Goal: Task Accomplishment & Management: Complete application form

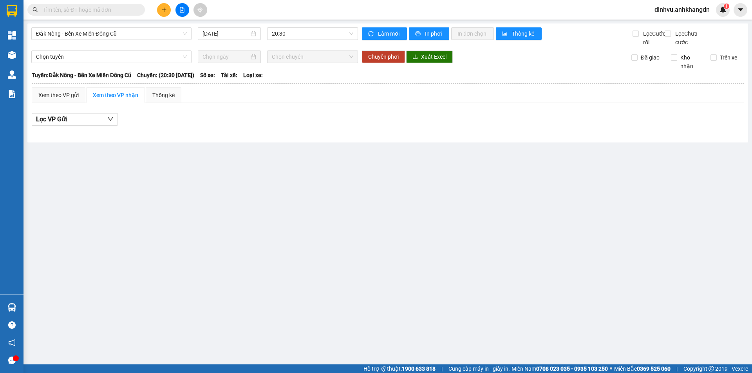
click at [169, 13] on button at bounding box center [164, 10] width 14 height 14
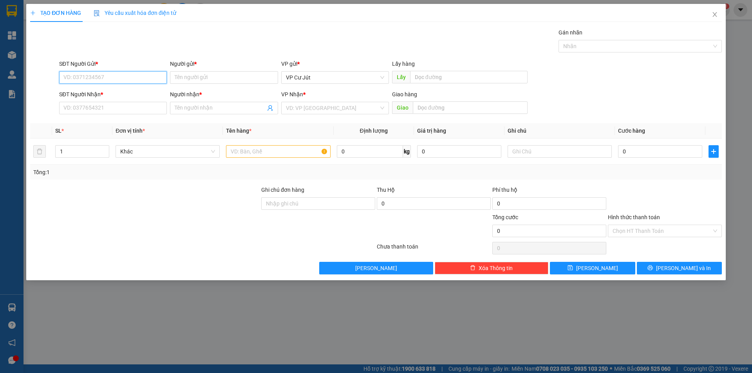
click at [123, 72] on input "SĐT Người Gửi *" at bounding box center [113, 77] width 108 height 13
type input "0379398209"
click at [195, 75] on input "Người gửi *" at bounding box center [224, 77] width 108 height 13
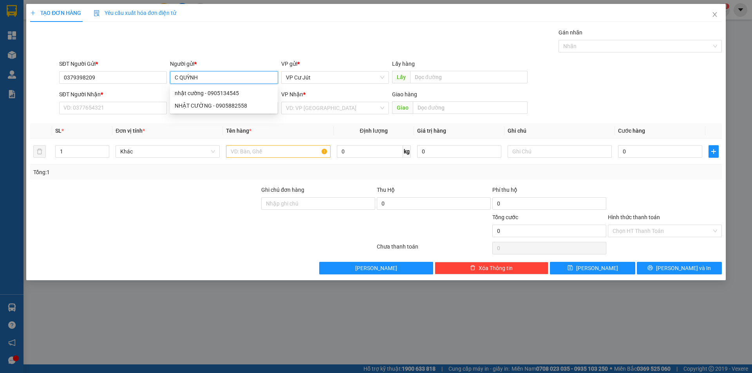
type input "C QUỲNH"
click at [217, 42] on div "Gán nhãn Nhãn" at bounding box center [391, 41] width 666 height 27
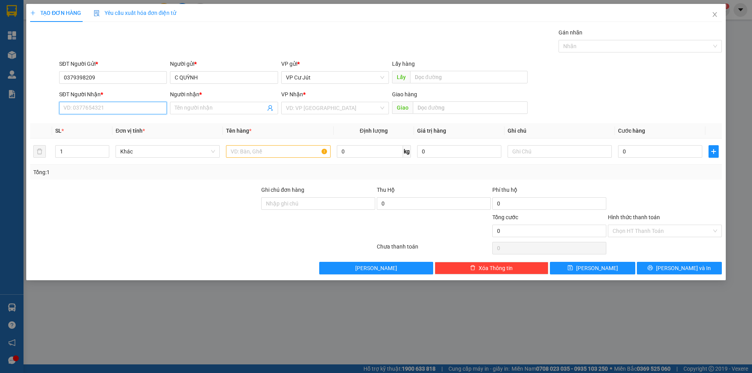
click at [122, 108] on input "SĐT Người Nhận *" at bounding box center [113, 108] width 108 height 13
click at [248, 153] on input "text" at bounding box center [278, 151] width 104 height 13
type input "BAO XNAH"
click at [140, 108] on input "SĐT Người Nhận *" at bounding box center [113, 108] width 108 height 13
click at [201, 109] on input "Người nhận *" at bounding box center [220, 108] width 91 height 9
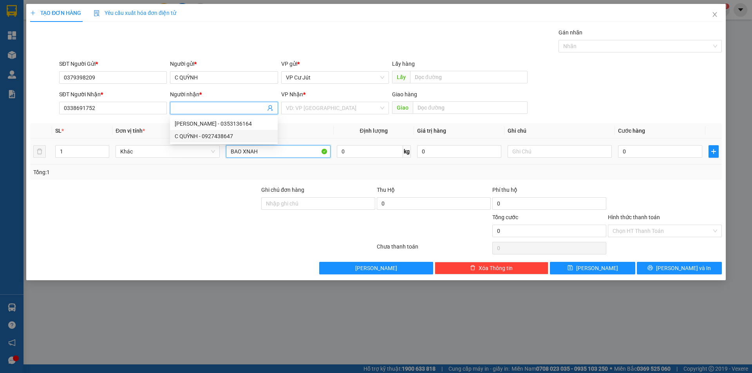
click at [268, 150] on input "BAO XNAH" at bounding box center [278, 151] width 104 height 13
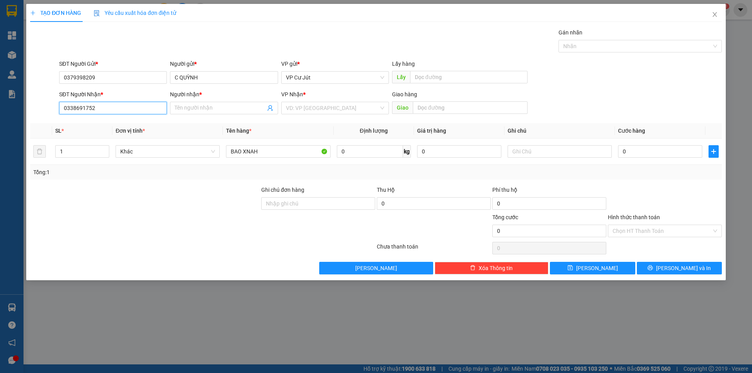
click at [84, 111] on input "0338691752" at bounding box center [113, 108] width 108 height 13
type input "0338694752"
click at [262, 143] on td "BAO XNAH" at bounding box center [278, 152] width 111 height 26
click at [268, 149] on input "BAO XNAH" at bounding box center [278, 151] width 104 height 13
type input "BAO XANH"
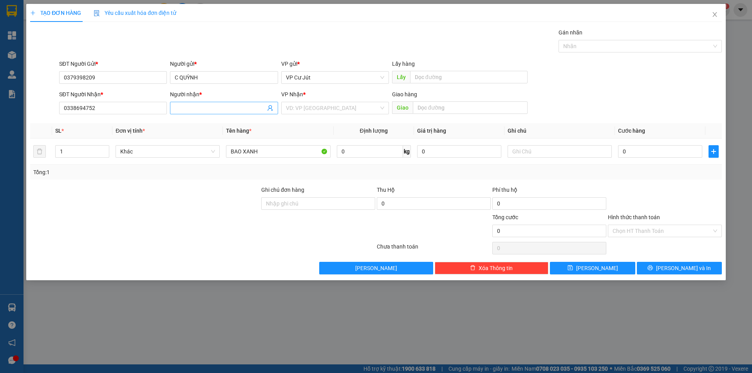
click at [245, 107] on input "Người nhận *" at bounding box center [220, 108] width 91 height 9
type input "T"
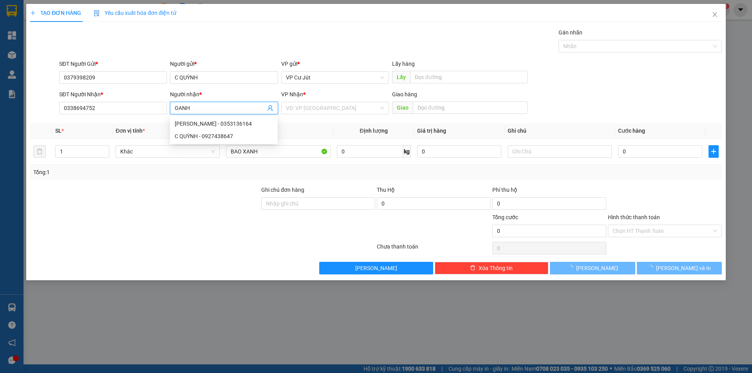
type input "OANH"
click at [275, 27] on div "TẠO ĐƠN HÀNG Yêu cầu xuất hóa đơn điện tử Transit Pickup Surcharge Ids Transit …" at bounding box center [376, 139] width 692 height 271
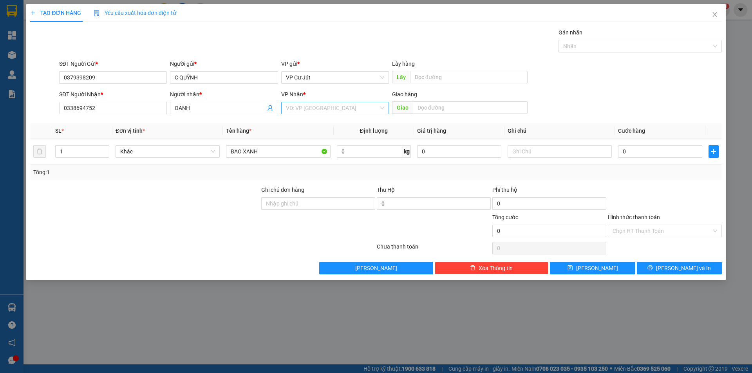
click at [314, 110] on input "search" at bounding box center [332, 108] width 93 height 12
drag, startPoint x: 312, startPoint y: 122, endPoint x: 582, endPoint y: 138, distance: 270.5
click at [312, 123] on div "VP [GEOGRAPHIC_DATA]" at bounding box center [335, 124] width 98 height 9
click at [638, 151] on input "0" at bounding box center [660, 151] width 84 height 13
type input "60"
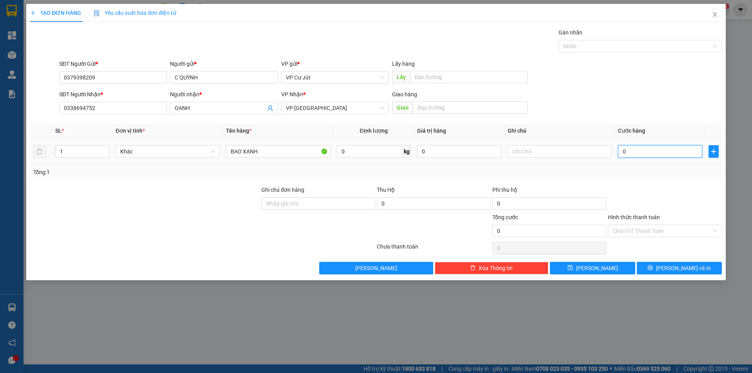
type input "60"
type input "600"
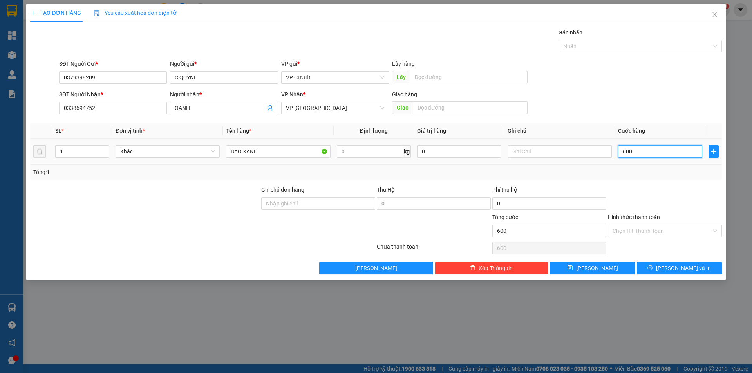
type input "6.000"
type input "60.000"
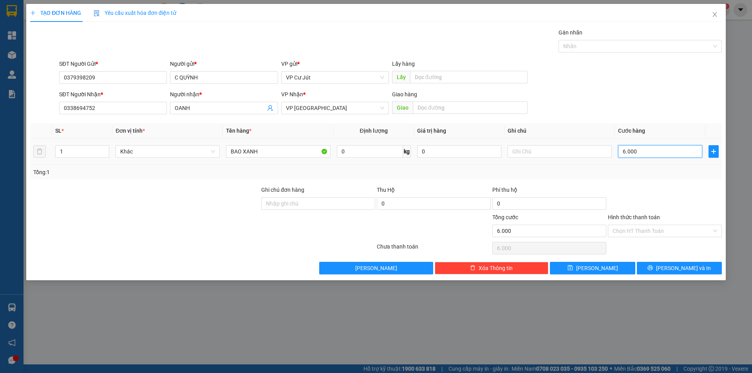
type input "60.000"
click at [462, 109] on input "text" at bounding box center [470, 108] width 115 height 13
type input "B"
type input "[GEOGRAPHIC_DATA][PERSON_NAME]"
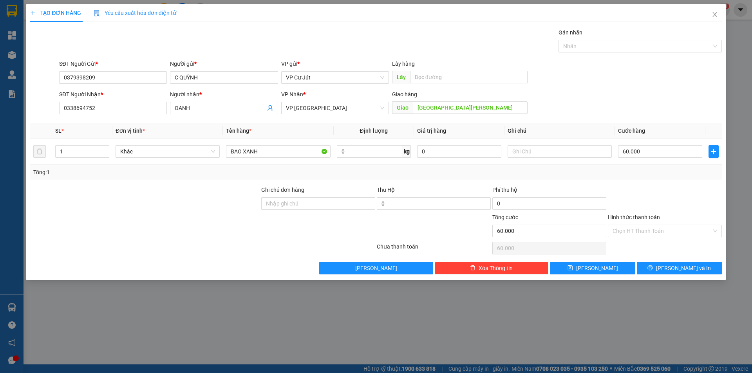
click at [184, 44] on div "Gán nhãn Nhãn" at bounding box center [391, 41] width 666 height 27
click at [664, 268] on button "Lưu và In" at bounding box center [679, 268] width 85 height 13
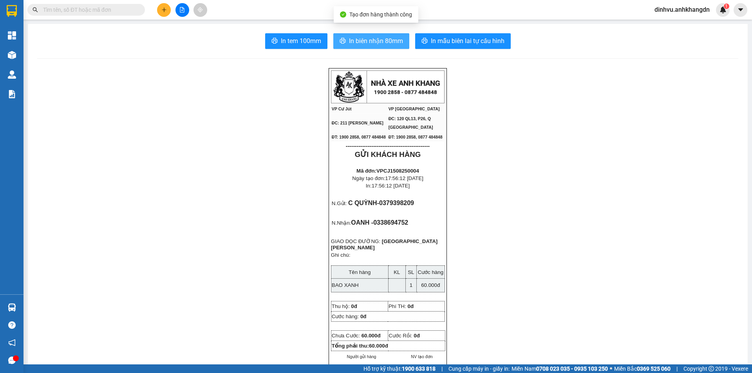
click at [373, 41] on span "In biên nhận 80mm" at bounding box center [376, 41] width 54 height 10
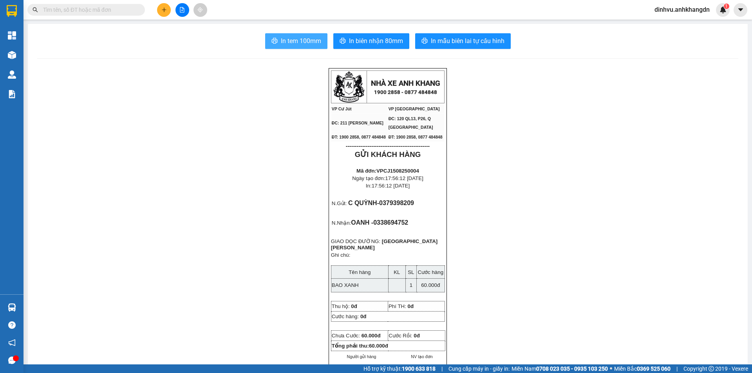
click at [305, 41] on span "In tem 100mm" at bounding box center [301, 41] width 40 height 10
click at [162, 12] on icon "plus" at bounding box center [163, 9] width 5 height 5
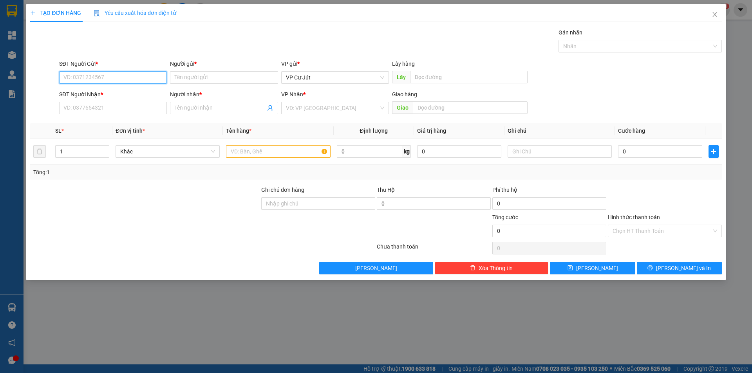
click at [149, 78] on input "SĐT Người Gửi *" at bounding box center [113, 77] width 108 height 13
click at [141, 91] on div "0839084588 - C DUNG" at bounding box center [113, 93] width 98 height 9
type input "0839084588"
type input "C DUNG"
type input "0903673969"
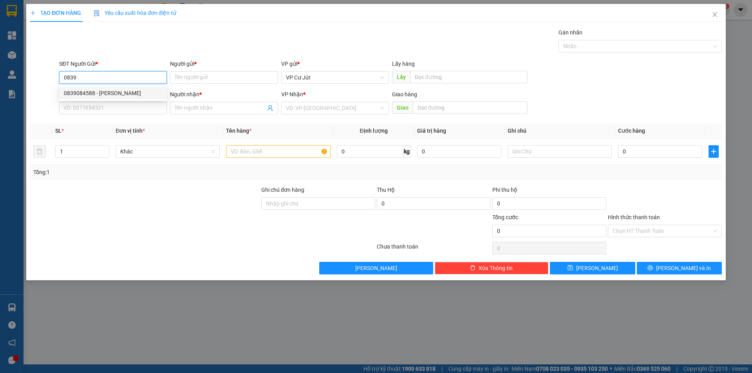
type input "QUANG"
type input "BOOK GRAB"
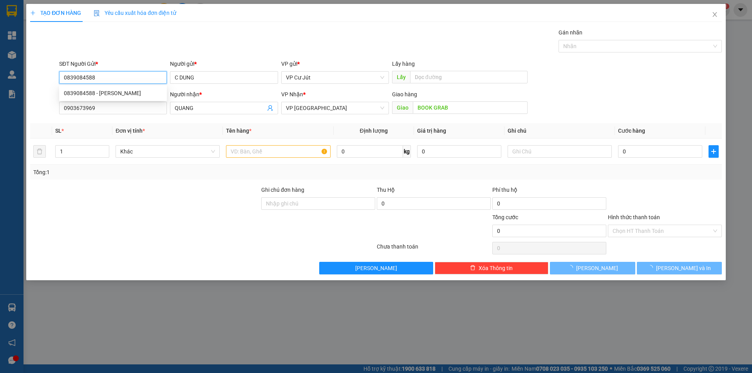
type input "40.000"
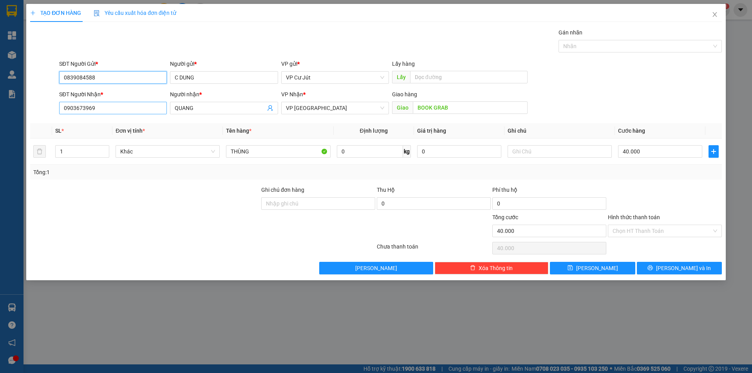
type input "0839084588"
drag, startPoint x: 142, startPoint y: 112, endPoint x: 65, endPoint y: 112, distance: 77.2
click at [66, 112] on input "0903673969" at bounding box center [113, 108] width 108 height 13
type input "0"
type input "0358992750"
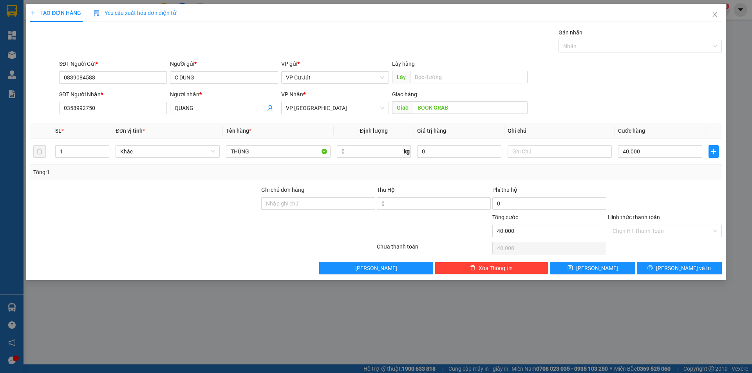
click at [592, 111] on div "SĐT Người Nhận * 0358992750 Người nhận * QUANG VP Nhận * VP Sài Gòn Giao hàng G…" at bounding box center [391, 103] width 666 height 27
click at [657, 152] on input "40.000" at bounding box center [660, 151] width 84 height 13
type input "0"
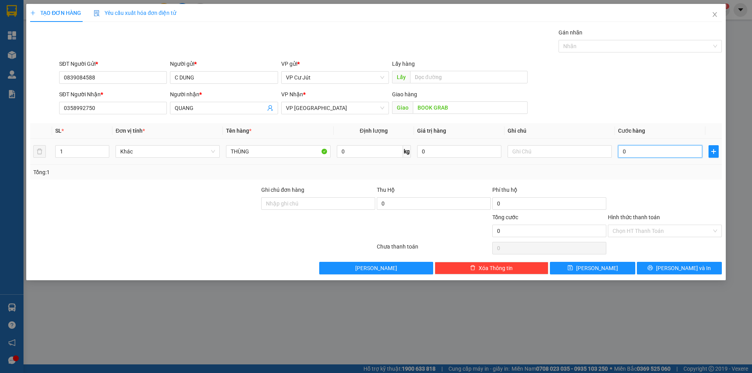
type input "60"
type input "600"
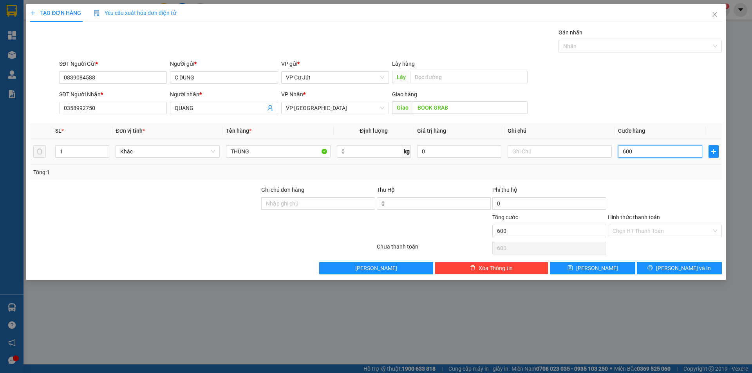
type input "6.000"
type input "60.000"
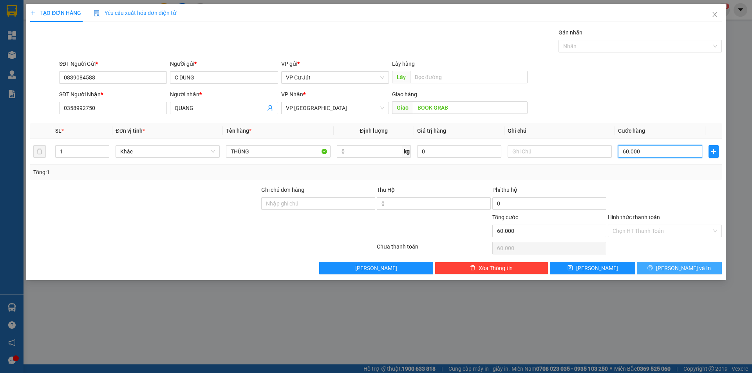
type input "60.000"
click at [678, 269] on span "Lưu và In" at bounding box center [683, 268] width 55 height 9
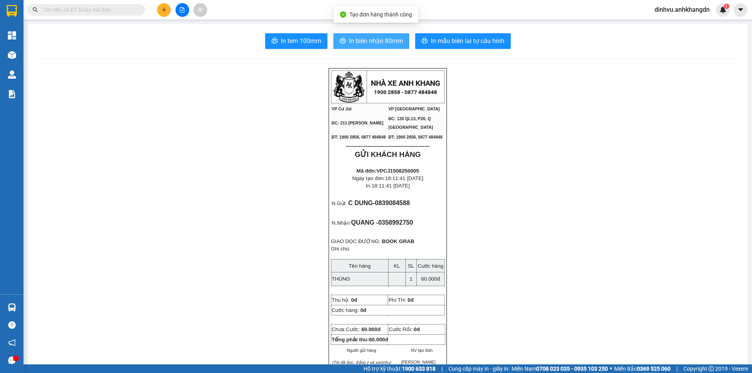
drag, startPoint x: 389, startPoint y: 44, endPoint x: 446, endPoint y: 71, distance: 63.6
click at [388, 42] on span "In biên nhận 80mm" at bounding box center [376, 41] width 54 height 10
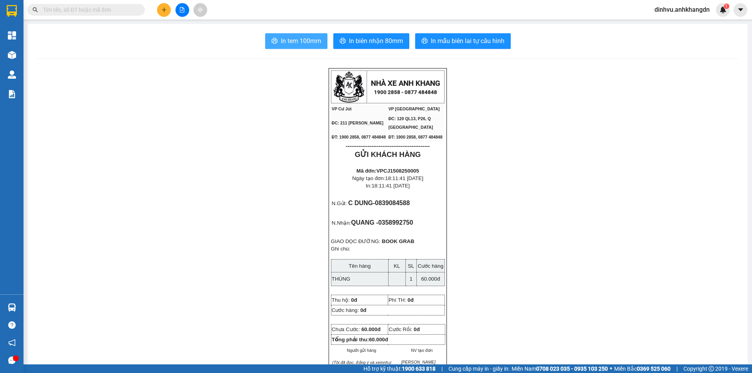
click at [299, 44] on span "In tem 100mm" at bounding box center [301, 41] width 40 height 10
click at [164, 11] on icon "plus" at bounding box center [164, 9] width 0 height 4
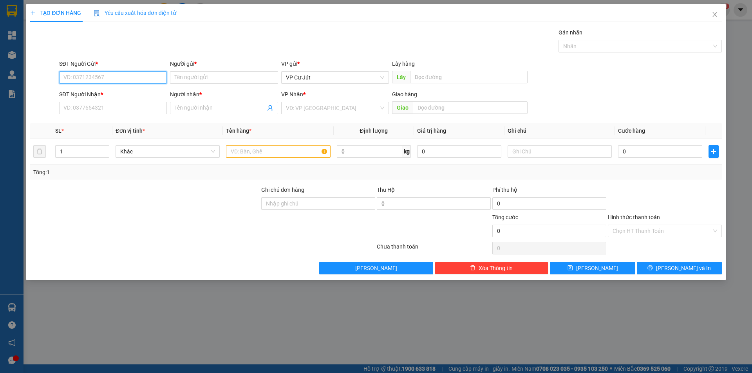
click at [113, 76] on input "SĐT Người Gửi *" at bounding box center [113, 77] width 108 height 13
type input "0"
click at [112, 96] on div "0977853140 - A ĐIỆP" at bounding box center [113, 93] width 98 height 9
type input "0977853140"
type input "A ĐIỆP"
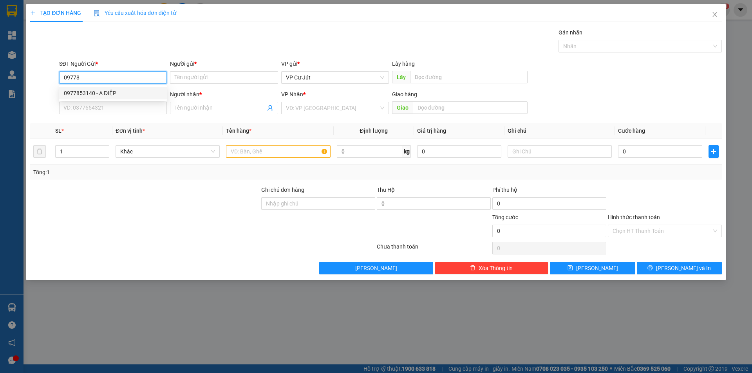
type input "0948873349"
type input "cường"
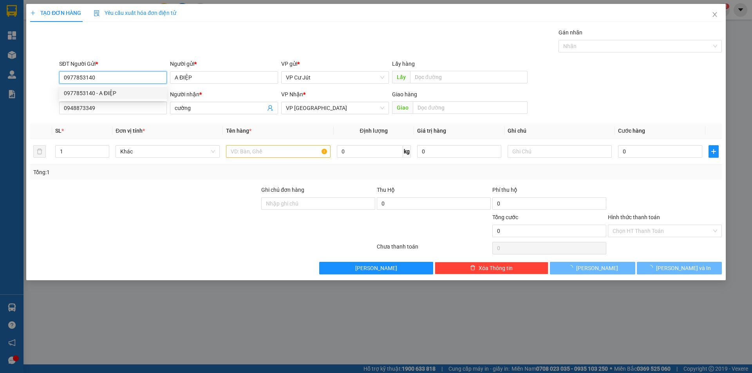
type input "70.000"
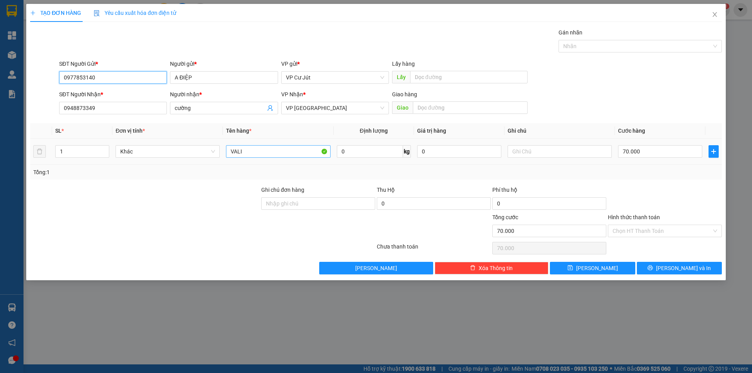
type input "0977853140"
drag, startPoint x: 240, startPoint y: 153, endPoint x: 211, endPoint y: 152, distance: 29.4
click at [210, 153] on tr "1 Khác VALI 0 kg 0 70.000" at bounding box center [376, 152] width 692 height 26
type input "t"
type input "TG"
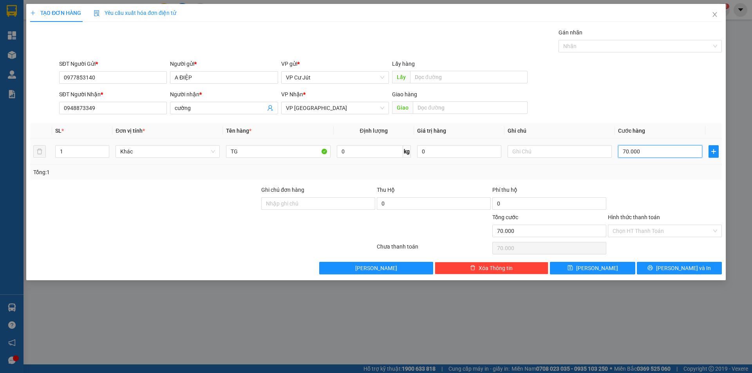
click at [657, 147] on input "70.000" at bounding box center [660, 151] width 84 height 13
type input "0"
type input "30"
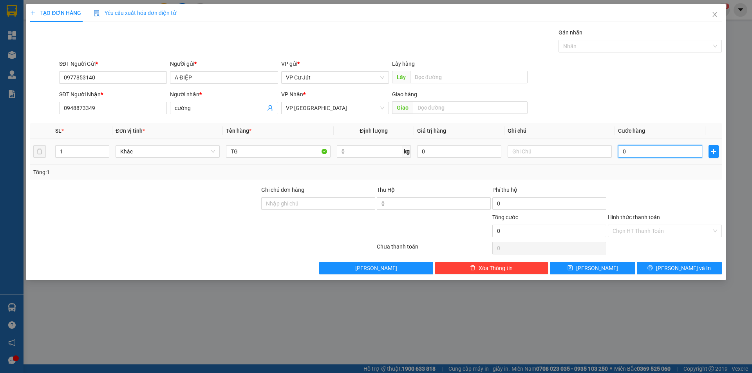
type input "30"
type input "300"
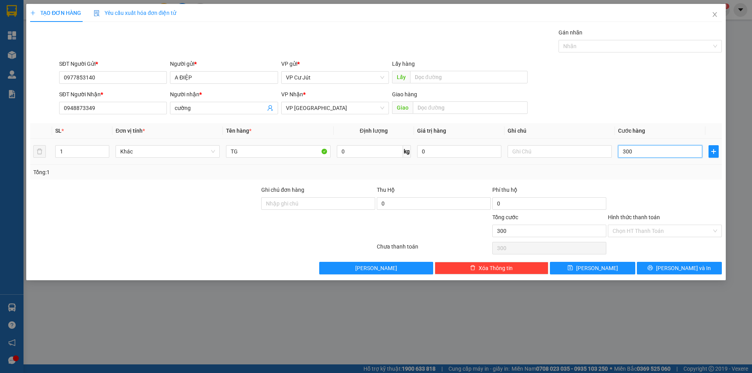
type input "3.000"
type input "30.000"
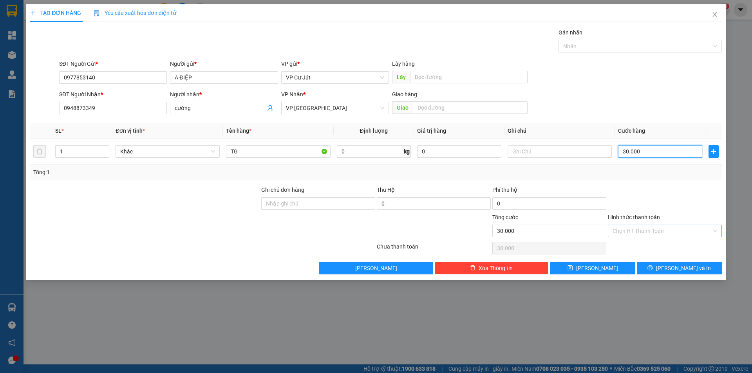
type input "30.000"
click at [649, 229] on input "Hình thức thanh toán" at bounding box center [662, 231] width 99 height 12
click at [649, 243] on div "Tại văn phòng" at bounding box center [665, 247] width 105 height 9
type input "0"
click at [653, 267] on icon "printer" at bounding box center [650, 268] width 5 height 5
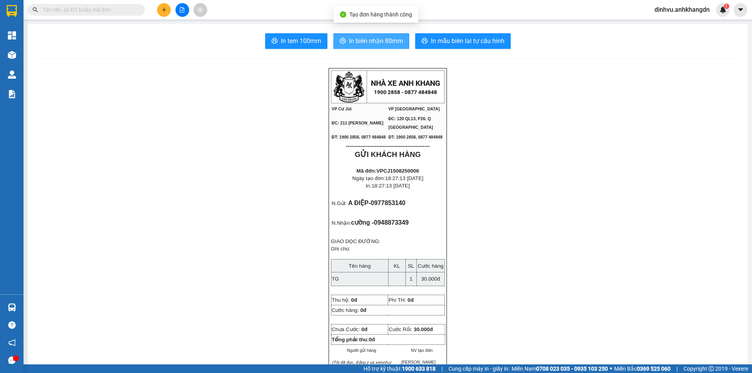
drag, startPoint x: 368, startPoint y: 40, endPoint x: 391, endPoint y: 63, distance: 32.7
click at [369, 40] on span "In biên nhận 80mm" at bounding box center [376, 41] width 54 height 10
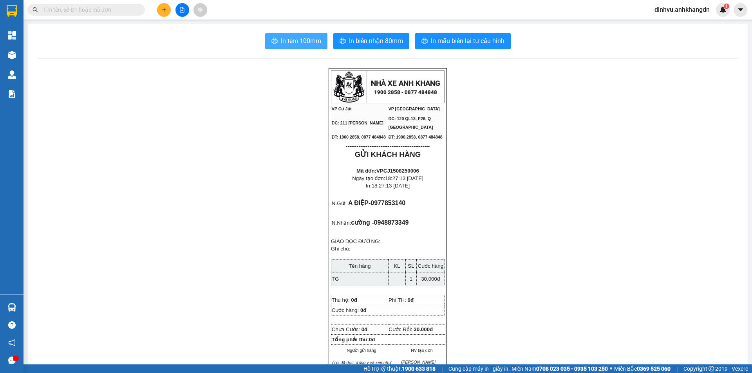
click at [308, 42] on span "In tem 100mm" at bounding box center [301, 41] width 40 height 10
click at [161, 14] on button at bounding box center [164, 10] width 14 height 14
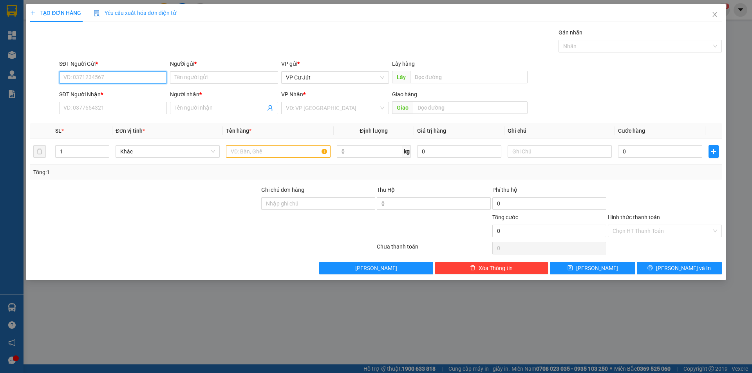
click at [123, 79] on input "SĐT Người Gửi *" at bounding box center [113, 77] width 108 height 13
click at [326, 105] on input "search" at bounding box center [332, 108] width 93 height 12
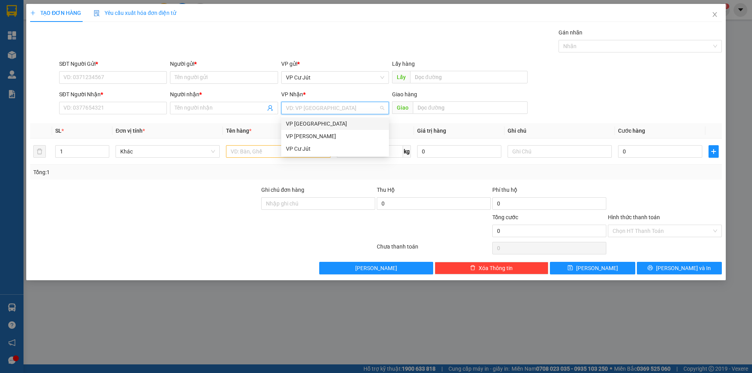
click at [323, 120] on div "VP [GEOGRAPHIC_DATA]" at bounding box center [335, 124] width 98 height 9
click at [268, 150] on input "text" at bounding box center [278, 151] width 104 height 13
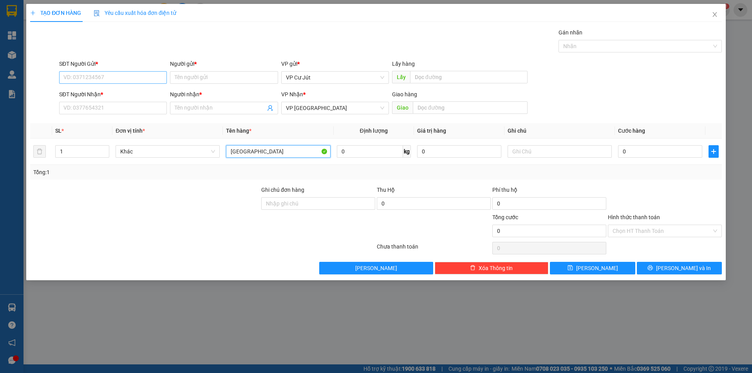
type input "[GEOGRAPHIC_DATA]"
click at [141, 76] on input "SĐT Người Gửi *" at bounding box center [113, 77] width 108 height 13
type input "0384133536"
click at [185, 76] on input "Người gửi *" at bounding box center [224, 77] width 108 height 13
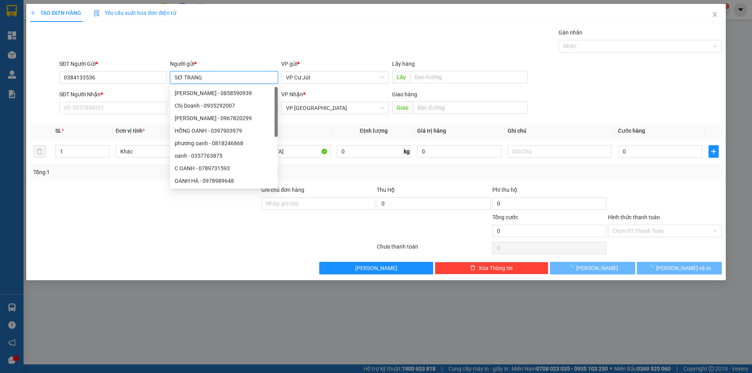
type input "SƠ TRANG"
click at [214, 34] on div "Gán nhãn Nhãn" at bounding box center [391, 41] width 666 height 27
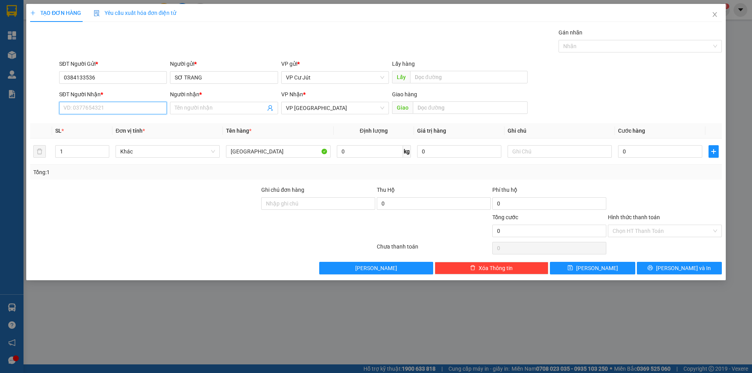
click at [139, 109] on input "SĐT Người Nhận *" at bounding box center [113, 108] width 108 height 13
click at [649, 153] on input "0" at bounding box center [660, 151] width 84 height 13
type input "50"
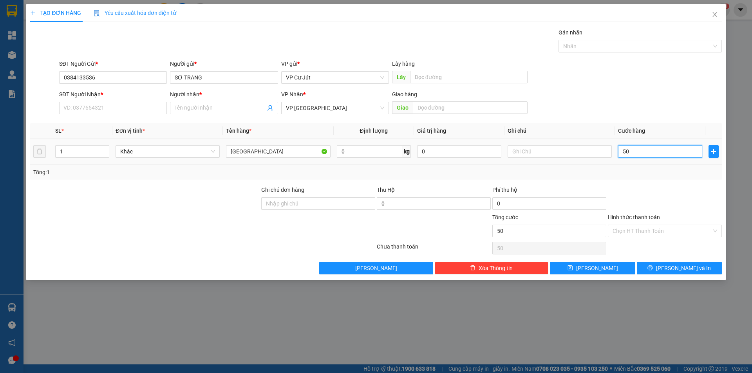
type input "500"
type input "5.000"
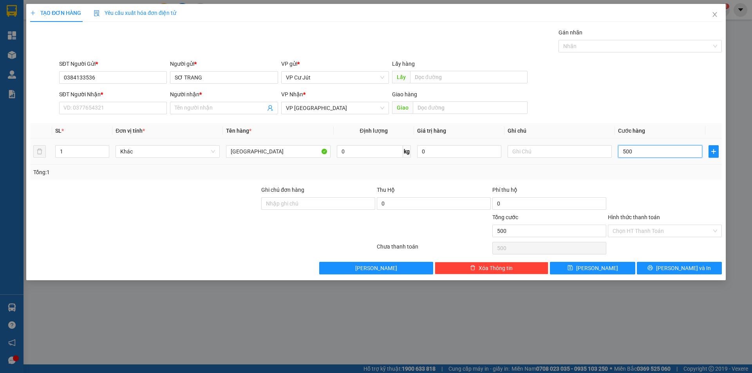
type input "5.000"
type input "50.000"
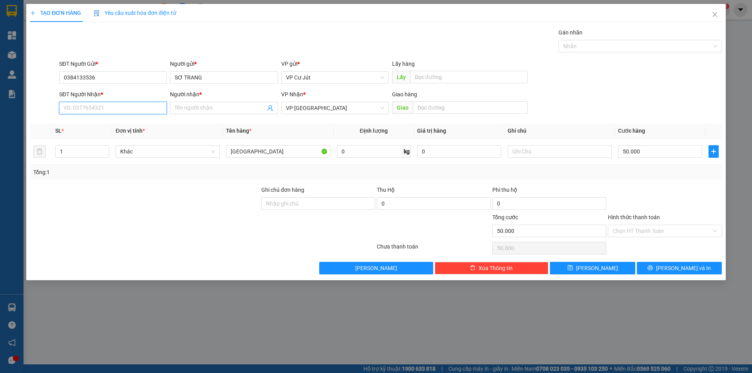
click at [132, 112] on input "SĐT Người Nhận *" at bounding box center [113, 108] width 108 height 13
click at [150, 123] on div "0588141914 - THƯỜNG" at bounding box center [113, 124] width 98 height 9
type input "0588141914"
type input "THƯỜNG"
type input "0588141914"
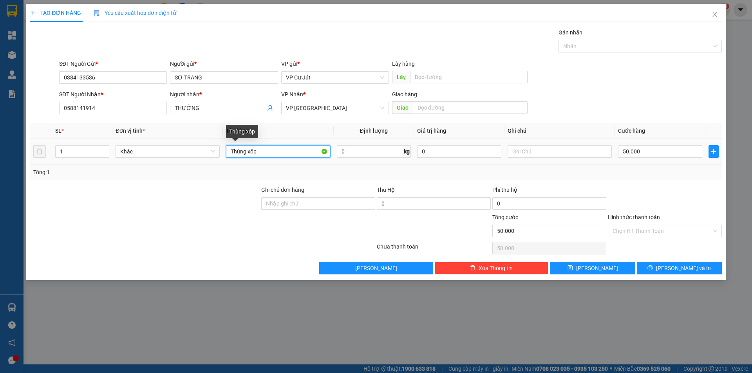
click at [301, 149] on input "Thùng xốp" at bounding box center [278, 151] width 104 height 13
type input "T"
type input "t"
type input "[GEOGRAPHIC_DATA]"
click at [651, 155] on input "50.000" at bounding box center [660, 151] width 84 height 13
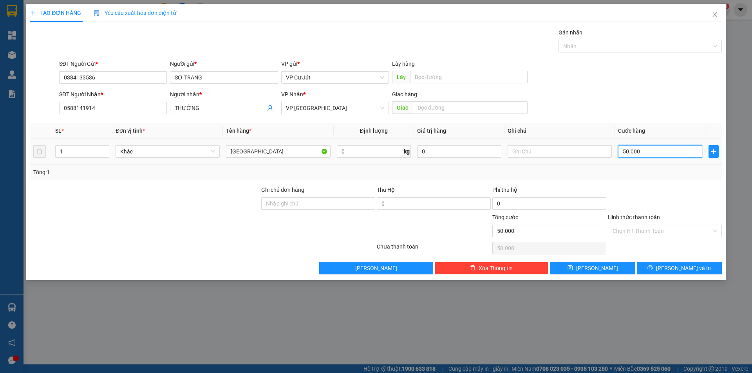
click at [651, 154] on input "50.000" at bounding box center [660, 151] width 84 height 13
click at [653, 152] on input "50.000" at bounding box center [660, 151] width 84 height 13
click at [659, 181] on div "Transit Pickup Surcharge Ids Transit Deliver Surcharge Ids Transit Deliver Surc…" at bounding box center [376, 151] width 692 height 247
click at [664, 232] on input "Hình thức thanh toán" at bounding box center [662, 231] width 99 height 12
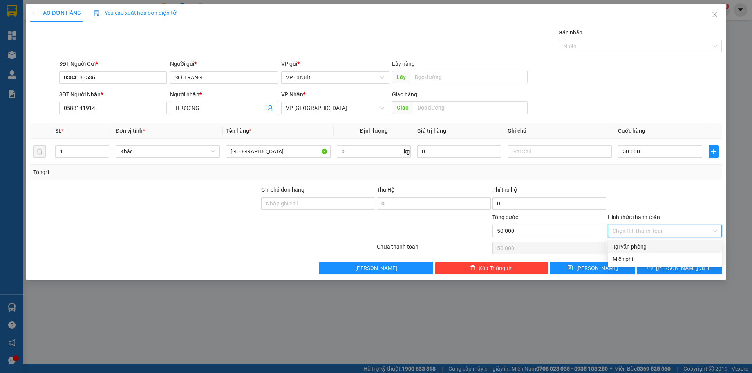
click at [651, 248] on div "Tại văn phòng" at bounding box center [665, 247] width 105 height 9
type input "0"
click at [653, 267] on icon "printer" at bounding box center [650, 268] width 5 height 5
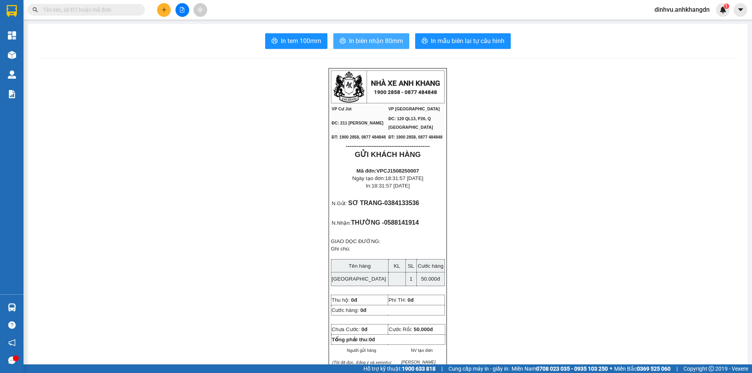
click at [378, 46] on button "In biên nhận 80mm" at bounding box center [372, 41] width 76 height 16
click at [321, 40] on button "In tem 100mm" at bounding box center [296, 41] width 62 height 16
click at [178, 13] on button at bounding box center [183, 10] width 14 height 14
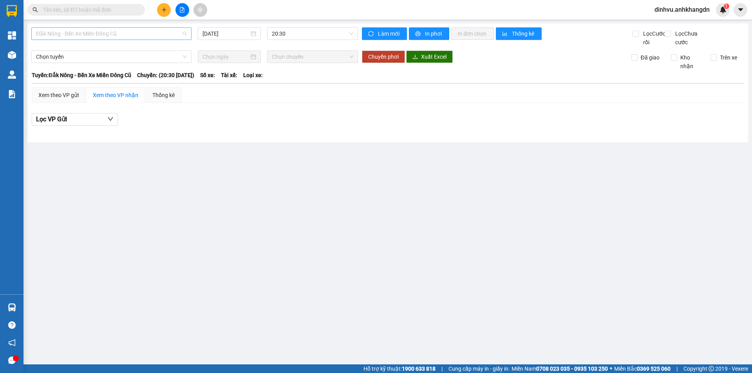
drag, startPoint x: 121, startPoint y: 36, endPoint x: 108, endPoint y: 63, distance: 29.3
click at [121, 37] on span "Đắk Nông - Bến Xe Miền Đông Cũ" at bounding box center [111, 34] width 151 height 12
click at [106, 72] on div "Bến Xe Miền Đông Cũ - Đắk Nông" at bounding box center [111, 74] width 151 height 9
click at [227, 34] on input "[DATE]" at bounding box center [226, 33] width 47 height 9
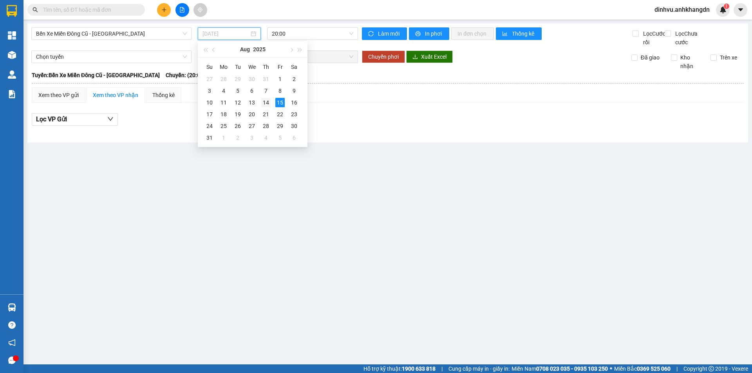
click at [264, 103] on div "14" at bounding box center [265, 102] width 9 height 9
type input "14/08/2025"
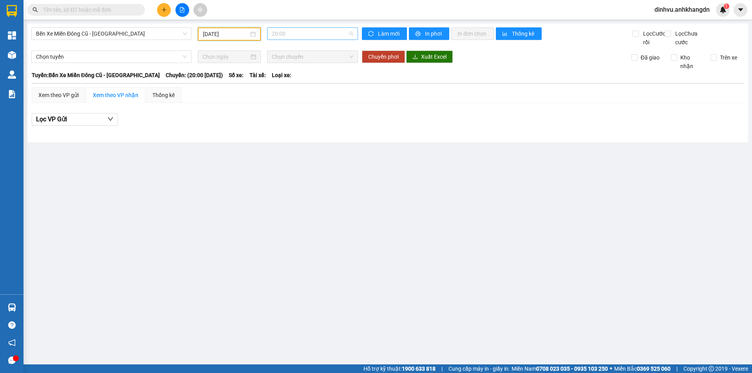
click at [300, 34] on span "20:00" at bounding box center [313, 34] width 82 height 12
click at [299, 77] on div "21:30 - 74F-005.97" at bounding box center [302, 74] width 61 height 9
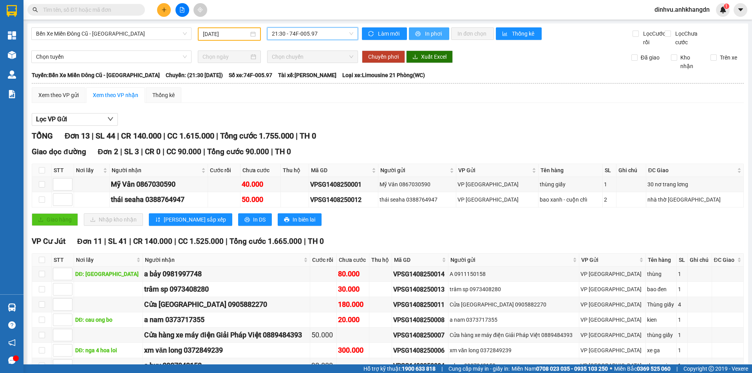
click at [433, 35] on span "In phơi" at bounding box center [434, 33] width 18 height 9
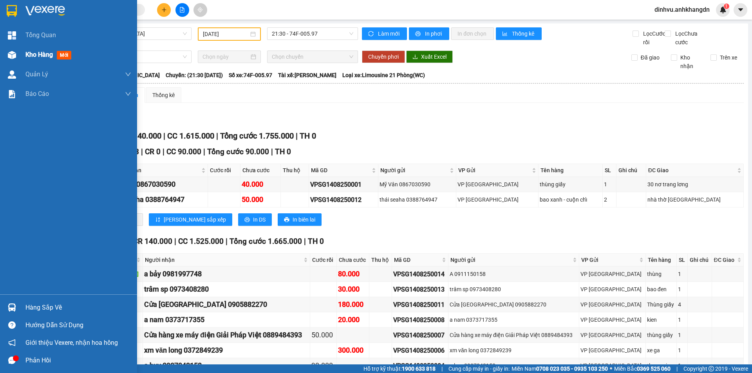
click at [14, 55] on img at bounding box center [12, 55] width 8 height 8
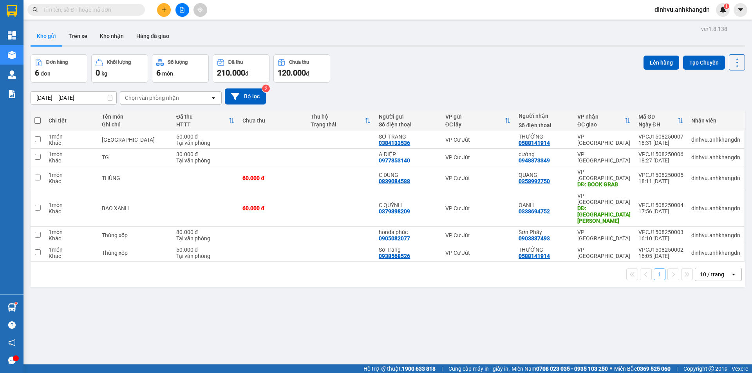
click at [187, 9] on button at bounding box center [183, 10] width 14 height 14
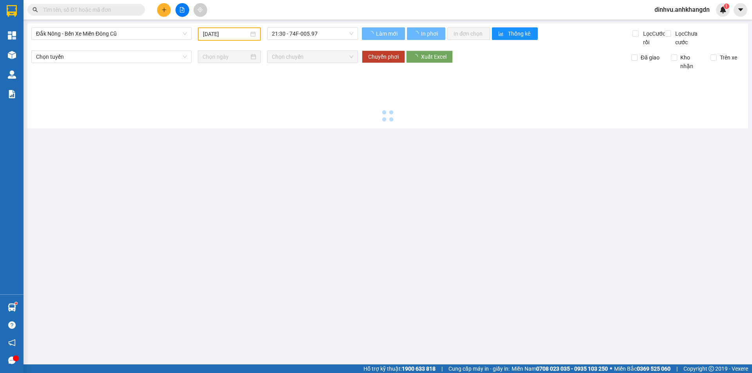
click at [122, 38] on span "Đắk Nông - Bến Xe Miền Đông Cũ" at bounding box center [111, 34] width 151 height 12
type input "[DATE]"
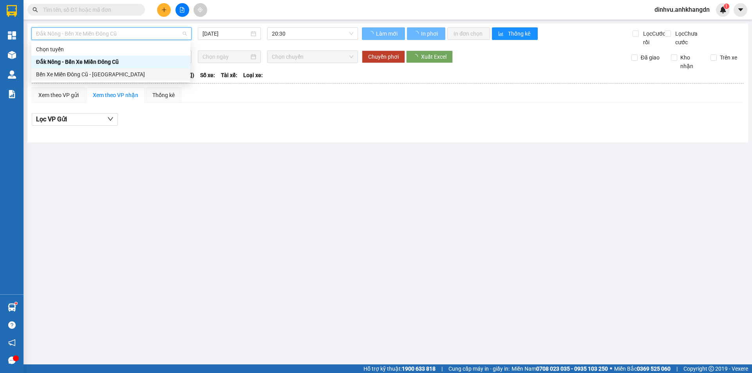
click at [112, 74] on div "Bến Xe Miền Đông Cũ - Đắk Nông" at bounding box center [111, 74] width 150 height 9
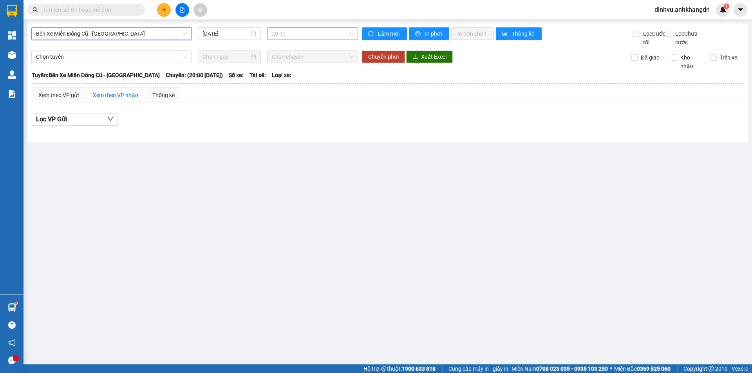
click at [289, 34] on span "20:00" at bounding box center [313, 34] width 82 height 12
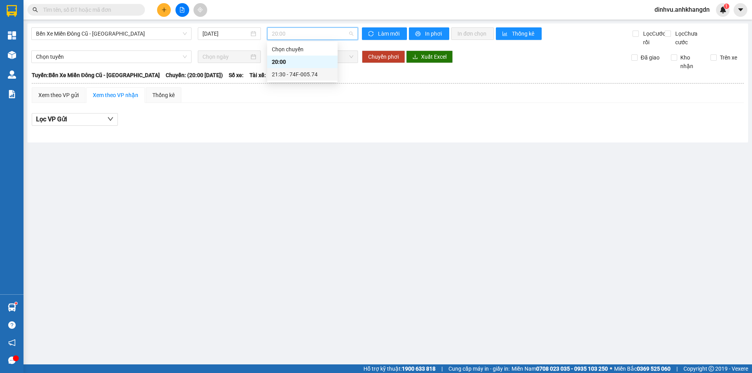
click at [292, 74] on div "21:30 - 74F-005.74" at bounding box center [302, 74] width 61 height 9
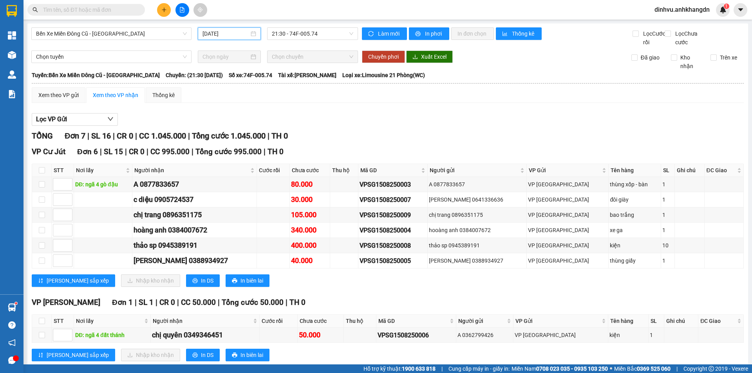
click at [233, 34] on input "[DATE]" at bounding box center [226, 33] width 47 height 9
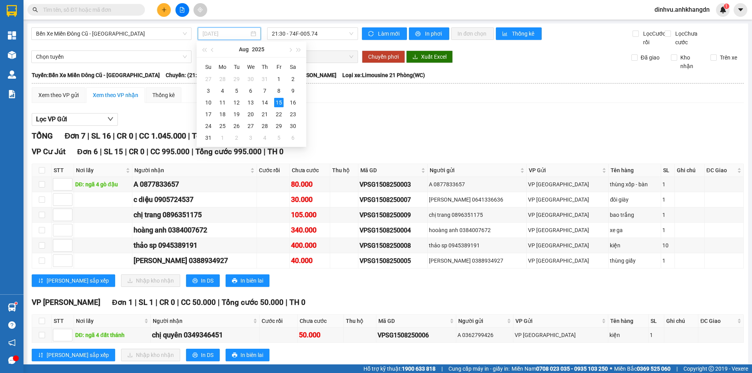
drag, startPoint x: 264, startPoint y: 103, endPoint x: 286, endPoint y: 68, distance: 40.9
click at [265, 103] on div "14" at bounding box center [264, 102] width 9 height 9
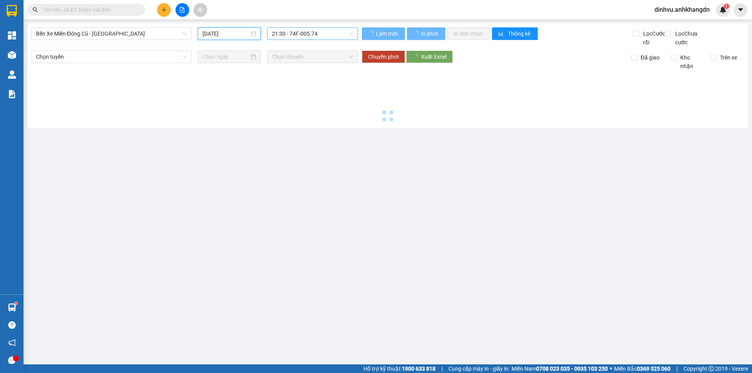
type input "14/08/2025"
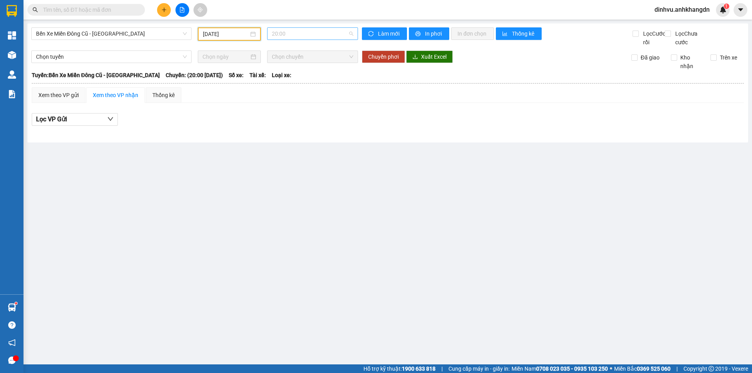
click at [301, 36] on span "20:00" at bounding box center [313, 34] width 82 height 12
click at [302, 74] on div "21:30 - 74F-005.97" at bounding box center [302, 74] width 61 height 9
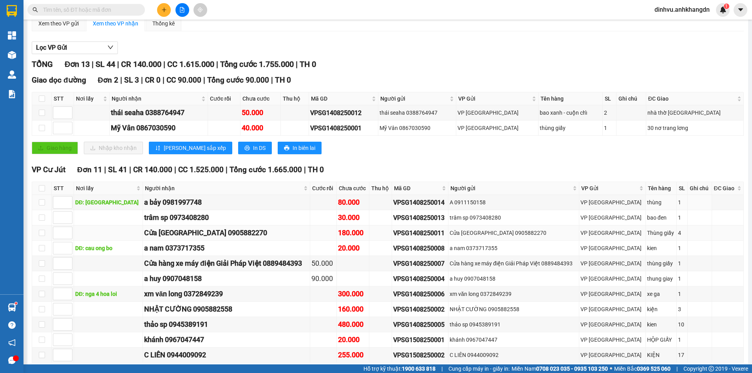
scroll to position [78, 0]
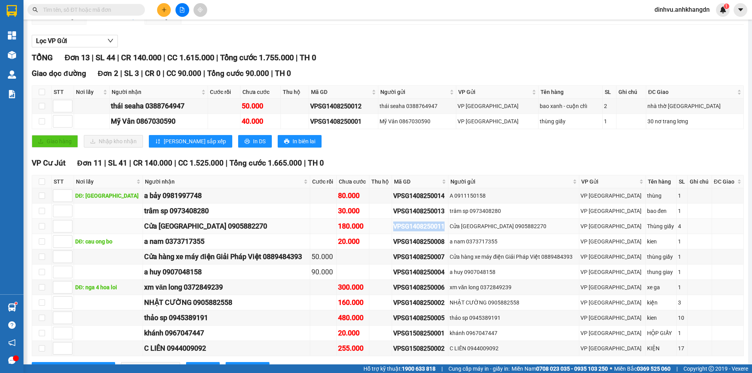
drag, startPoint x: 434, startPoint y: 236, endPoint x: 406, endPoint y: 236, distance: 27.4
click at [406, 232] on div "VPSG1408250011" at bounding box center [420, 227] width 54 height 10
click at [108, 13] on input "text" at bounding box center [89, 9] width 92 height 9
paste input "VPSG1408250011"
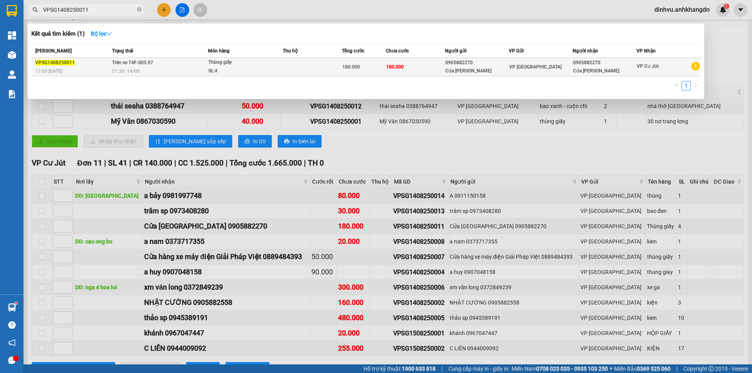
type input "VPSG1408250011"
click at [426, 68] on td "180.000" at bounding box center [415, 67] width 59 height 18
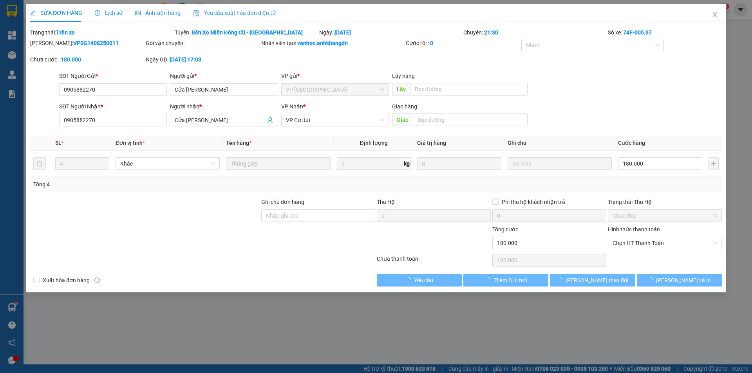
type input "0905882270"
type input "Cửa Hàng Ngọc Châu"
type input "0905882270"
type input "Cửa Hàng Ngọc Châu"
type input "180.000"
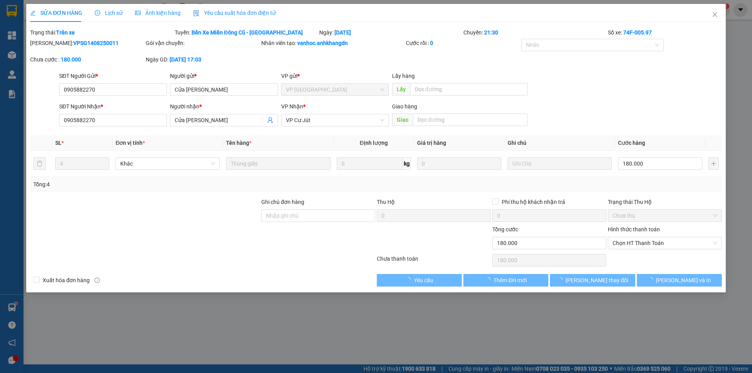
type input "180.000"
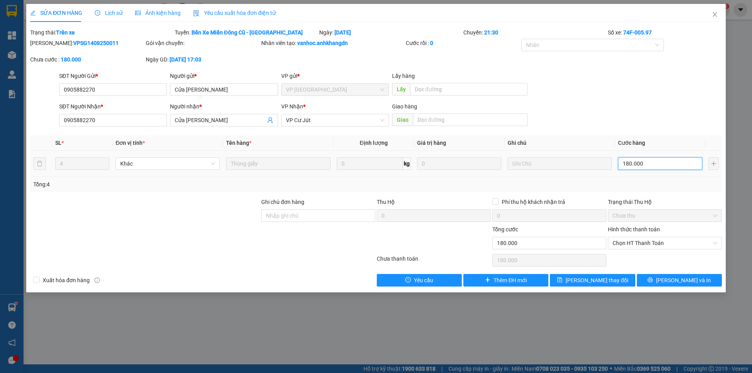
click at [655, 168] on input "180.000" at bounding box center [660, 164] width 84 height 13
type input "0"
type input "20"
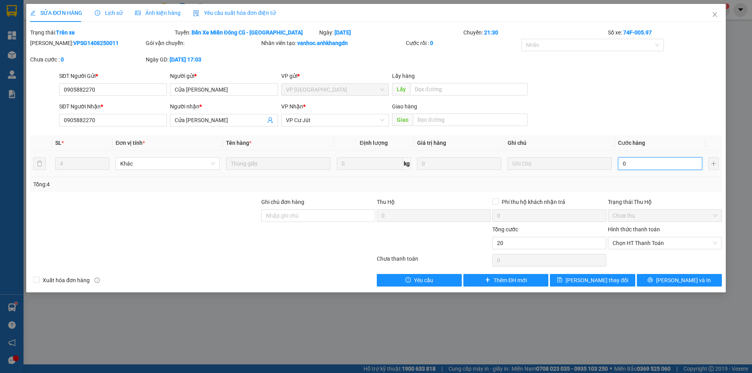
type input "20"
type input "210"
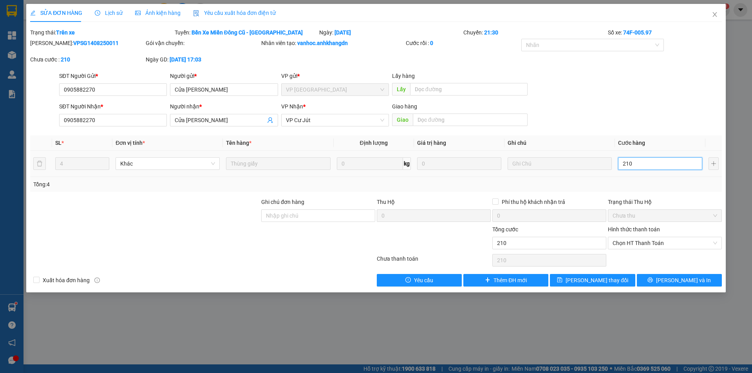
type input "2.100"
type input "21.000"
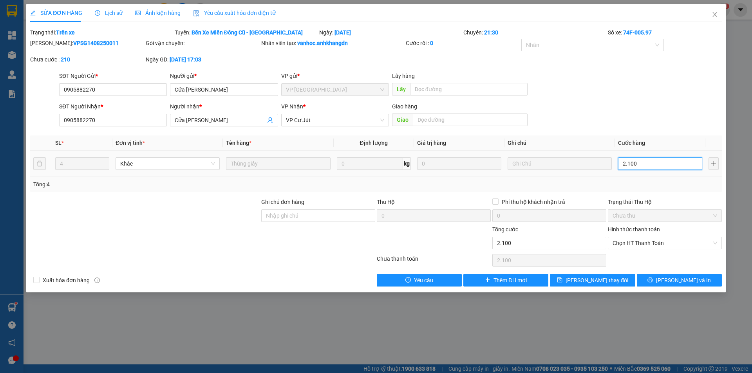
type input "21.000"
type input "210.000"
click at [685, 278] on span "Lưu và In" at bounding box center [683, 280] width 55 height 9
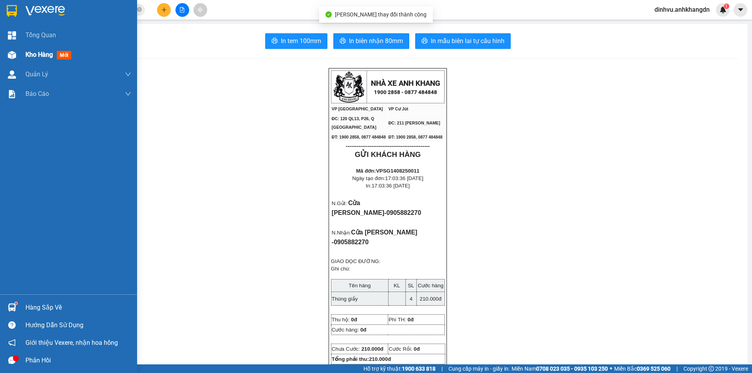
click at [34, 55] on span "Kho hàng" at bounding box center [38, 54] width 27 height 7
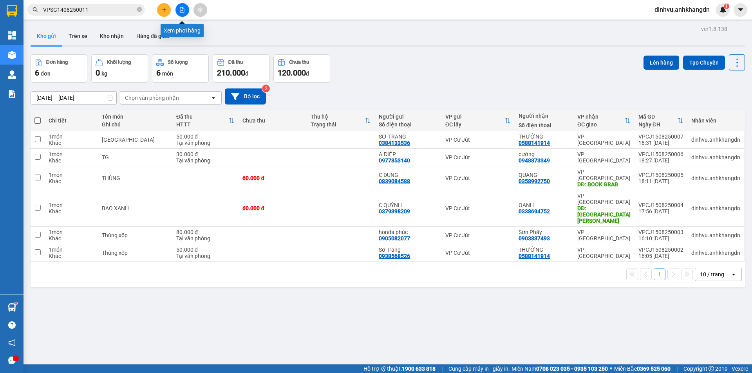
click at [163, 6] on button at bounding box center [164, 10] width 14 height 14
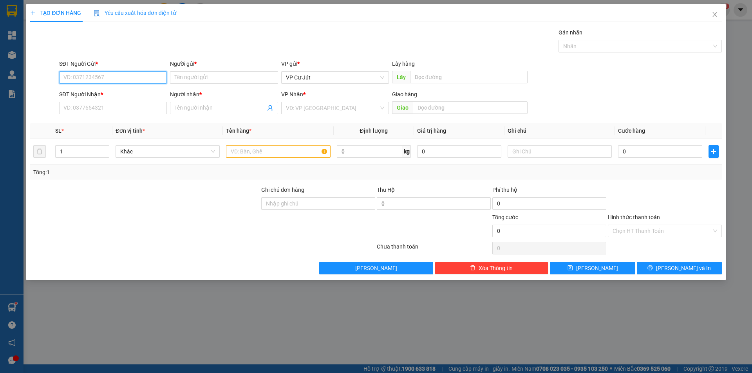
click at [121, 74] on input "SĐT Người Gửi *" at bounding box center [113, 77] width 108 height 13
type input "0827134344"
click at [223, 75] on input "Người gửi *" at bounding box center [224, 77] width 108 height 13
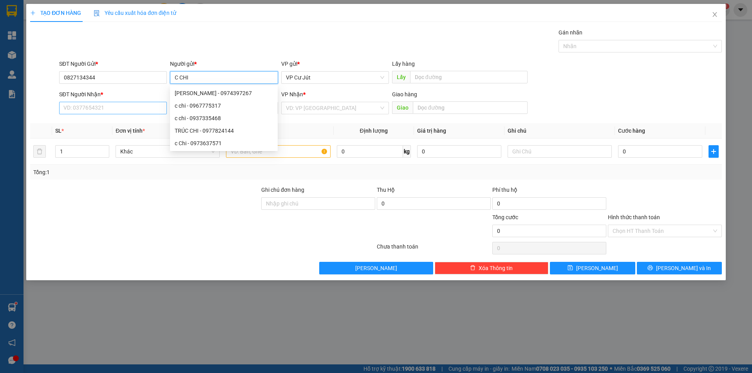
type input "C CHI"
click at [130, 103] on input "SĐT Người Nhận *" at bounding box center [113, 108] width 108 height 13
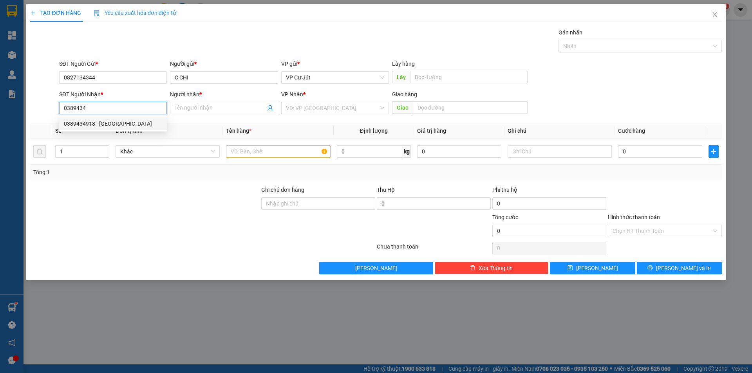
click at [128, 120] on div "0389434918 - Anh Hòa" at bounding box center [113, 124] width 98 height 9
type input "0389434918"
type input "Anh Hòa"
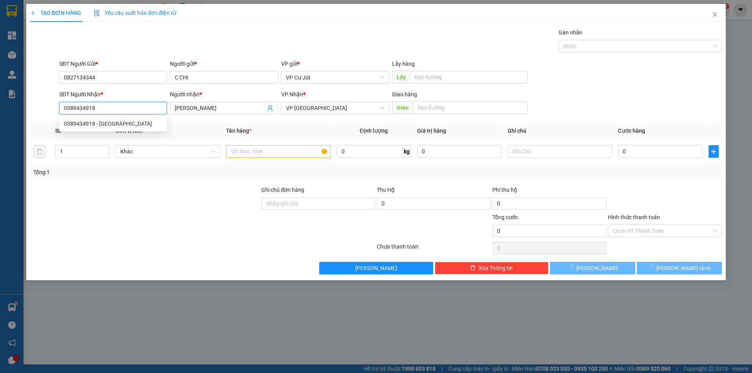
type input "30.000"
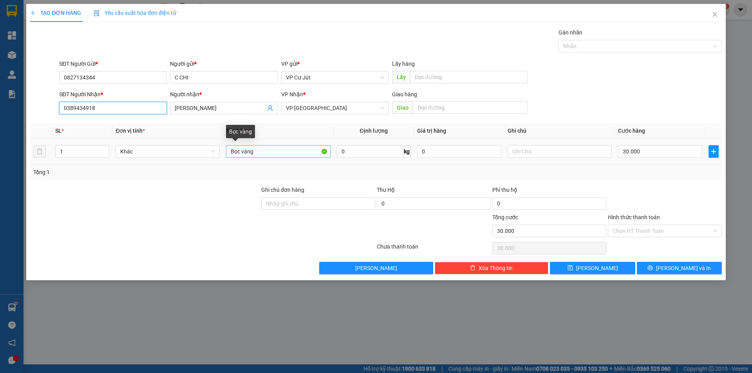
type input "0389434918"
drag, startPoint x: 234, startPoint y: 153, endPoint x: 226, endPoint y: 152, distance: 7.9
click at [226, 152] on td "Bọc vàng" at bounding box center [278, 152] width 111 height 26
type input "b"
type input "BỌC"
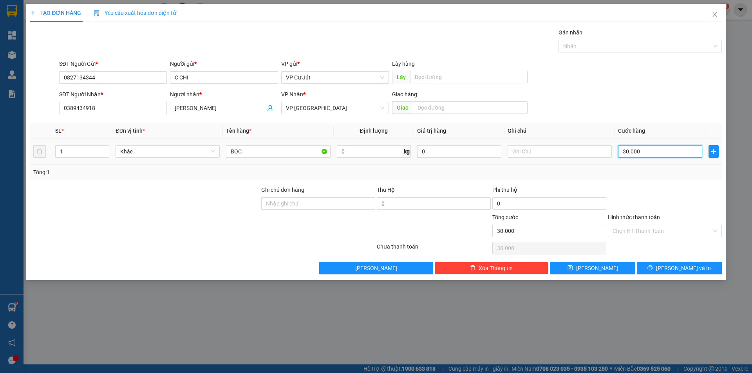
click at [649, 151] on input "30.000" at bounding box center [660, 151] width 84 height 13
type input "0"
type input "30"
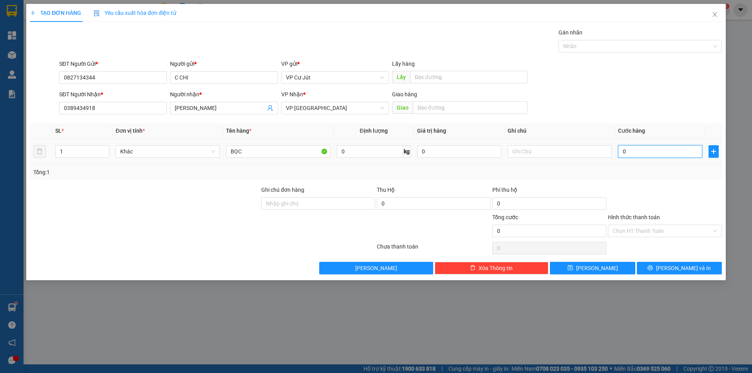
type input "30"
type input "300"
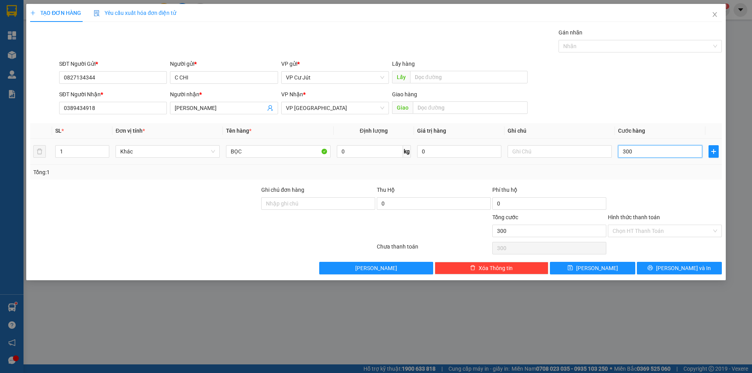
type input "3.000"
type input "30.000"
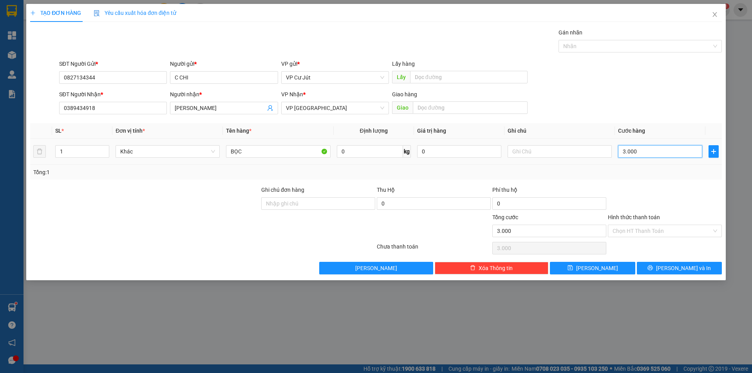
type input "30.000"
click at [658, 227] on input "Hình thức thanh toán" at bounding box center [662, 231] width 99 height 12
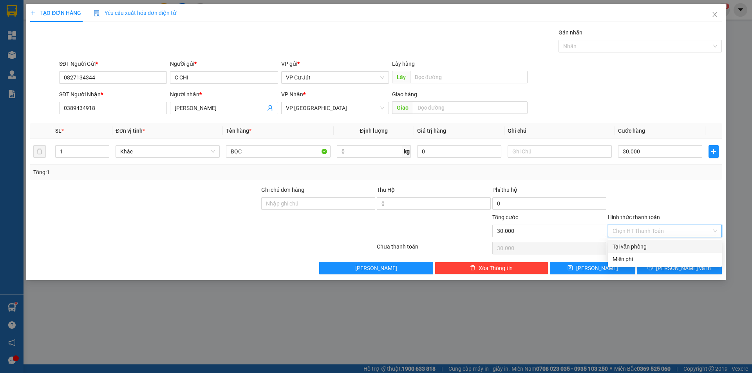
click at [649, 247] on div "Tại văn phòng" at bounding box center [665, 247] width 105 height 9
type input "0"
click at [656, 181] on div "Transit Pickup Surcharge Ids Transit Deliver Surcharge Ids Transit Deliver Surc…" at bounding box center [376, 151] width 692 height 247
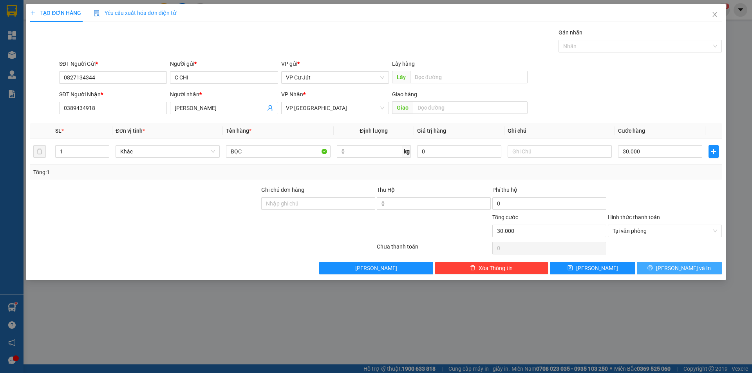
click at [677, 267] on span "Lưu và In" at bounding box center [683, 268] width 55 height 9
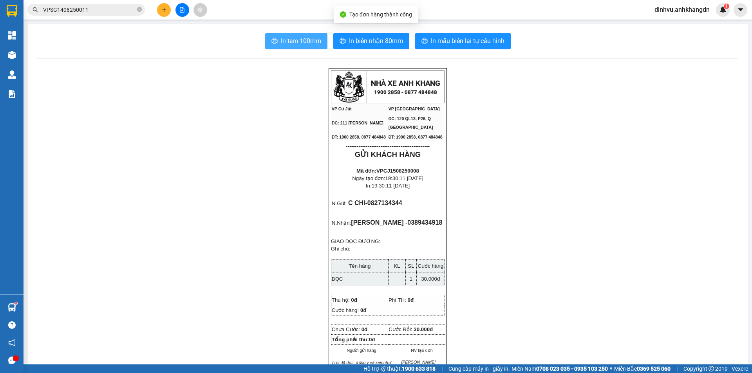
click at [309, 39] on span "In tem 100mm" at bounding box center [301, 41] width 40 height 10
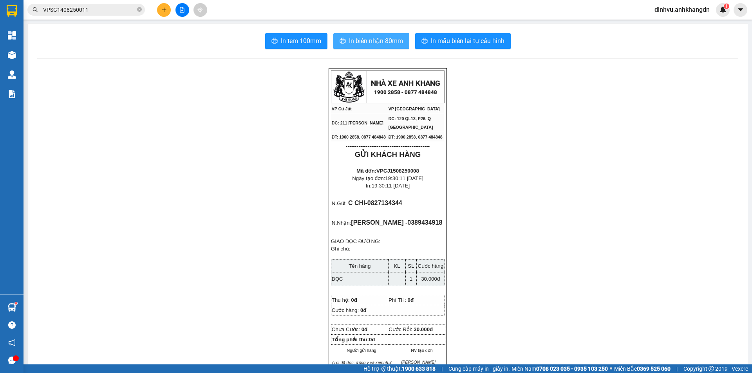
click at [357, 44] on span "In biên nhận 80mm" at bounding box center [376, 41] width 54 height 10
click at [163, 13] on button at bounding box center [164, 10] width 14 height 14
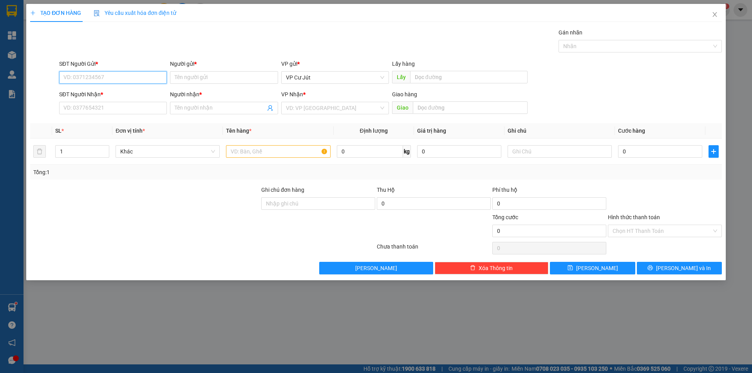
click at [120, 74] on input "SĐT Người Gửi *" at bounding box center [113, 77] width 108 height 13
click at [194, 79] on input "Người gửi *" at bounding box center [224, 77] width 108 height 13
click at [140, 80] on input "SĐT Người Gửi *" at bounding box center [113, 77] width 108 height 13
click at [187, 74] on input "Người gửi *" at bounding box center [224, 77] width 108 height 13
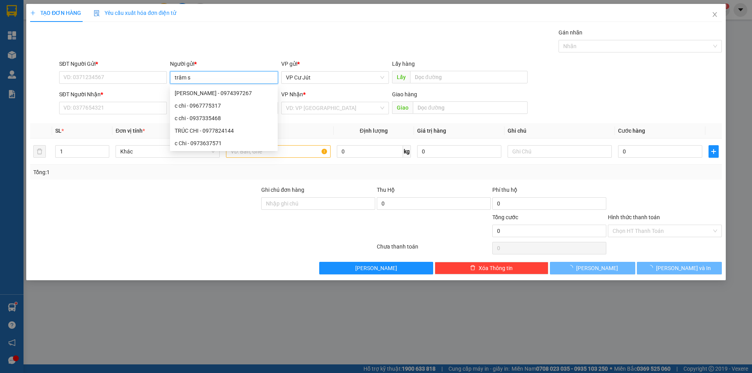
type input "trâm sp"
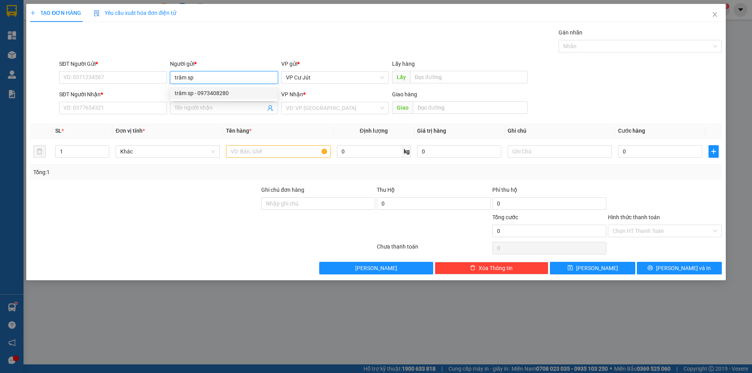
click at [205, 95] on div "trâm sp - 0973408280" at bounding box center [224, 93] width 98 height 9
type input "0973408280"
type input "trâm sp"
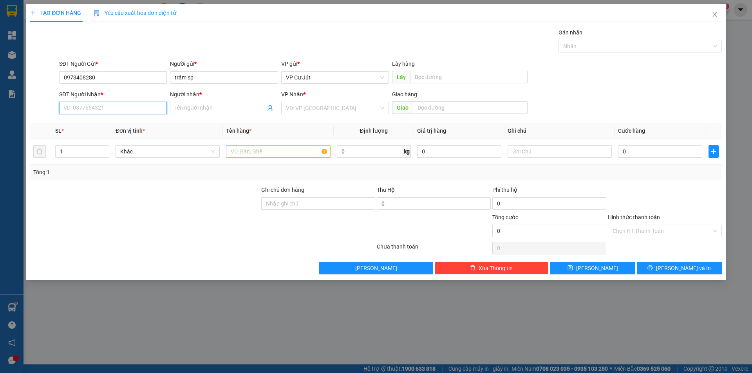
click at [127, 108] on input "SĐT Người Nhận *" at bounding box center [113, 108] width 108 height 13
click at [122, 121] on div "0799399113 - Long" at bounding box center [113, 124] width 98 height 9
type input "0799399113"
type input "Long"
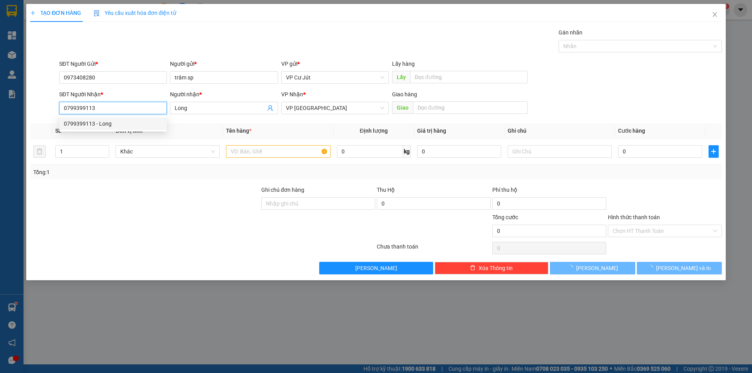
type input "30.000"
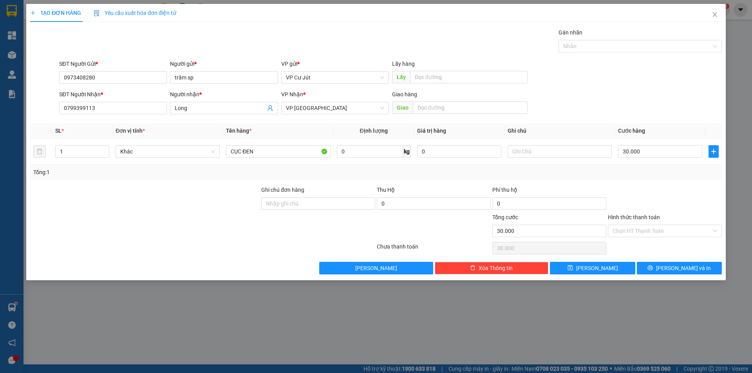
click at [262, 32] on div "Gán nhãn Nhãn" at bounding box center [391, 41] width 666 height 27
click at [661, 229] on input "Hình thức thanh toán" at bounding box center [662, 231] width 99 height 12
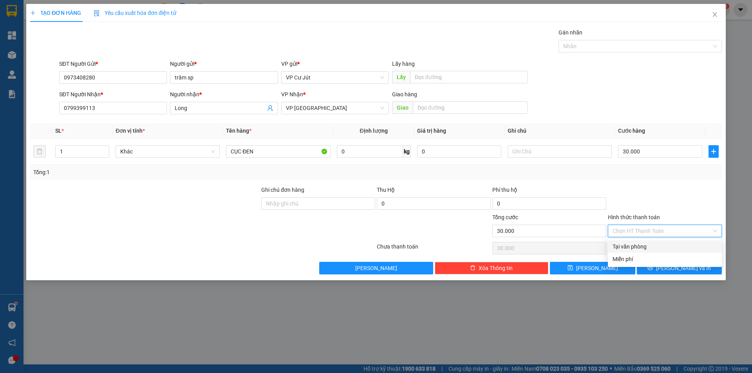
click at [654, 247] on div "Tại văn phòng" at bounding box center [665, 247] width 105 height 9
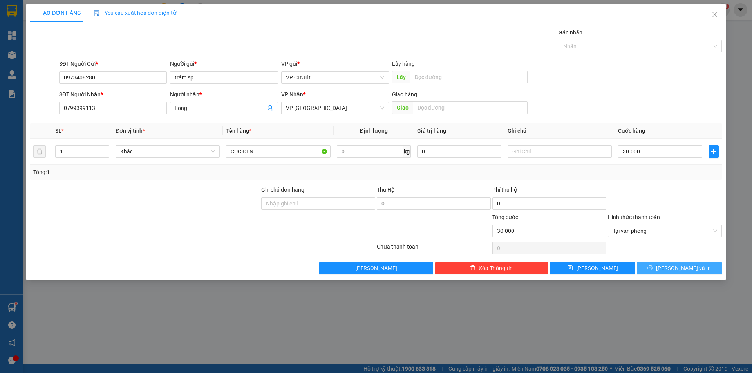
click at [675, 270] on span "Lưu và In" at bounding box center [683, 268] width 55 height 9
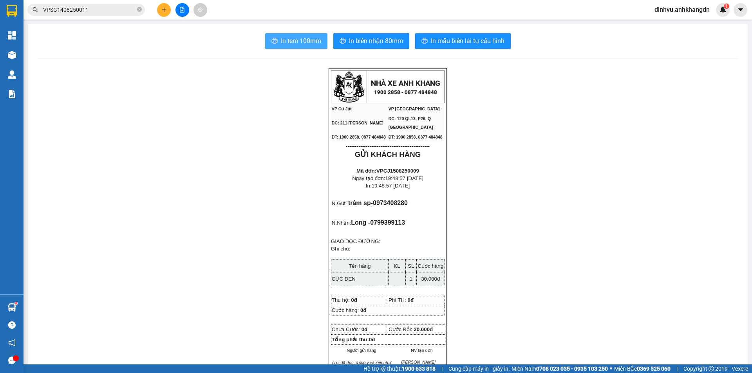
click at [290, 45] on span "In tem 100mm" at bounding box center [301, 41] width 40 height 10
click at [164, 12] on icon "plus" at bounding box center [163, 9] width 5 height 5
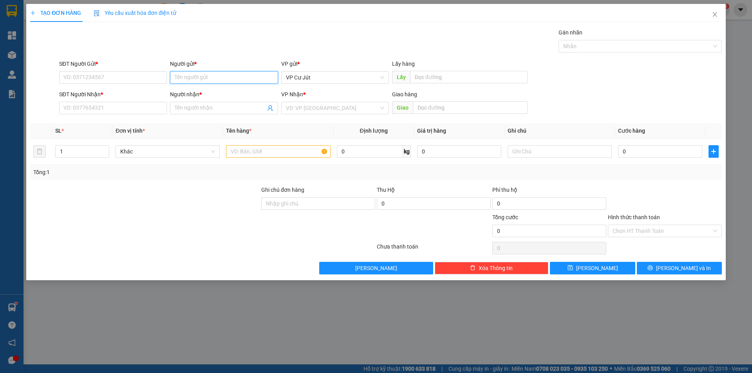
click at [205, 79] on input "Người gửi *" at bounding box center [224, 77] width 108 height 13
click at [268, 159] on div at bounding box center [278, 152] width 104 height 16
click at [270, 152] on input "text" at bounding box center [278, 151] width 104 height 13
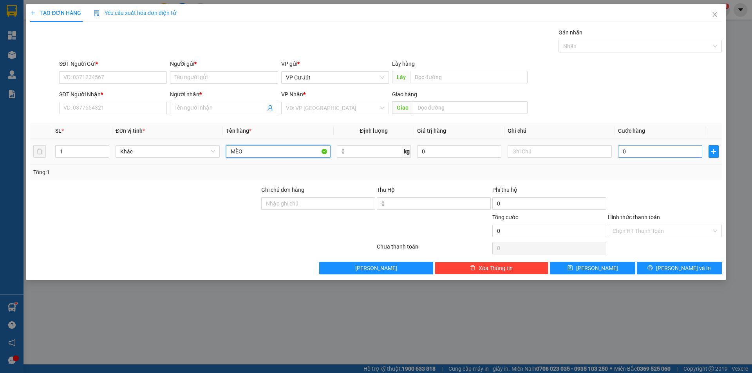
type input "MÈO"
click at [665, 152] on input "0" at bounding box center [660, 151] width 84 height 13
type input "10"
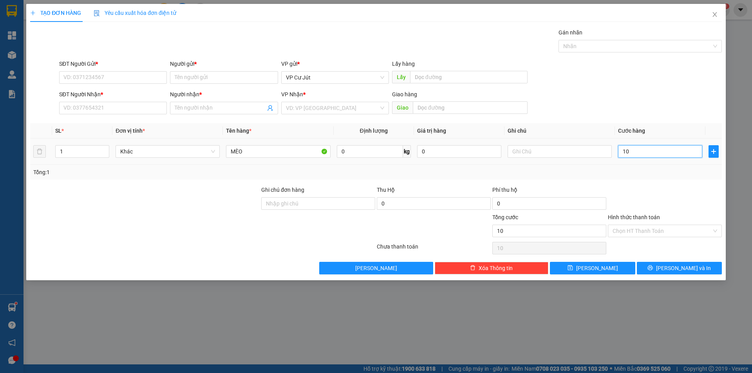
type input "100"
type input "1.000"
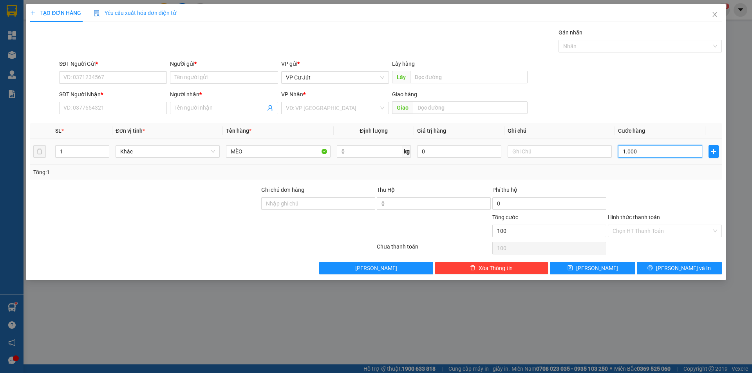
type input "1.000"
type input "10.000"
type input "100.000"
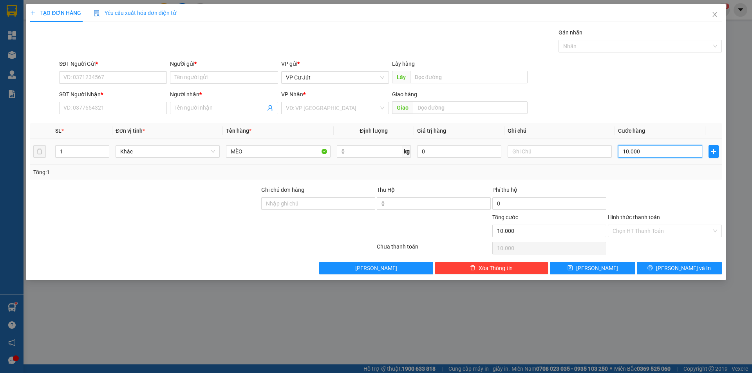
type input "100.000"
click at [337, 109] on input "search" at bounding box center [332, 108] width 93 height 12
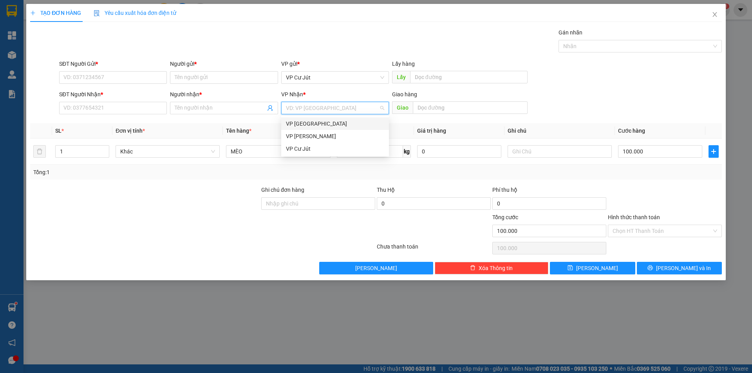
click at [329, 123] on div "VP [GEOGRAPHIC_DATA]" at bounding box center [335, 124] width 98 height 9
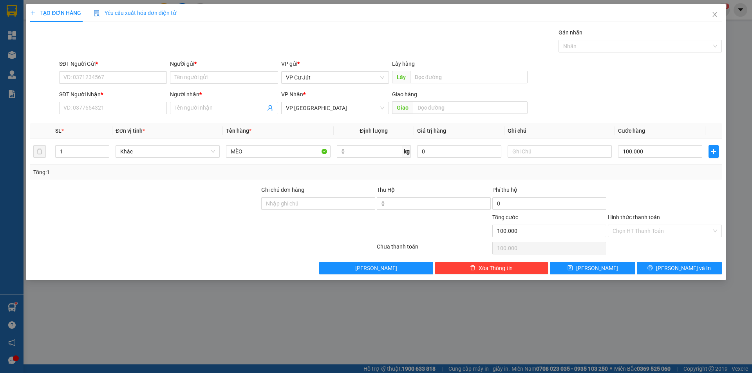
click at [323, 50] on div "Gán nhãn Nhãn" at bounding box center [391, 41] width 666 height 27
click at [145, 78] on input "SĐT Người Gửi *" at bounding box center [113, 77] width 108 height 13
click at [174, 50] on div "Gán nhãn Nhãn" at bounding box center [391, 41] width 666 height 27
click at [149, 72] on input "SĐT Người Gửi *" at bounding box center [113, 77] width 108 height 13
click at [131, 91] on div "0906517027 - C TRANG" at bounding box center [113, 93] width 98 height 9
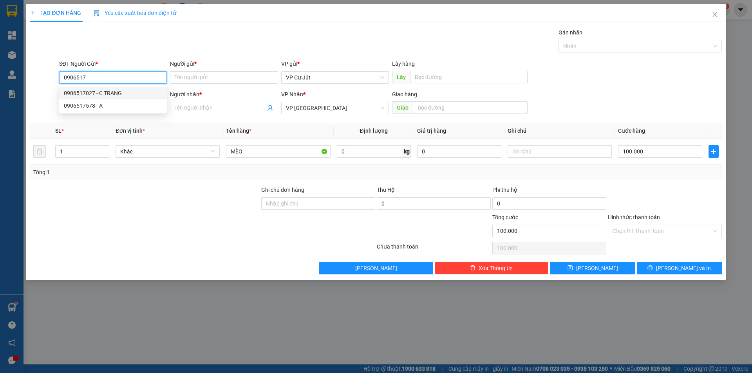
type input "0906517027"
type input "C TRANG"
type input "5.900.000"
type input "0906517027"
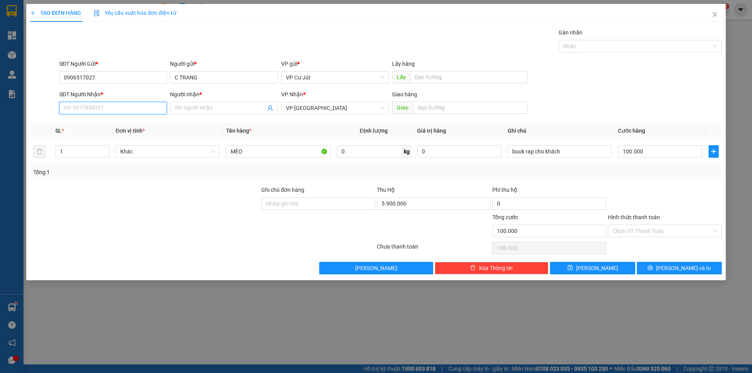
click at [124, 107] on input "SĐT Người Nhận *" at bounding box center [113, 108] width 108 height 13
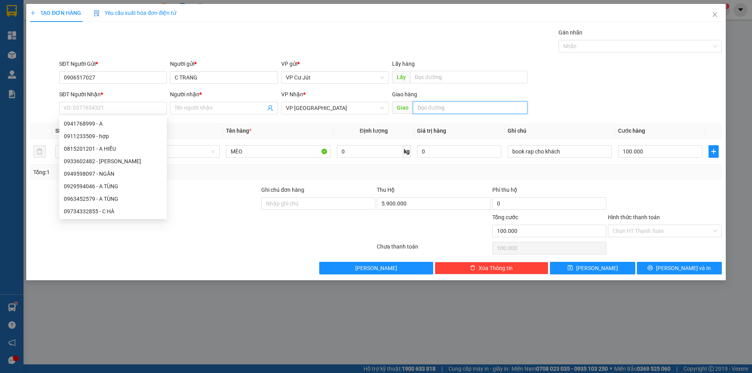
click at [429, 109] on input "text" at bounding box center [470, 108] width 115 height 13
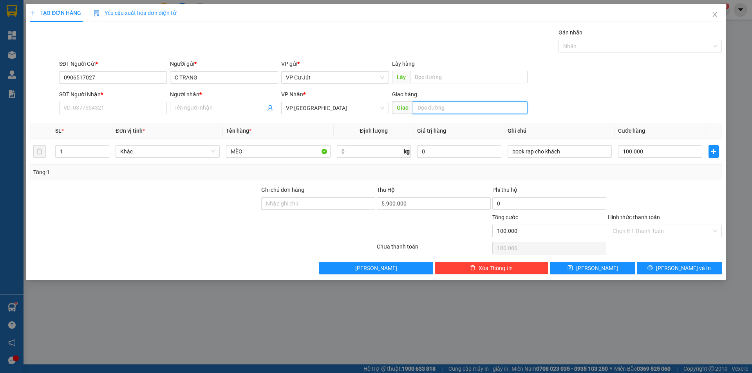
type input "b"
type input "BX AN SƯƠNG"
click at [156, 109] on input "SĐT Người Nhận *" at bounding box center [113, 108] width 108 height 13
type input "0905754769"
drag, startPoint x: 180, startPoint y: 107, endPoint x: 238, endPoint y: 59, distance: 75.4
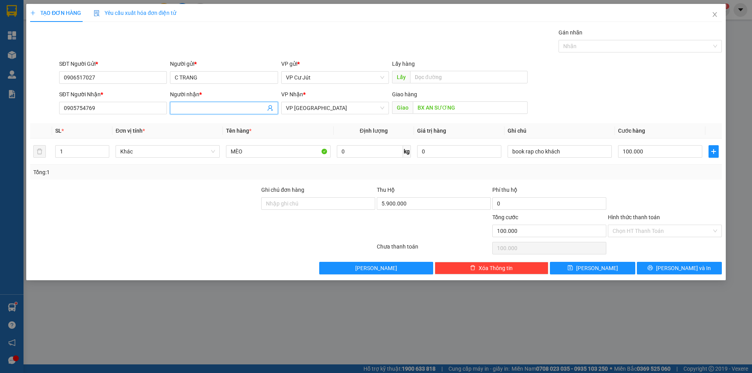
click at [181, 107] on input "Người nhận *" at bounding box center [220, 108] width 91 height 9
type input "B"
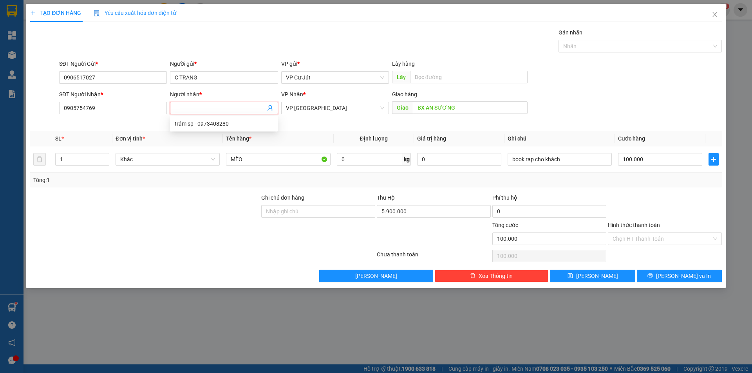
type input "E"
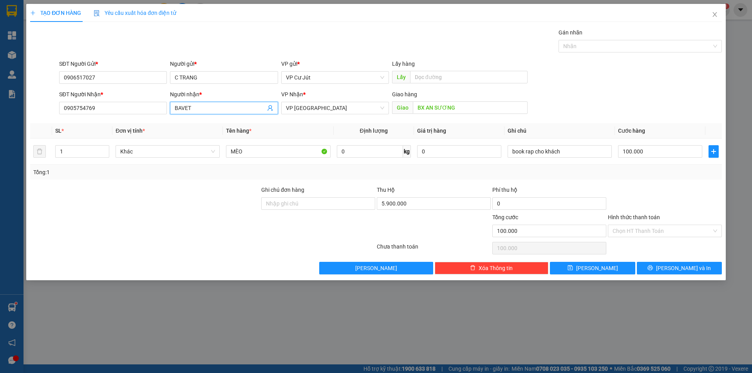
type input "BAVET"
click at [317, 23] on div "TẠO ĐƠN HÀNG Yêu cầu xuất hóa đơn điện tử Transit Pickup Surcharge Ids Transit …" at bounding box center [376, 139] width 692 height 271
click at [499, 150] on tr "1 Khác MÈO 0 kg 0 book rap cho khách 100.000" at bounding box center [376, 152] width 692 height 26
type input "0"
type input "5.900.000"
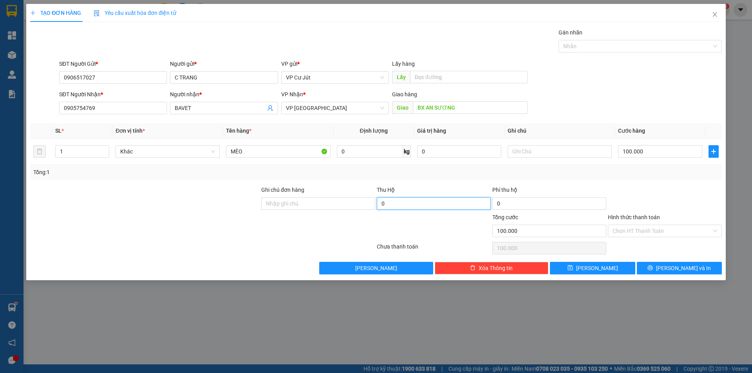
click at [412, 207] on input "0" at bounding box center [434, 204] width 114 height 13
click at [599, 98] on div "SĐT Người Nhận * 0905754769 Người nhận * BAVET VP Nhận * VP Sài Gòn Giao hàng G…" at bounding box center [391, 103] width 666 height 27
drag, startPoint x: 254, startPoint y: 154, endPoint x: 228, endPoint y: 153, distance: 25.1
click at [228, 153] on input "MÈO" at bounding box center [278, 151] width 104 height 13
type input "c"
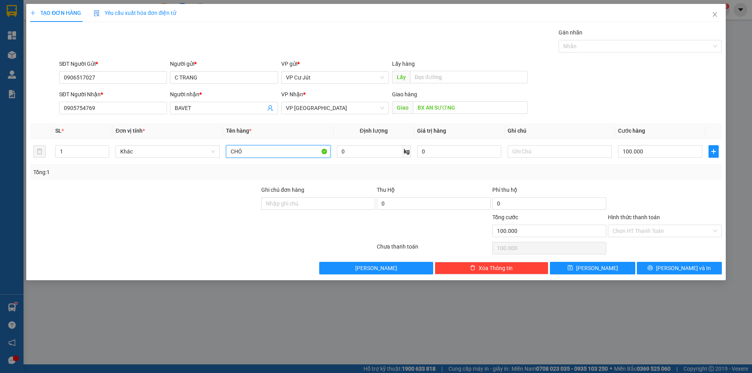
type input "CHÓ"
click at [635, 201] on div at bounding box center [665, 199] width 116 height 27
click at [642, 153] on input "100.000" at bounding box center [660, 151] width 84 height 13
type input "0"
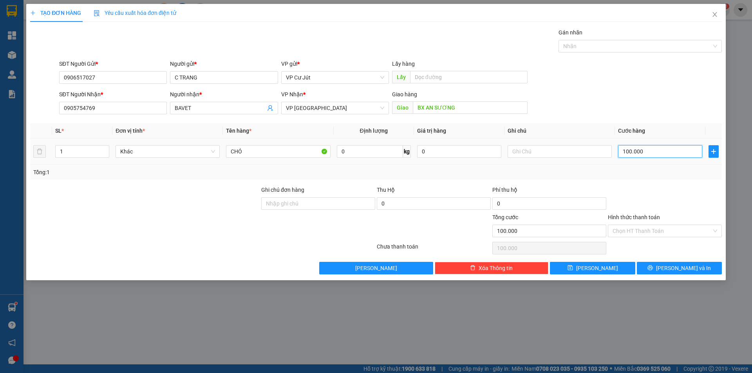
type input "0"
type input "10"
type input "170"
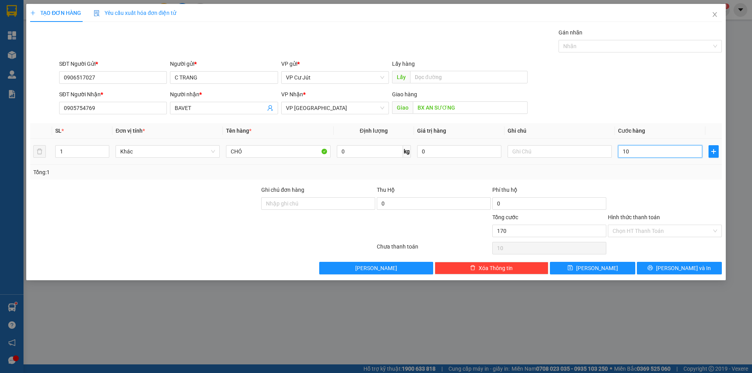
type input "170"
type input "1.700"
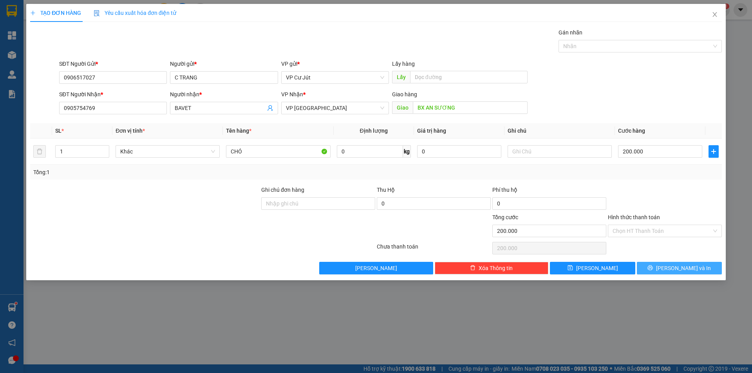
click at [676, 266] on span "Lưu và In" at bounding box center [683, 268] width 55 height 9
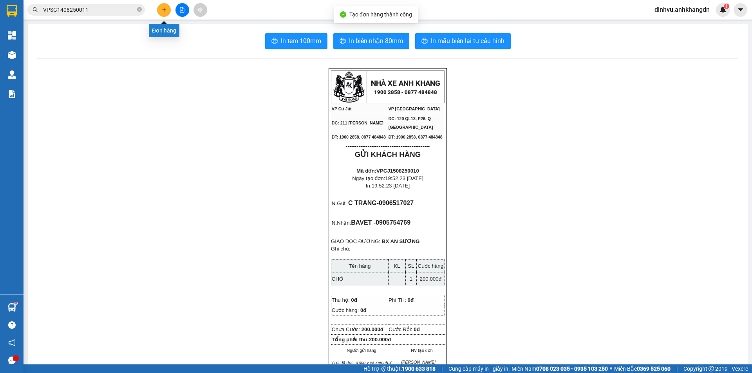
click at [167, 12] on button at bounding box center [164, 10] width 14 height 14
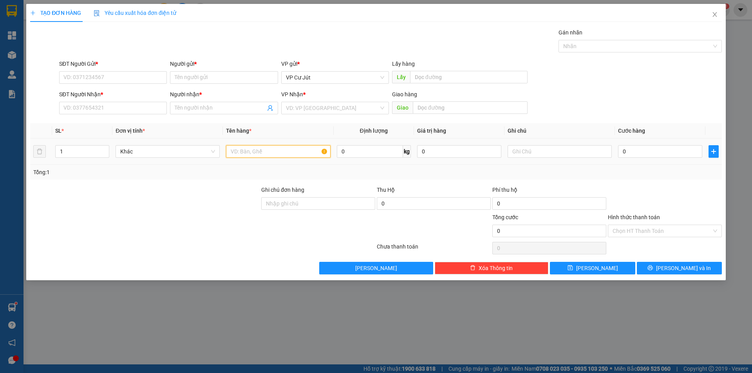
click at [262, 151] on input "text" at bounding box center [278, 151] width 104 height 13
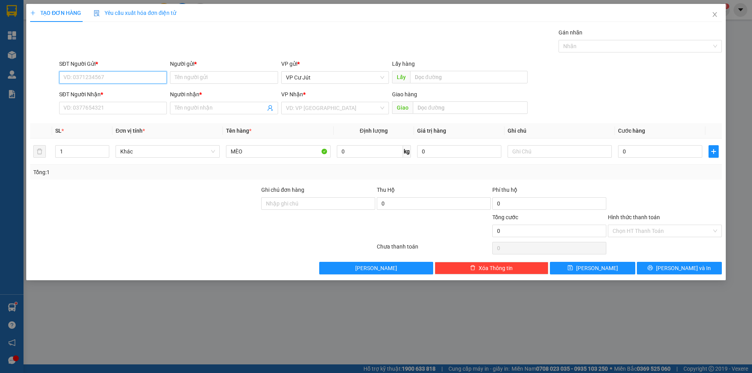
click at [135, 82] on input "SĐT Người Gửi *" at bounding box center [113, 77] width 108 height 13
click at [448, 110] on input "text" at bounding box center [470, 108] width 115 height 13
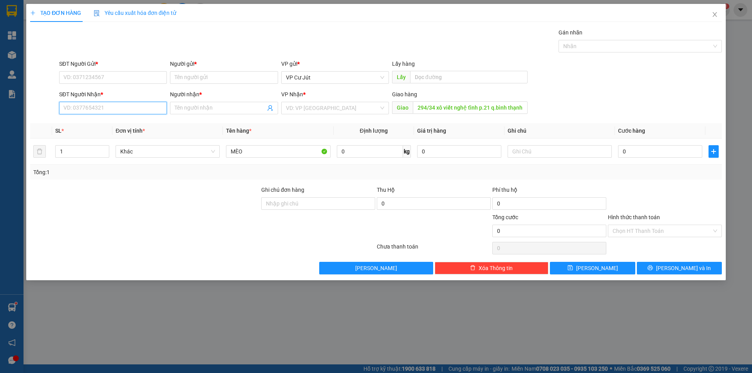
click at [102, 105] on input "SĐT Người Nhận *" at bounding box center [113, 108] width 108 height 13
click at [119, 69] on div "SĐT Người Gửi *" at bounding box center [113, 66] width 108 height 12
click at [117, 75] on input "SĐT Người Gửi *" at bounding box center [113, 77] width 108 height 13
click at [127, 94] on div "0906517027 - C TRANG" at bounding box center [113, 93] width 98 height 9
click at [113, 107] on input "SĐT Người Nhận *" at bounding box center [113, 108] width 108 height 13
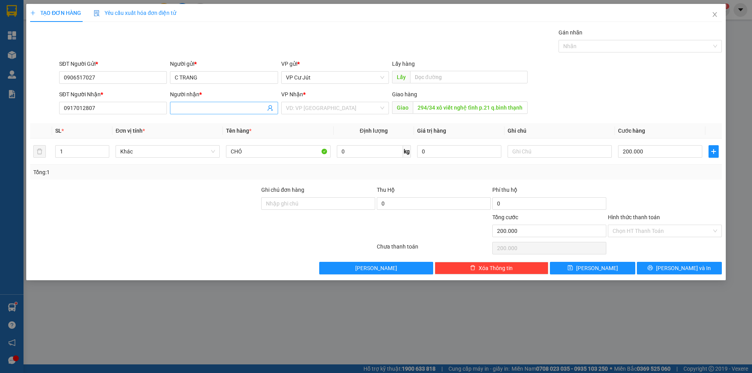
click at [213, 107] on input "Người nhận *" at bounding box center [220, 108] width 91 height 9
drag, startPoint x: 254, startPoint y: 154, endPoint x: 238, endPoint y: 154, distance: 16.1
click at [238, 154] on input "CHÓ" at bounding box center [278, 151] width 104 height 13
click at [406, 212] on div "0" at bounding box center [434, 206] width 114 height 16
click at [406, 203] on input "0" at bounding box center [434, 204] width 114 height 13
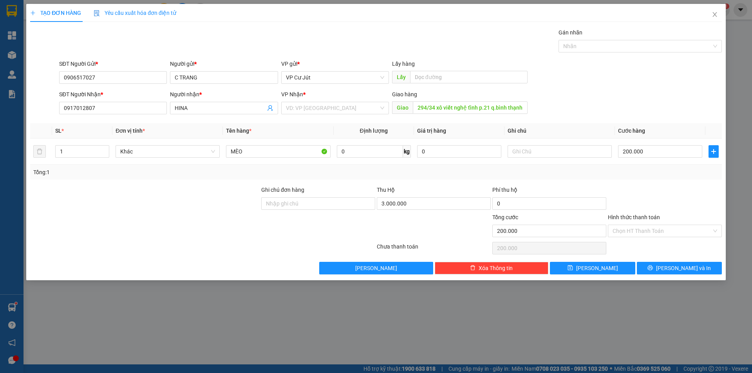
click at [570, 98] on div "SĐT Người Nhận * 0917012807 Người nhận * HINA VP Nhận * VD: VP Sài Gòn Giao hàn…" at bounding box center [391, 103] width 666 height 27
click at [658, 149] on input "200.000" at bounding box center [660, 151] width 84 height 13
click at [672, 266] on button "Lưu và In" at bounding box center [679, 268] width 85 height 13
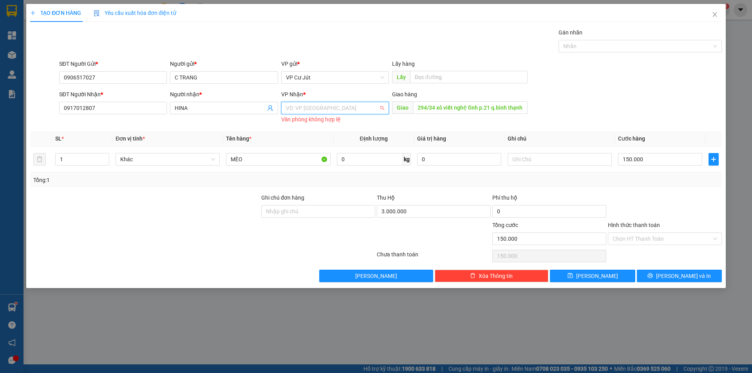
click at [364, 108] on input "search" at bounding box center [332, 108] width 93 height 12
click at [354, 123] on div "VP [GEOGRAPHIC_DATA]" at bounding box center [335, 124] width 98 height 9
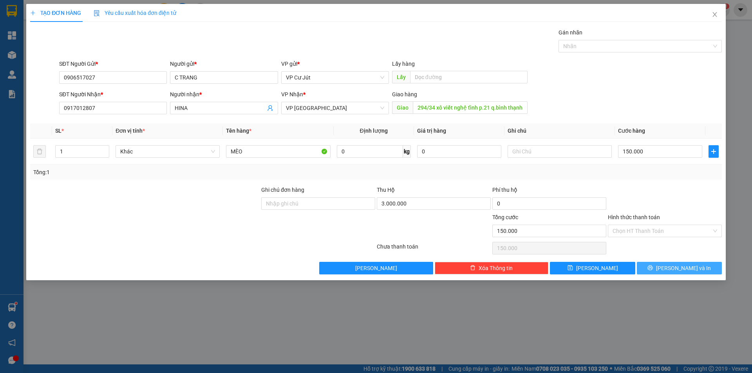
click at [675, 274] on button "Lưu và In" at bounding box center [679, 268] width 85 height 13
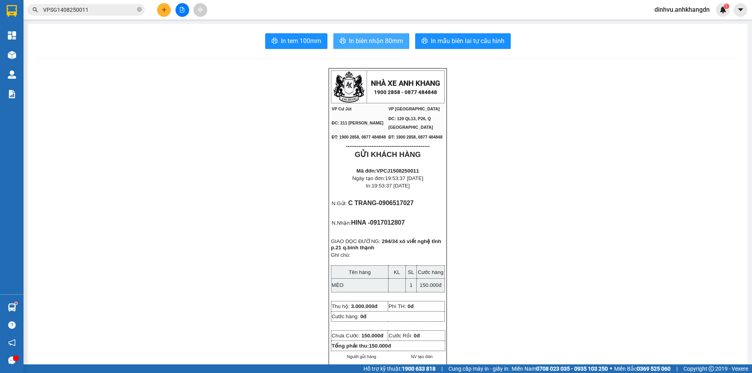
click at [364, 47] on button "In biên nhận 80mm" at bounding box center [372, 41] width 76 height 16
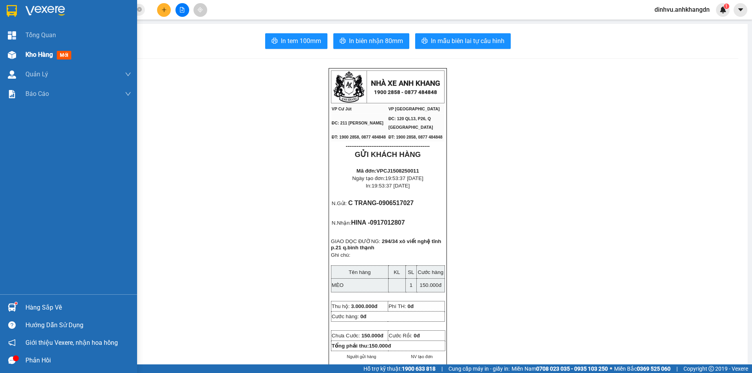
click at [41, 53] on span "Kho hàng" at bounding box center [38, 54] width 27 height 7
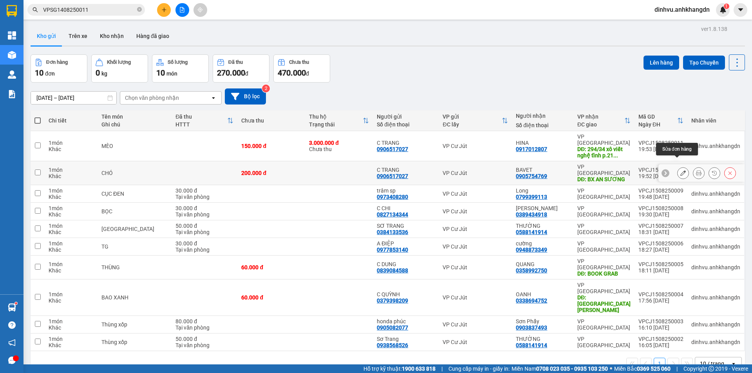
click at [681, 170] on icon at bounding box center [683, 172] width 5 height 5
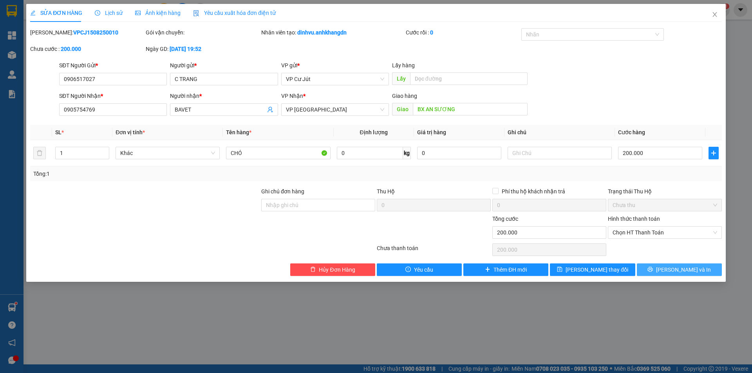
click at [695, 270] on button "Lưu và In" at bounding box center [679, 270] width 85 height 13
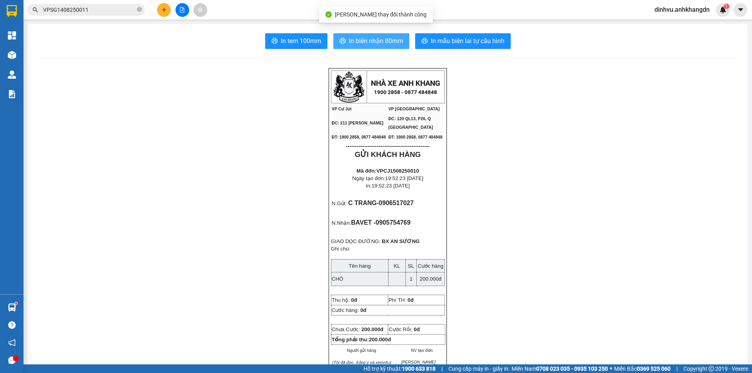
click at [377, 40] on span "In biên nhận 80mm" at bounding box center [376, 41] width 54 height 10
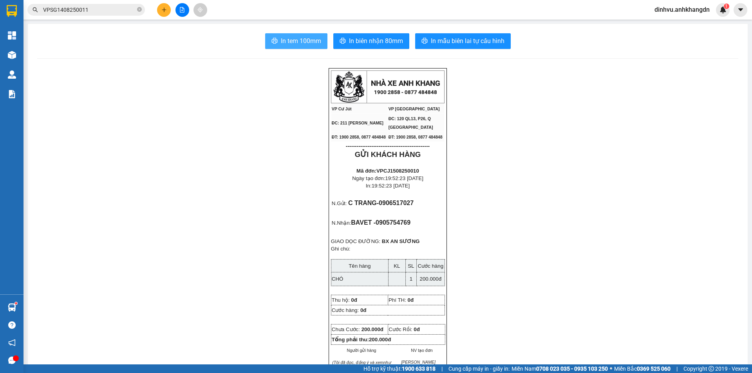
click at [303, 38] on span "In tem 100mm" at bounding box center [301, 41] width 40 height 10
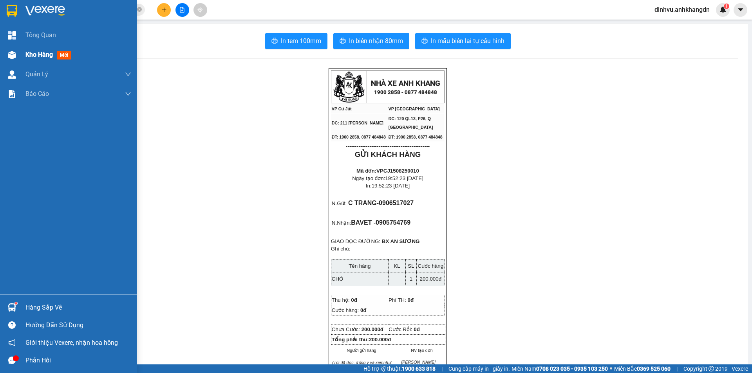
click at [16, 53] on img at bounding box center [12, 55] width 8 height 8
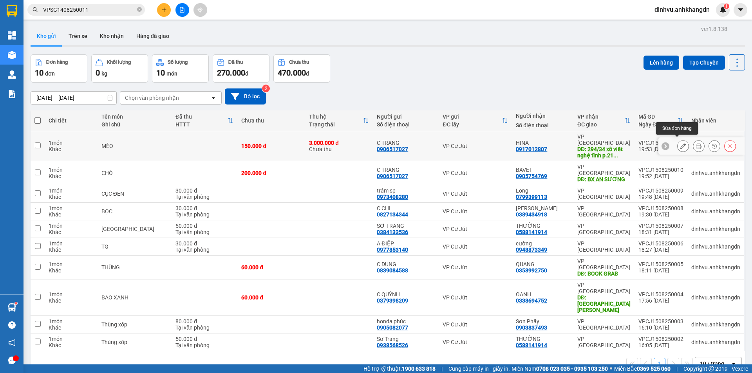
click at [681, 145] on icon at bounding box center [683, 145] width 5 height 5
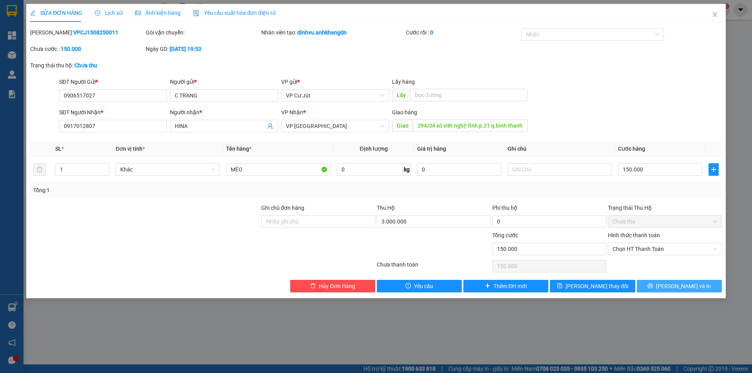
drag, startPoint x: 687, startPoint y: 285, endPoint x: 477, endPoint y: 174, distance: 236.9
click at [686, 285] on span "Lưu và In" at bounding box center [683, 286] width 55 height 9
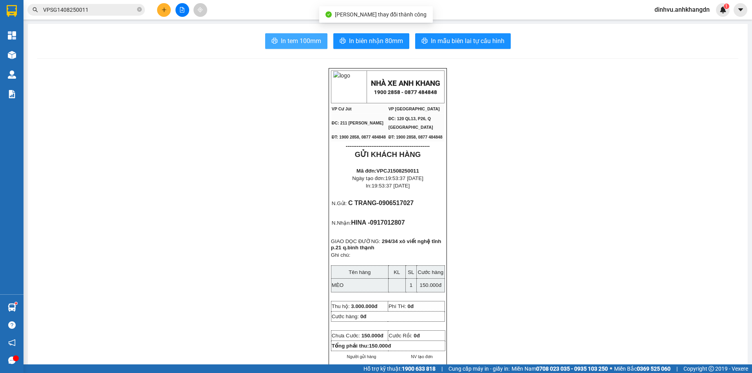
click at [298, 43] on span "In tem 100mm" at bounding box center [301, 41] width 40 height 10
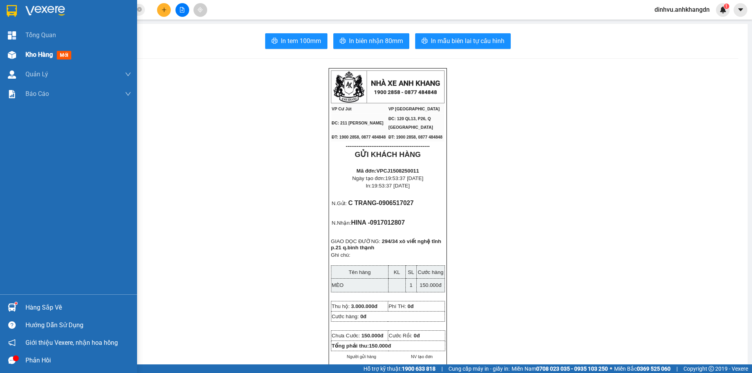
click at [22, 60] on div "Kho hàng mới" at bounding box center [68, 55] width 137 height 20
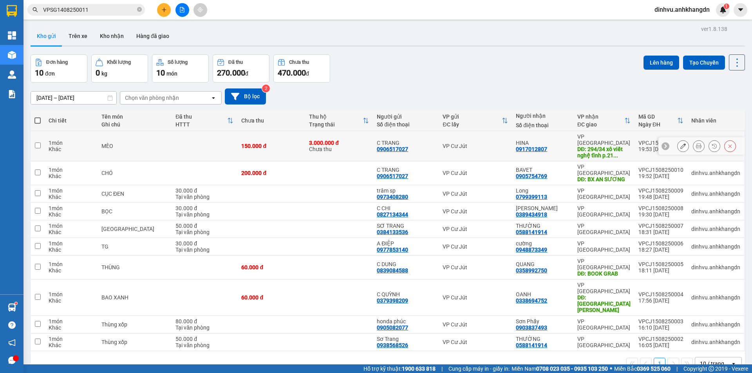
drag, startPoint x: 239, startPoint y: 145, endPoint x: 238, endPoint y: 161, distance: 16.1
click at [239, 147] on td "150.000 đ" at bounding box center [271, 146] width 68 height 30
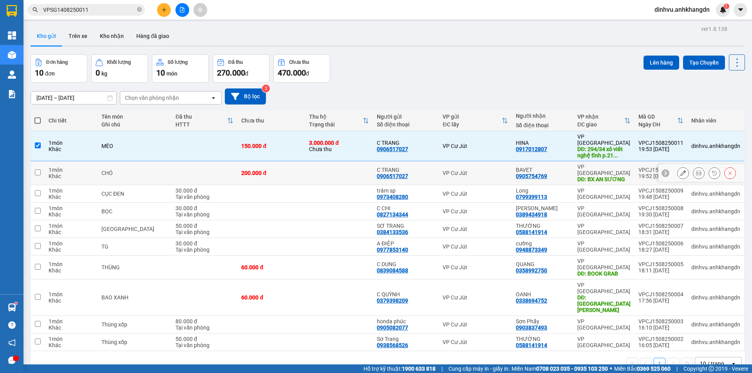
click at [241, 170] on div "200.000 đ" at bounding box center [271, 173] width 60 height 6
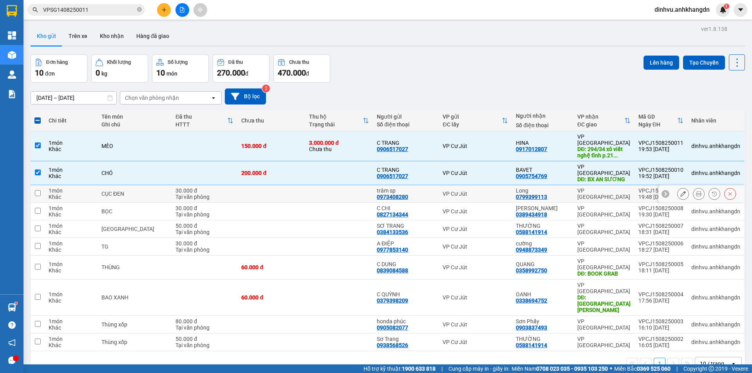
click at [237, 185] on td at bounding box center [271, 194] width 68 height 18
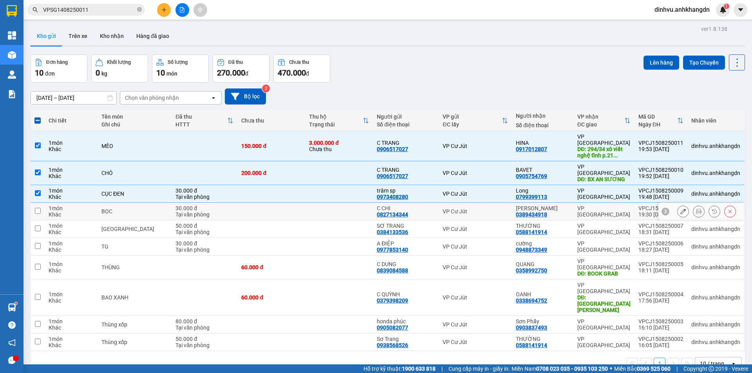
click at [229, 203] on td "30.000 đ Tại văn phòng" at bounding box center [205, 212] width 66 height 18
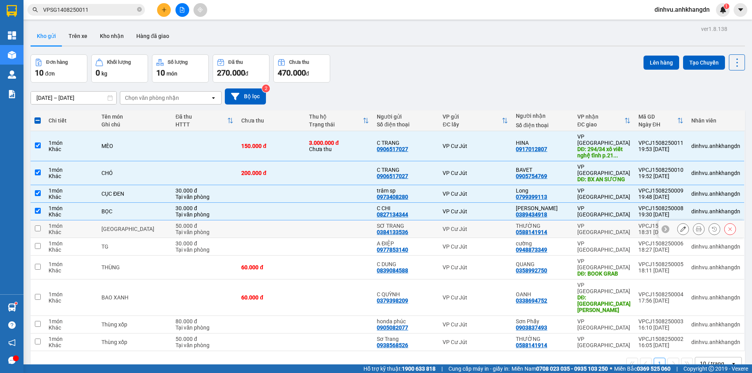
drag, startPoint x: 228, startPoint y: 212, endPoint x: 230, endPoint y: 225, distance: 13.1
click at [228, 223] on div "50.000 đ" at bounding box center [205, 226] width 58 height 6
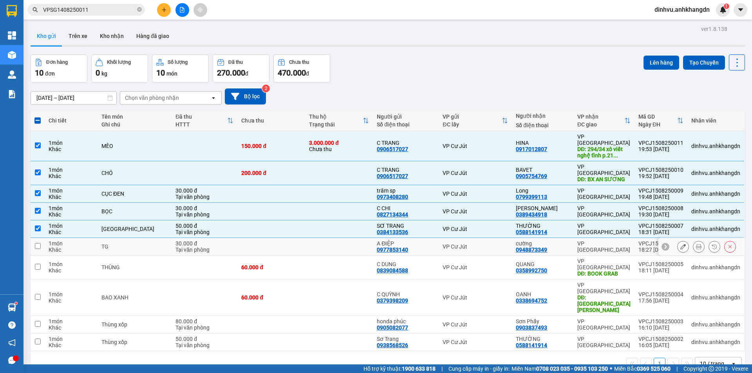
click at [230, 238] on td "30.000 đ Tại văn phòng" at bounding box center [205, 247] width 66 height 18
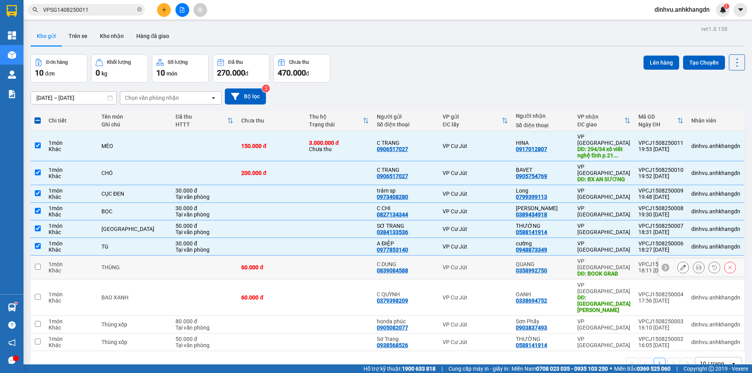
drag, startPoint x: 233, startPoint y: 252, endPoint x: 232, endPoint y: 270, distance: 18.4
click at [237, 256] on td "60.000 đ" at bounding box center [271, 268] width 68 height 24
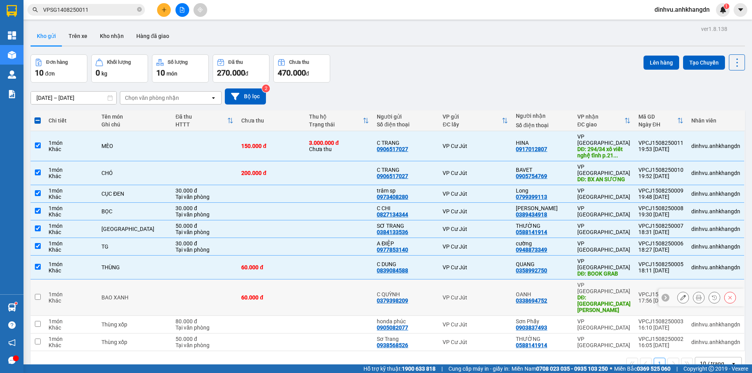
drag, startPoint x: 232, startPoint y: 270, endPoint x: 228, endPoint y: 290, distance: 20.0
click at [232, 280] on td at bounding box center [205, 298] width 66 height 36
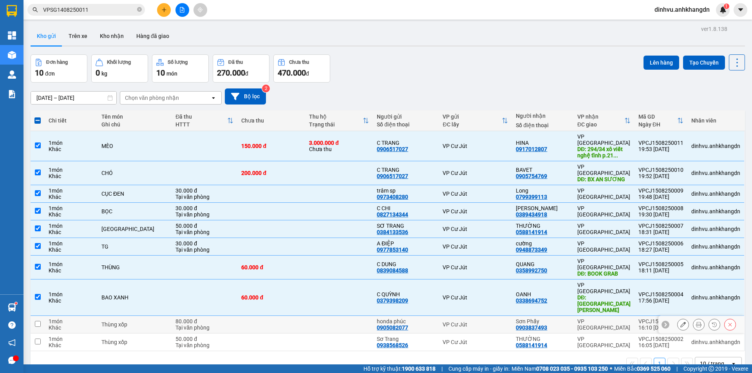
drag, startPoint x: 227, startPoint y: 294, endPoint x: 227, endPoint y: 306, distance: 12.6
click at [227, 325] on div "Tại văn phòng" at bounding box center [205, 328] width 58 height 6
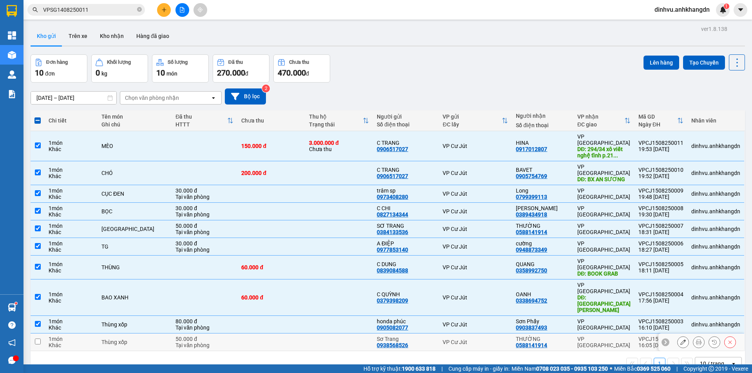
click at [227, 336] on div "50.000 đ" at bounding box center [205, 339] width 58 height 6
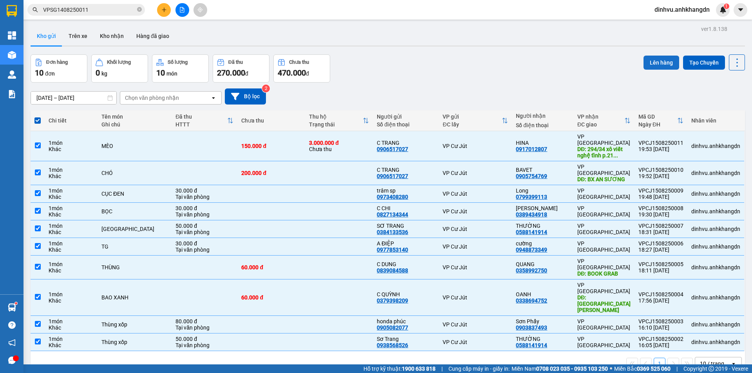
click at [647, 61] on button "Lên hàng" at bounding box center [662, 63] width 36 height 14
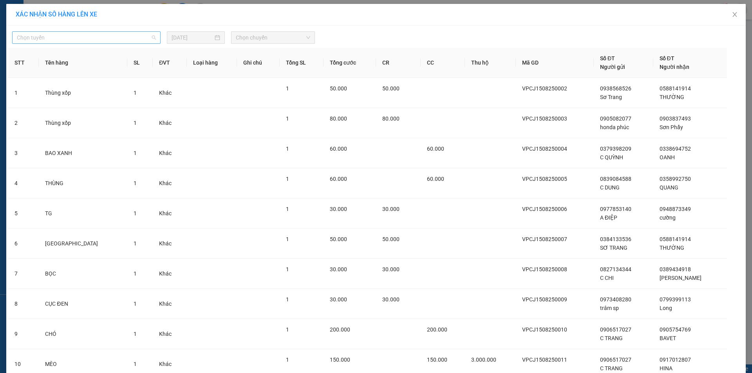
click at [121, 40] on span "Chọn tuyến" at bounding box center [86, 38] width 139 height 12
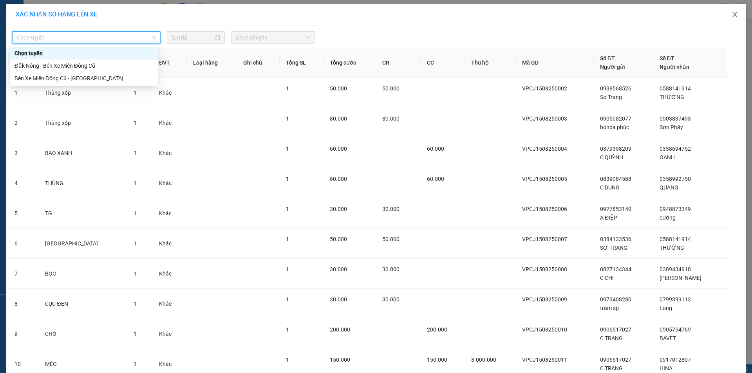
click at [735, 13] on span "Close" at bounding box center [735, 15] width 22 height 22
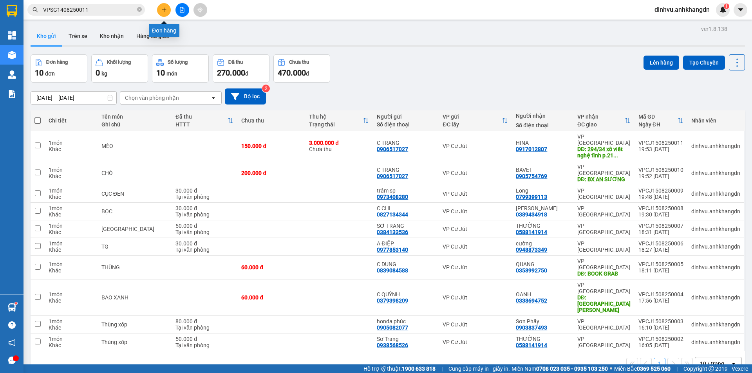
click at [163, 14] on button at bounding box center [164, 10] width 14 height 14
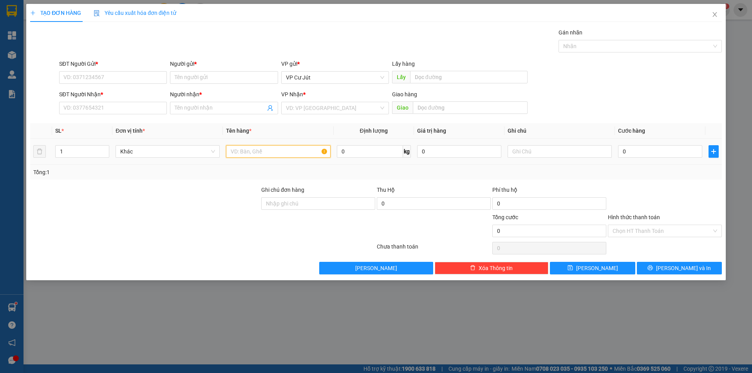
click at [263, 152] on input "text" at bounding box center [278, 151] width 104 height 13
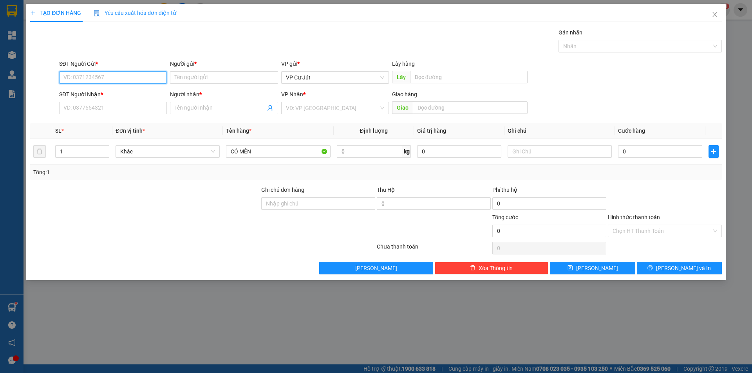
click at [137, 76] on input "SĐT Người Gửi *" at bounding box center [113, 77] width 108 height 13
click at [193, 80] on input "Người gửi *" at bounding box center [224, 77] width 108 height 13
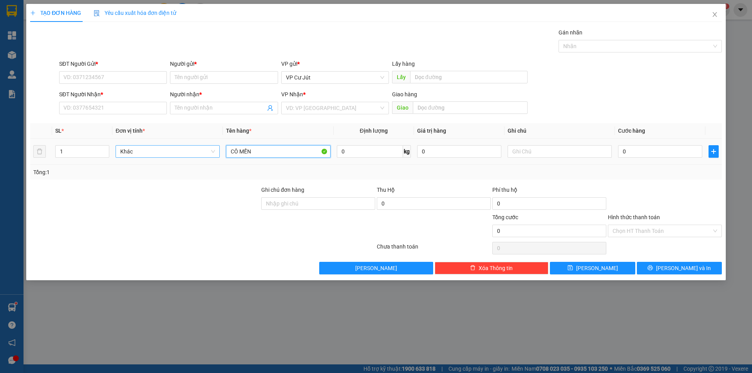
click at [220, 149] on tr "1 Khác CÔ MẾN 0 kg 0 0" at bounding box center [376, 152] width 692 height 26
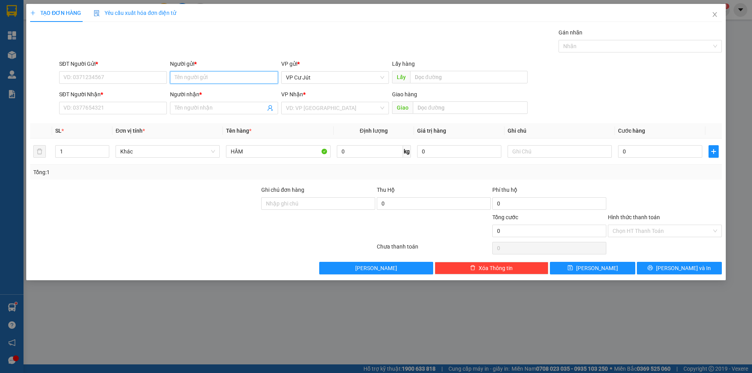
click at [214, 78] on input "Người gửi *" at bounding box center [224, 77] width 108 height 13
click at [223, 109] on div "CÔ MẾN - 0846257259" at bounding box center [224, 106] width 98 height 9
click at [44, 79] on div "SĐT Người Gửi * 0846257259 Người gửi * CÔ MẾN CÔ MẾN VP gửi * VP Cư Jút Lấy hàn…" at bounding box center [376, 73] width 694 height 27
click at [93, 111] on input "SĐT Người Nhận *" at bounding box center [113, 108] width 108 height 13
paste input "0846257259"
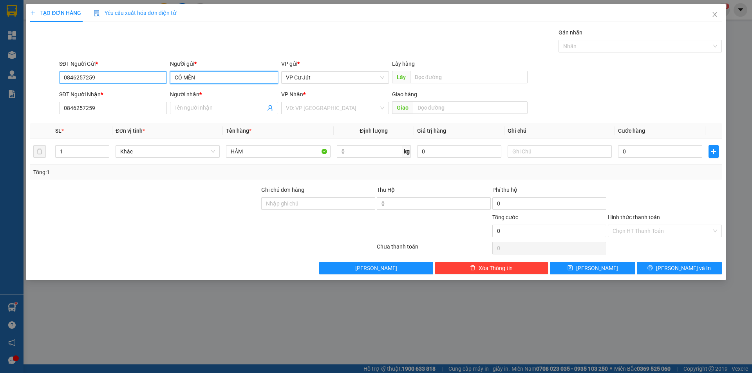
click at [165, 79] on div "SĐT Người Gửi * 0846257259 Người gửi * CÔ MẾN VP gửi * VP Cư Jút Lấy hàng Lấy" at bounding box center [391, 73] width 666 height 27
click at [193, 40] on div "Gán nhãn Nhãn" at bounding box center [391, 41] width 666 height 27
click at [185, 111] on span at bounding box center [224, 108] width 108 height 13
paste input "CÔ MẾN"
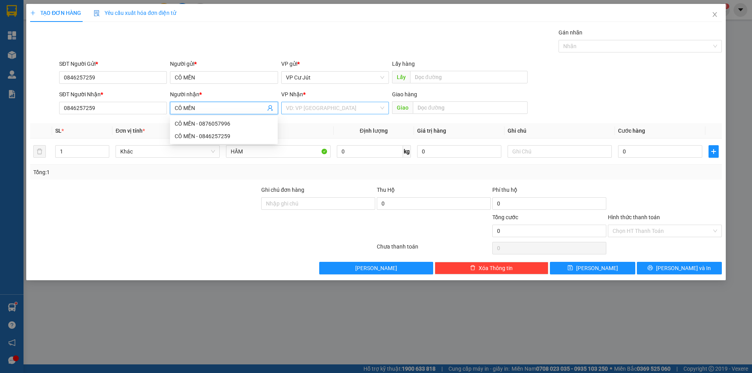
click at [350, 107] on input "search" at bounding box center [332, 108] width 93 height 12
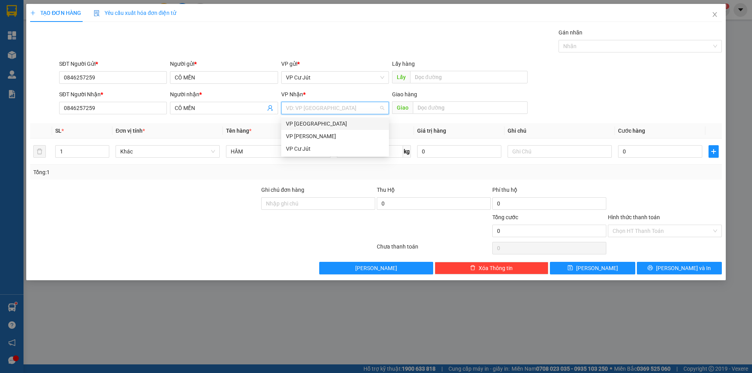
click at [333, 125] on div "VP [GEOGRAPHIC_DATA]" at bounding box center [335, 124] width 98 height 9
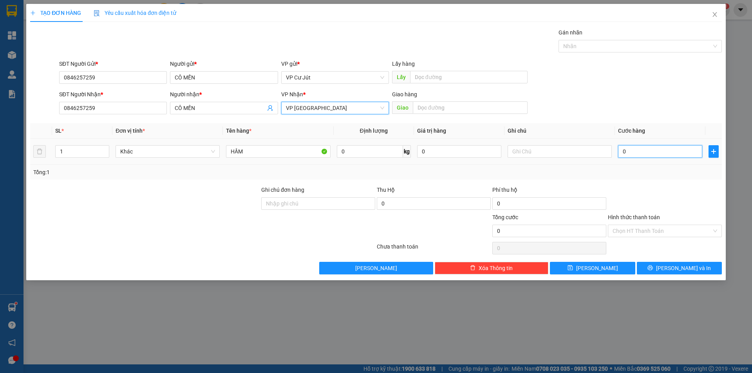
click at [635, 152] on input "0" at bounding box center [660, 151] width 84 height 13
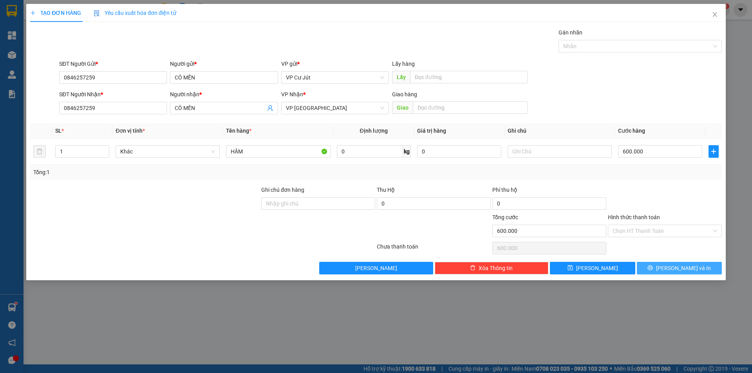
click at [647, 268] on button "Lưu và In" at bounding box center [679, 268] width 85 height 13
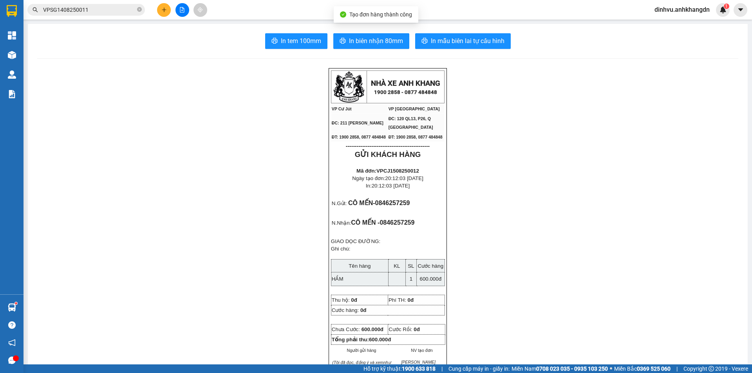
click at [25, 57] on main "In tem 100mm In biên nhận 80mm In mẫu biên lai tự cấu hình NHÀ XE ANH KHANG 190…" at bounding box center [376, 182] width 752 height 365
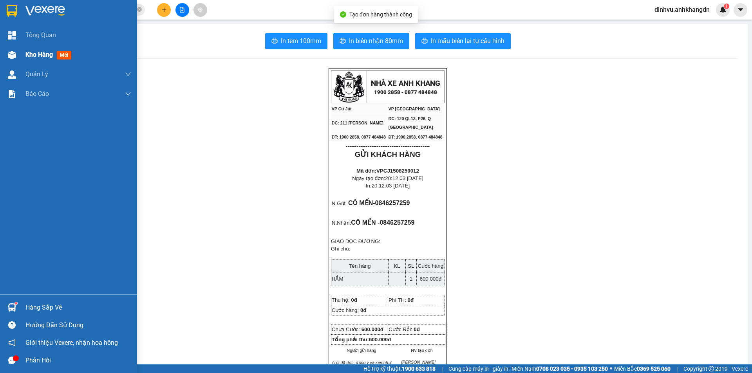
click at [21, 54] on div "Kho hàng mới" at bounding box center [68, 55] width 137 height 20
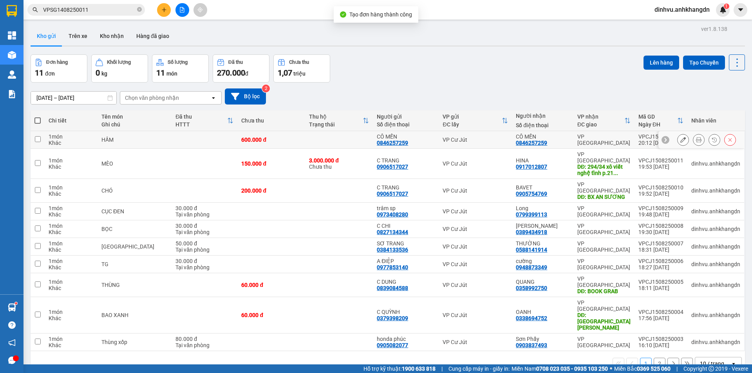
drag, startPoint x: 291, startPoint y: 141, endPoint x: 287, endPoint y: 150, distance: 9.3
click at [291, 143] on td "600.000 đ" at bounding box center [271, 140] width 68 height 18
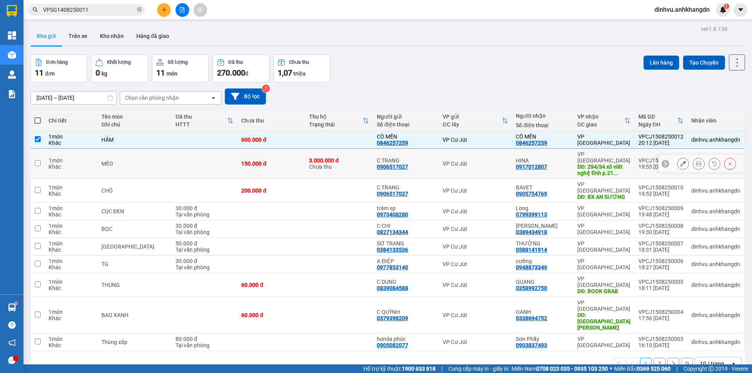
click at [281, 162] on div "150.000 đ" at bounding box center [271, 164] width 60 height 6
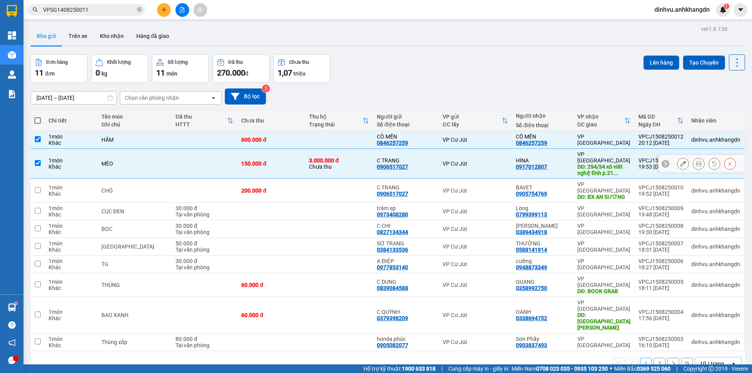
click at [275, 179] on td "200.000 đ" at bounding box center [271, 191] width 68 height 24
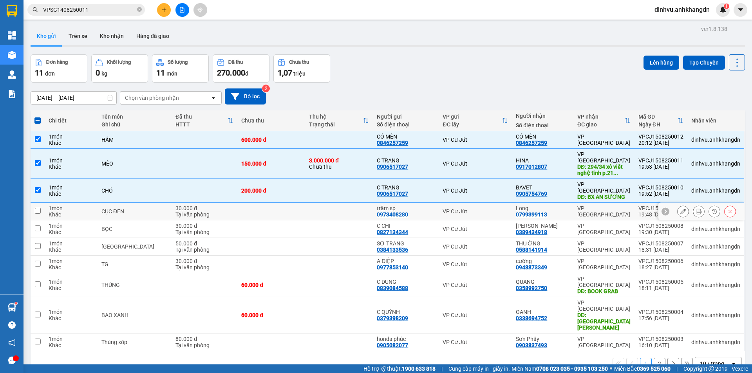
click at [270, 203] on td at bounding box center [271, 212] width 68 height 18
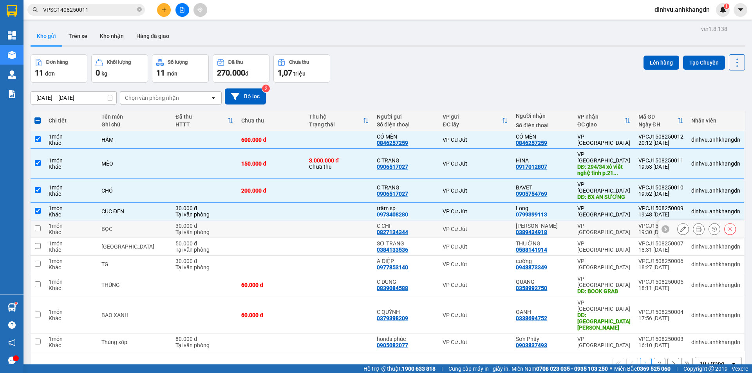
drag, startPoint x: 261, startPoint y: 216, endPoint x: 252, endPoint y: 232, distance: 18.2
click at [261, 221] on td at bounding box center [271, 230] width 68 height 18
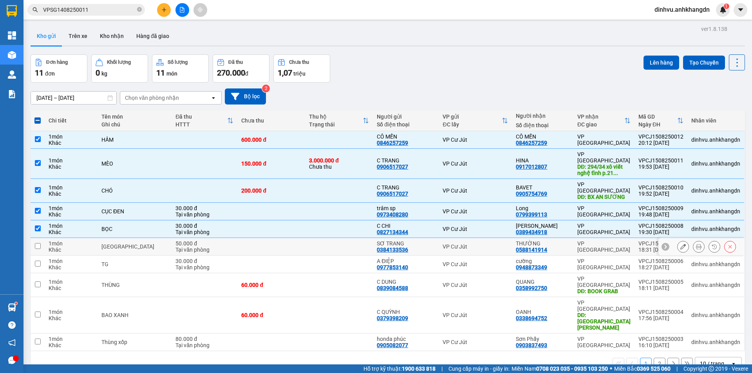
click at [251, 238] on td at bounding box center [271, 247] width 68 height 18
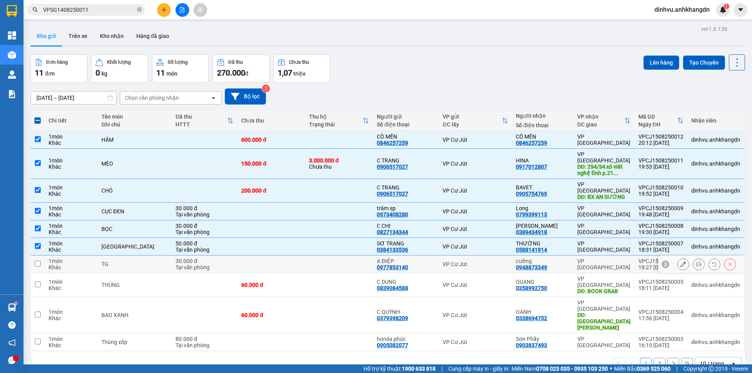
drag, startPoint x: 248, startPoint y: 250, endPoint x: 249, endPoint y: 258, distance: 8.7
click at [248, 256] on td at bounding box center [271, 265] width 68 height 18
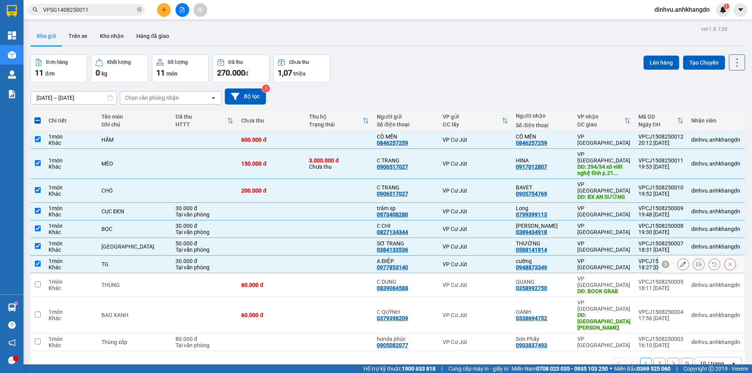
click at [252, 274] on td "60.000 đ" at bounding box center [271, 286] width 68 height 24
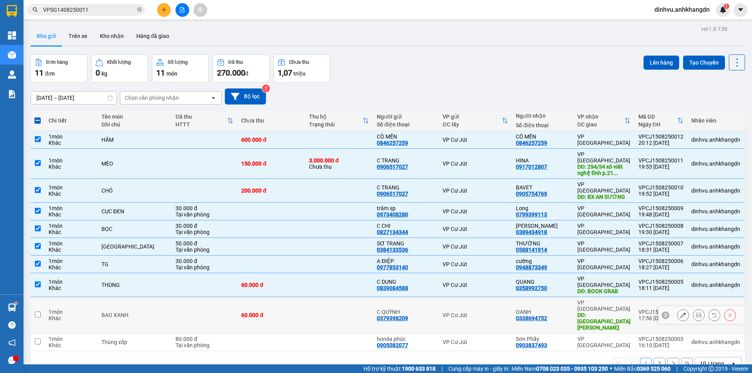
click at [254, 297] on td "60.000 đ" at bounding box center [271, 315] width 68 height 36
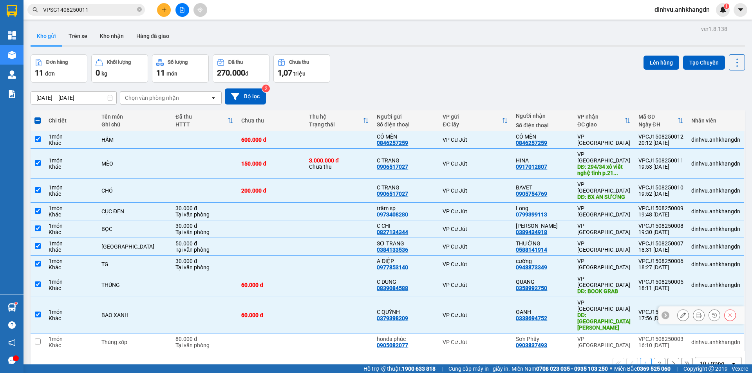
drag, startPoint x: 247, startPoint y: 308, endPoint x: 252, endPoint y: 308, distance: 5.9
click at [247, 334] on td at bounding box center [271, 343] width 68 height 18
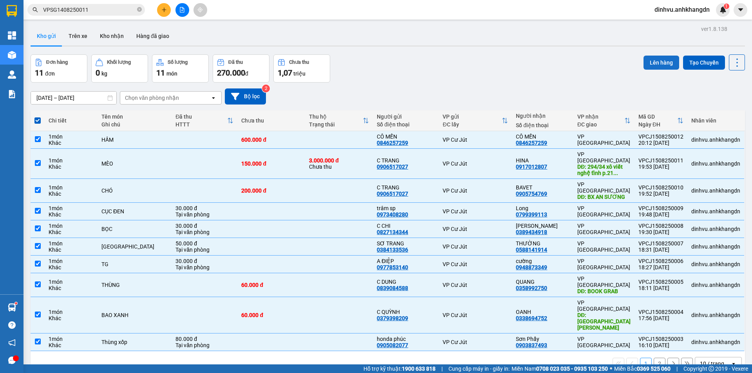
click at [649, 61] on button "Lên hàng" at bounding box center [662, 63] width 36 height 14
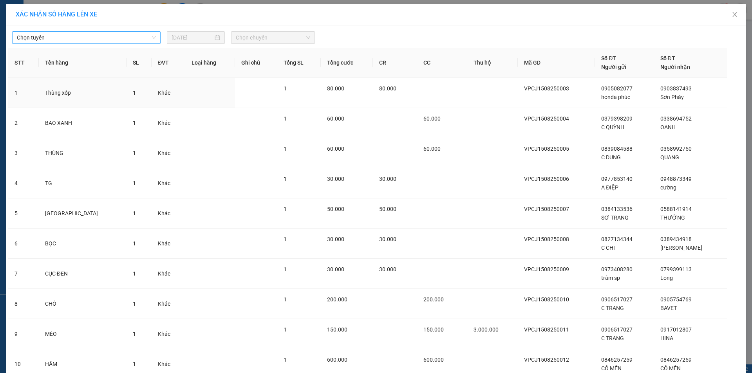
click at [131, 42] on span "Chọn tuyến" at bounding box center [86, 38] width 139 height 12
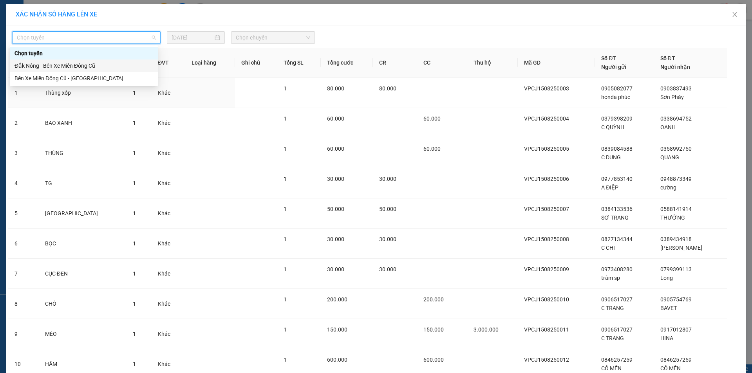
drag, startPoint x: 85, startPoint y: 64, endPoint x: 228, endPoint y: 33, distance: 146.8
click at [85, 64] on div "Đắk Nông - Bến Xe Miền Đông Cũ" at bounding box center [84, 66] width 139 height 9
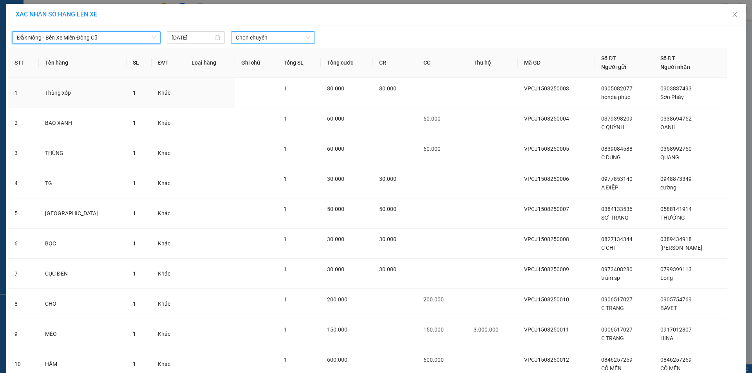
drag, startPoint x: 265, startPoint y: 34, endPoint x: 267, endPoint y: 42, distance: 8.5
click at [265, 36] on span "Chọn chuyến" at bounding box center [273, 38] width 74 height 12
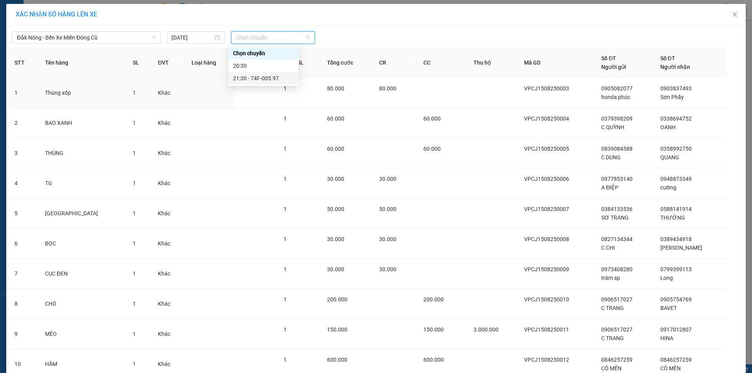
click at [264, 83] on div "21:30 - 74F-005.97" at bounding box center [263, 78] width 71 height 13
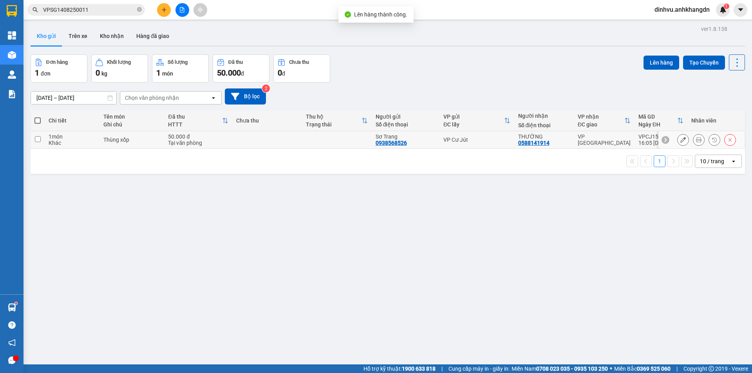
click at [295, 143] on td at bounding box center [267, 140] width 70 height 18
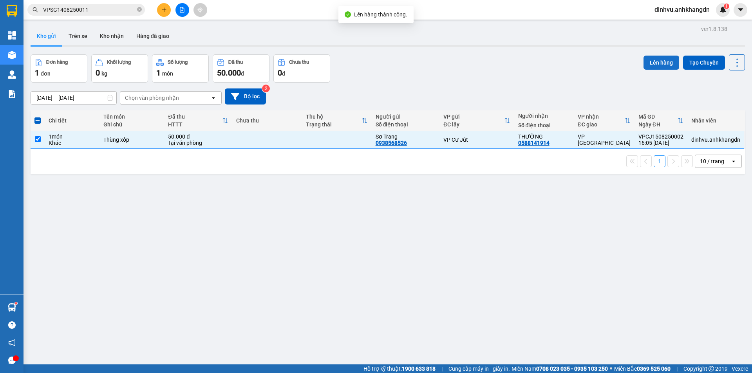
click at [647, 61] on button "Lên hàng" at bounding box center [662, 63] width 36 height 14
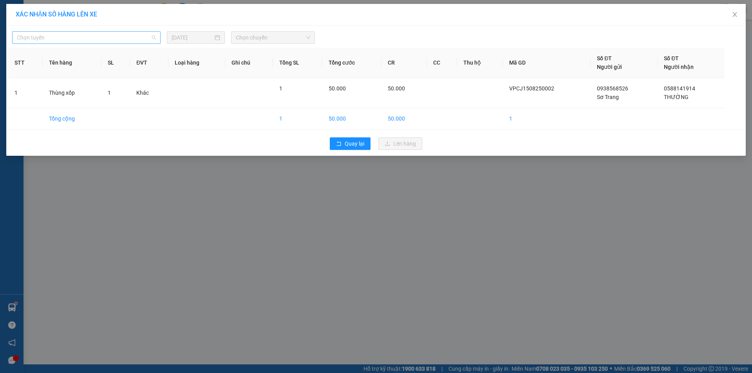
click at [140, 41] on span "Chọn tuyến" at bounding box center [86, 38] width 139 height 12
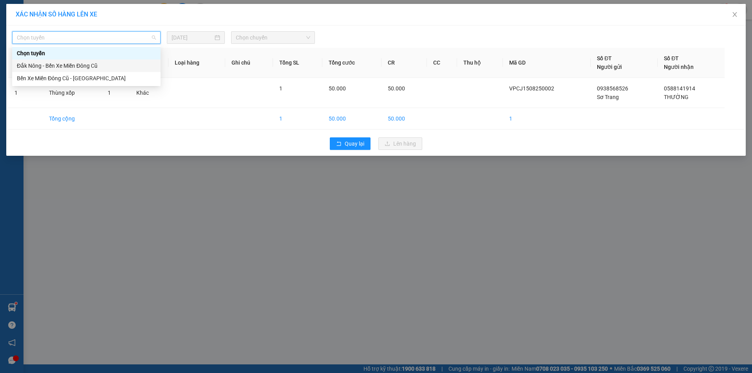
click at [80, 69] on div "Đắk Nông - Bến Xe Miền Đông Cũ" at bounding box center [86, 66] width 139 height 9
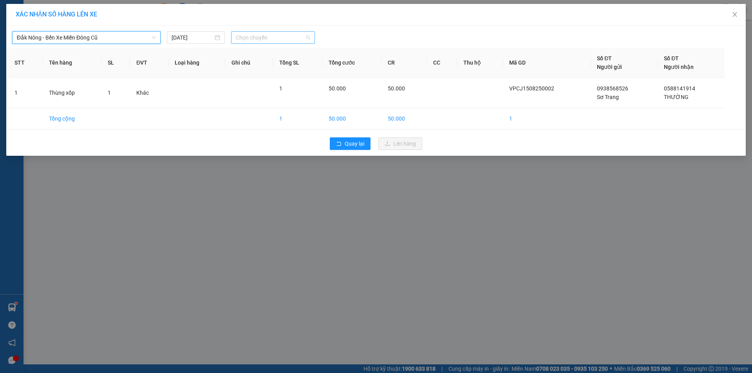
click at [250, 40] on span "Chọn chuyến" at bounding box center [273, 38] width 74 height 12
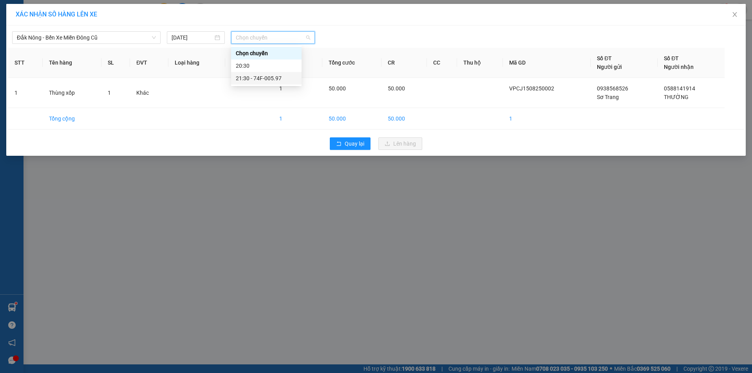
click at [257, 82] on div "21:30 - 74F-005.97" at bounding box center [266, 78] width 61 height 9
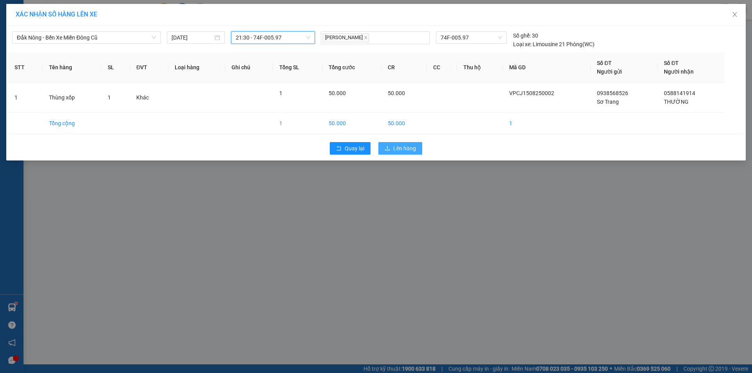
click at [386, 150] on icon "upload" at bounding box center [387, 148] width 5 height 4
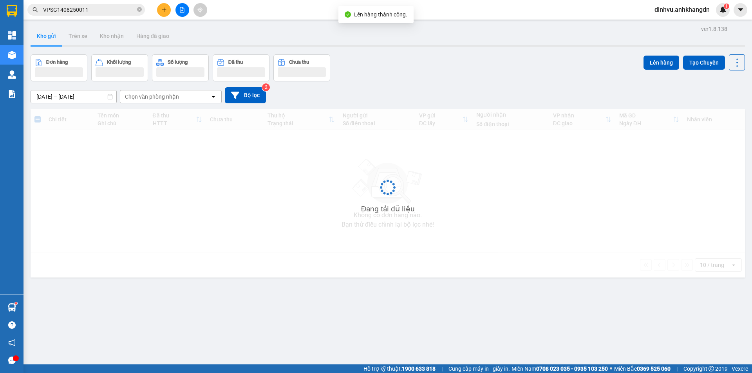
click at [187, 11] on button at bounding box center [183, 10] width 14 height 14
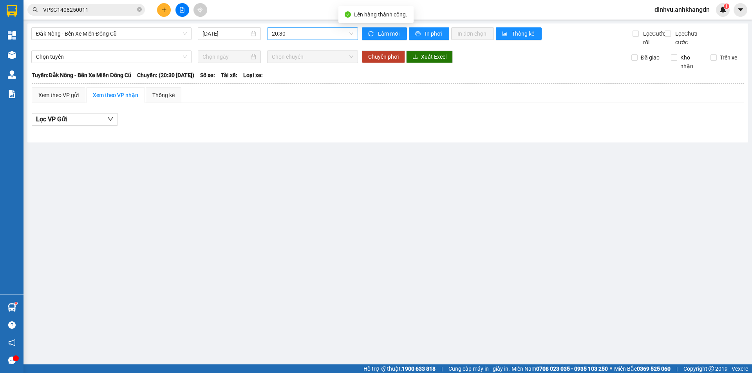
click at [272, 36] on div "20:30" at bounding box center [312, 33] width 91 height 13
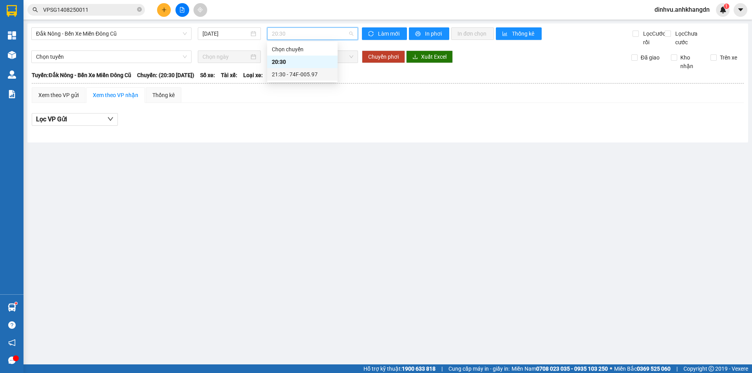
click at [291, 78] on div "21:30 - 74F-005.97" at bounding box center [302, 74] width 61 height 9
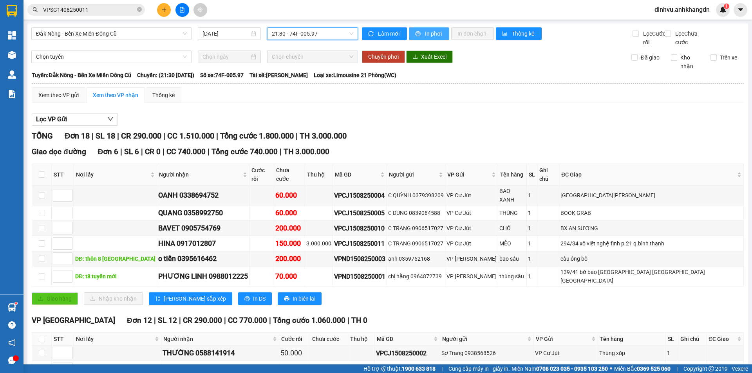
click at [427, 37] on span "In phơi" at bounding box center [434, 33] width 18 height 9
drag, startPoint x: 547, startPoint y: 299, endPoint x: 530, endPoint y: 299, distance: 16.5
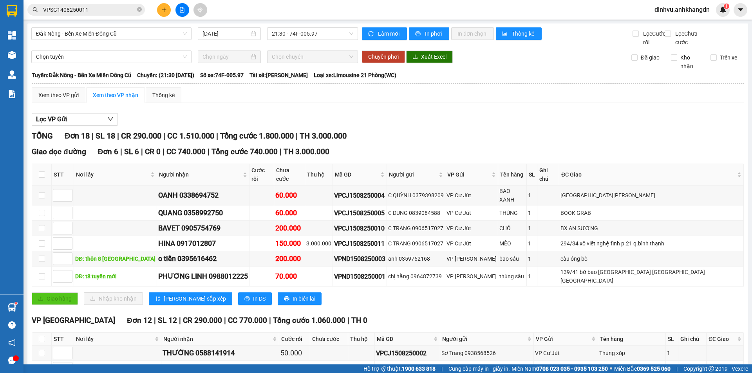
drag, startPoint x: 577, startPoint y: 149, endPoint x: 568, endPoint y: 253, distance: 104.2
drag, startPoint x: 445, startPoint y: 259, endPoint x: 397, endPoint y: 259, distance: 47.8
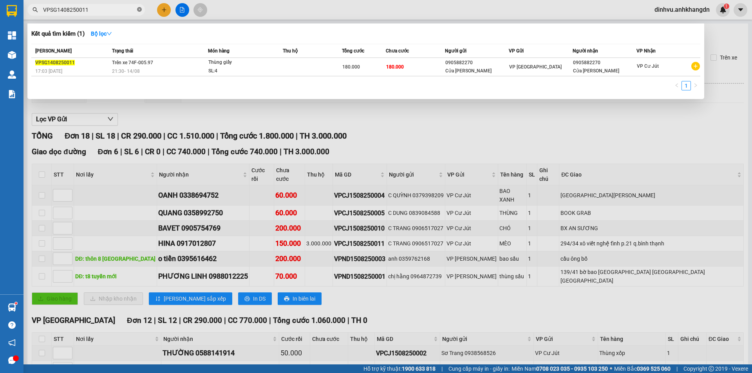
click at [138, 11] on icon "close-circle" at bounding box center [139, 9] width 5 height 5
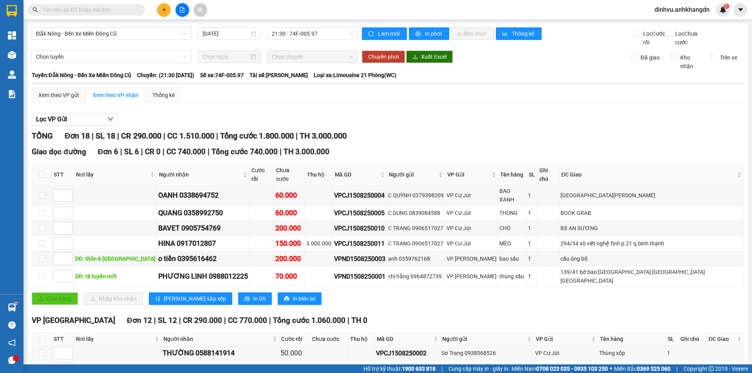
click at [129, 11] on input "text" at bounding box center [89, 9] width 92 height 9
paste input "VPND1508250004"
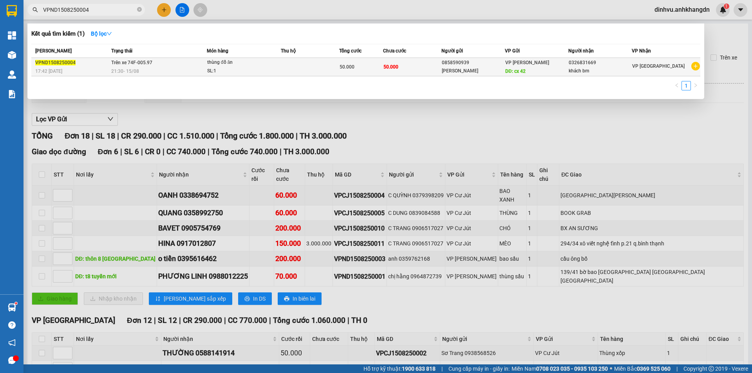
click at [353, 58] on td "50.000" at bounding box center [361, 67] width 44 height 18
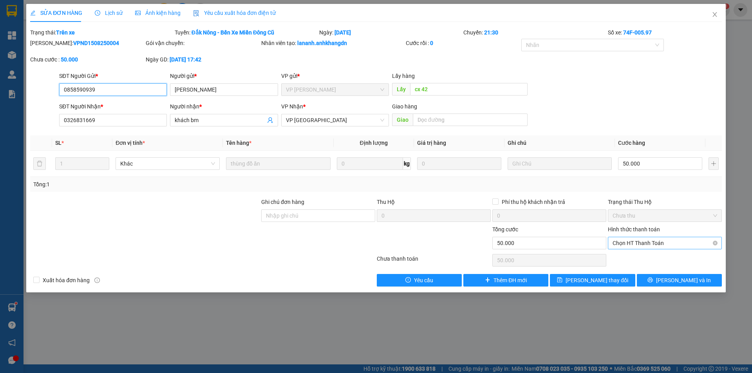
click at [649, 242] on span "Chọn HT Thanh Toán" at bounding box center [665, 243] width 105 height 12
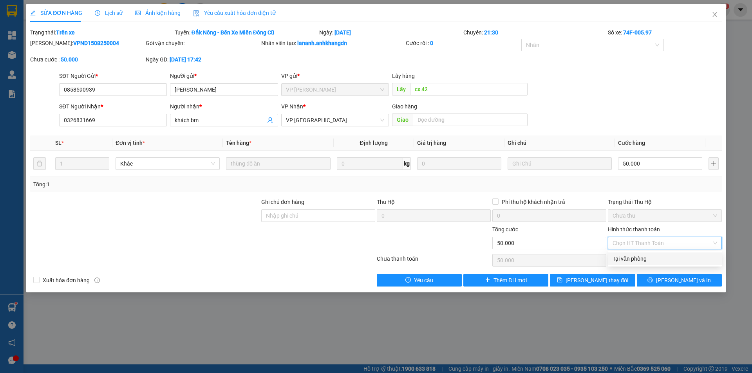
click at [649, 258] on div "Tại văn phòng" at bounding box center [665, 259] width 105 height 9
click at [665, 276] on button "Lưu và In" at bounding box center [679, 280] width 85 height 13
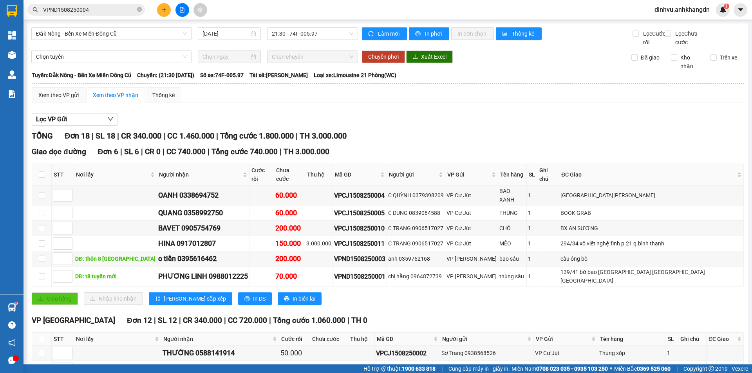
drag, startPoint x: 450, startPoint y: 300, endPoint x: 402, endPoint y: 301, distance: 47.4
drag, startPoint x: 386, startPoint y: 302, endPoint x: 464, endPoint y: 299, distance: 78.0
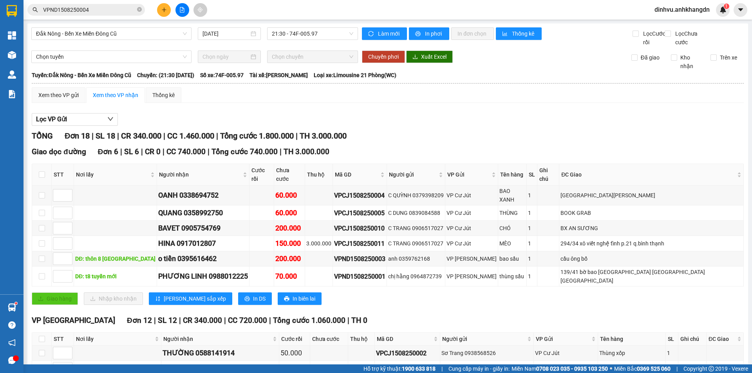
drag, startPoint x: 436, startPoint y: 302, endPoint x: 390, endPoint y: 304, distance: 45.9
drag, startPoint x: 430, startPoint y: 305, endPoint x: 375, endPoint y: 310, distance: 55.1
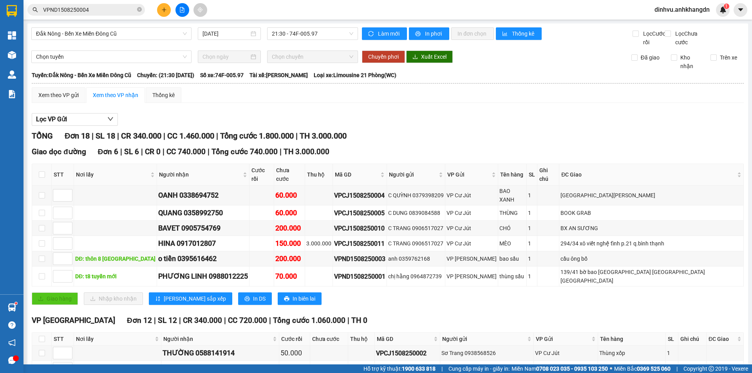
drag, startPoint x: 449, startPoint y: 301, endPoint x: 388, endPoint y: 306, distance: 61.0
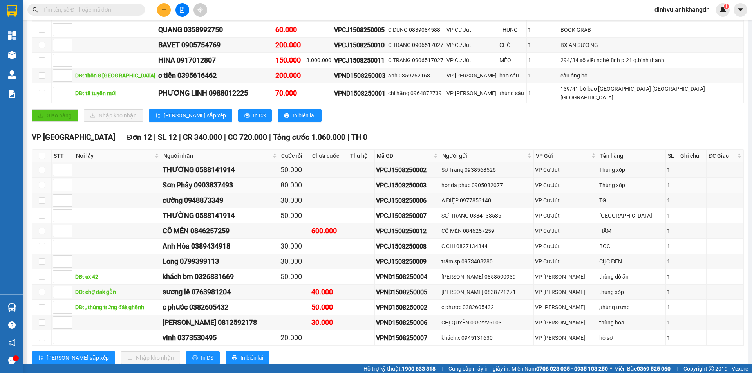
scroll to position [196, 0]
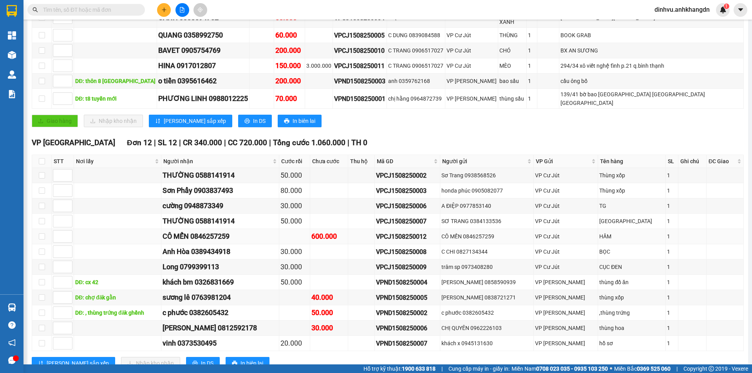
scroll to position [196, 0]
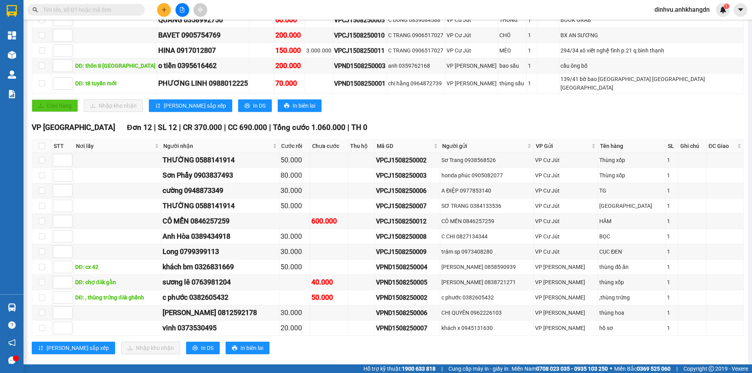
scroll to position [196, 0]
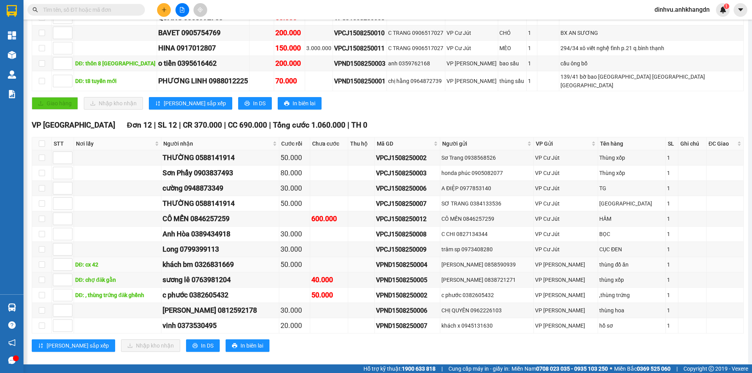
drag, startPoint x: 305, startPoint y: 256, endPoint x: 283, endPoint y: 257, distance: 22.7
click at [283, 257] on tr "DĐ: cx 42 khách bm 0326831669 50.000 VPND1508250004 kim oanh 0858590939 VP Nam …" at bounding box center [388, 264] width 712 height 15
click at [278, 259] on div "khách bm 0326831669" at bounding box center [220, 264] width 115 height 11
drag, startPoint x: 307, startPoint y: 256, endPoint x: 283, endPoint y: 256, distance: 24.3
click at [283, 257] on tr "DĐ: cx 42 khách bm 0326831669 50.000 VPND1508250004 kim oanh 0858590939 VP Nam …" at bounding box center [388, 264] width 712 height 15
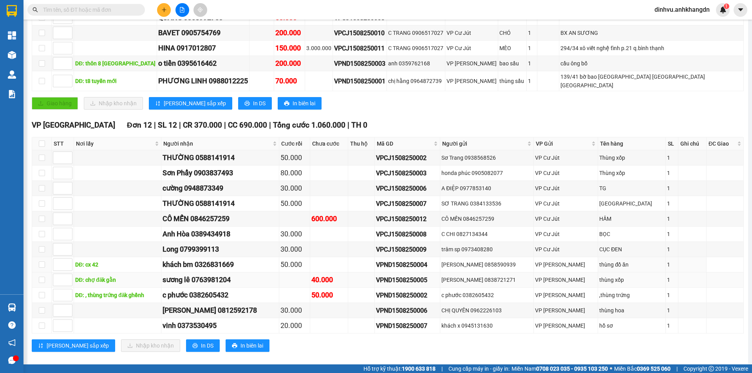
drag, startPoint x: 287, startPoint y: 261, endPoint x: 288, endPoint y: 265, distance: 4.6
click at [288, 262] on td "50.000" at bounding box center [294, 264] width 31 height 15
click at [308, 305] on div "30.000" at bounding box center [295, 310] width 28 height 11
drag, startPoint x: 308, startPoint y: 301, endPoint x: 285, endPoint y: 301, distance: 23.1
click at [285, 303] on tr "ANH TUẤN 0812592178 30.000 VPND1508250006 CHỊ QUYÊN 0962226103 VP Nam Dong thùn…" at bounding box center [388, 310] width 712 height 15
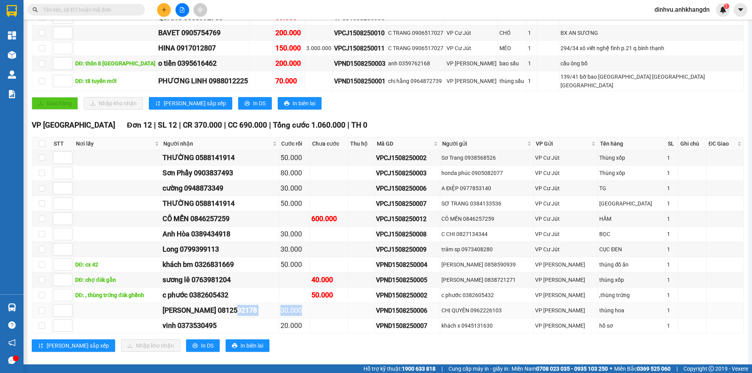
drag, startPoint x: 286, startPoint y: 303, endPoint x: 299, endPoint y: 310, distance: 14.7
click at [287, 303] on td "30.000" at bounding box center [294, 310] width 31 height 15
drag, startPoint x: 311, startPoint y: 315, endPoint x: 287, endPoint y: 316, distance: 23.9
click at [287, 319] on td "20.000" at bounding box center [294, 326] width 31 height 15
click at [310, 319] on td "20.000" at bounding box center [294, 326] width 31 height 15
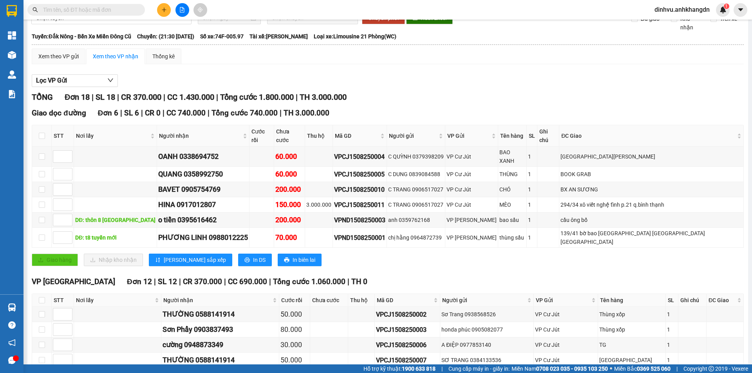
scroll to position [0, 0]
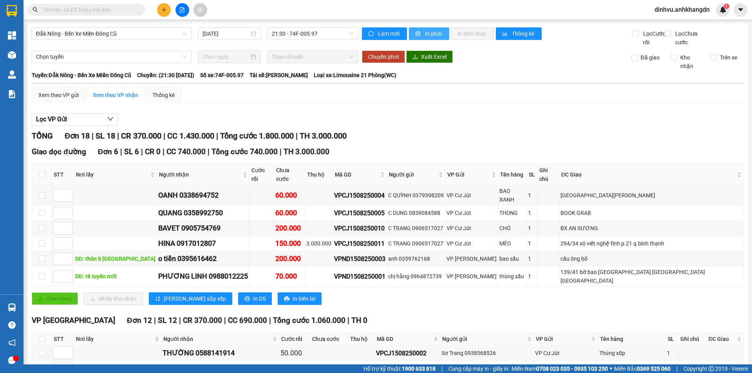
click at [446, 36] on button "In phơi" at bounding box center [429, 33] width 40 height 13
click at [605, 255] on div "cầu ông bố" at bounding box center [652, 259] width 182 height 9
click at [605, 267] on td "139/41 bờ bao [GEOGRAPHIC_DATA] [GEOGRAPHIC_DATA] [GEOGRAPHIC_DATA]" at bounding box center [652, 277] width 185 height 20
click at [599, 221] on td "BX AN SƯƠNG" at bounding box center [652, 228] width 185 height 15
drag, startPoint x: 596, startPoint y: 194, endPoint x: 337, endPoint y: 205, distance: 259.3
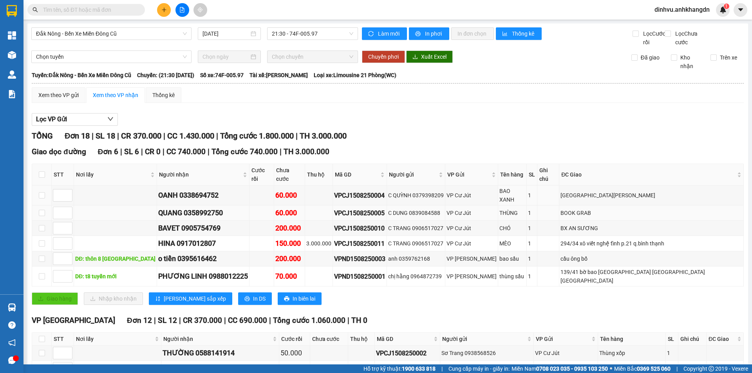
click at [592, 194] on div "[GEOGRAPHIC_DATA][PERSON_NAME]" at bounding box center [652, 195] width 182 height 9
drag, startPoint x: 400, startPoint y: 195, endPoint x: 342, endPoint y: 195, distance: 57.6
click at [342, 195] on div "VPCJ1508250004" at bounding box center [359, 196] width 51 height 10
copy div "VPCJ1508250004"
click at [127, 10] on input "text" at bounding box center [89, 9] width 92 height 9
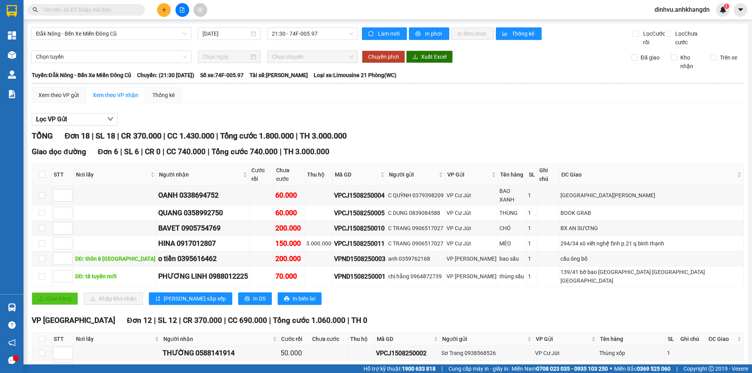
paste input "VPCJ1508250004"
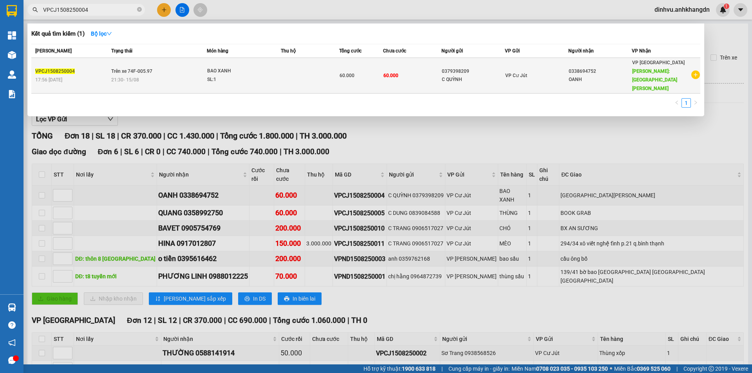
type input "VPCJ1508250004"
click at [168, 63] on td "Trên xe 74F-005.97 21:30 - 15/08" at bounding box center [158, 76] width 98 height 36
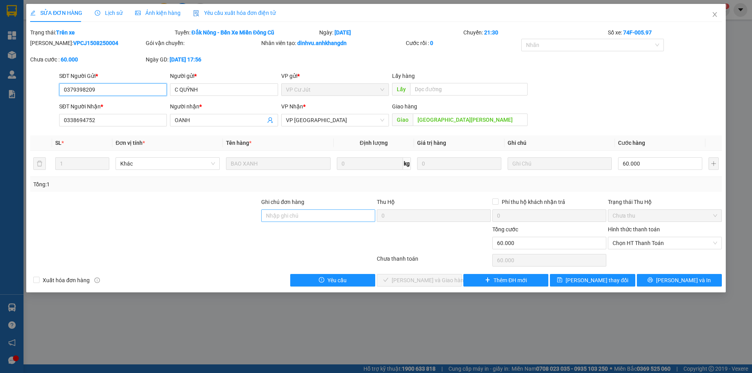
type input "0379398209"
type input "C QUỲNH"
type input "0338694752"
type input "OANH"
type input "[GEOGRAPHIC_DATA][PERSON_NAME]"
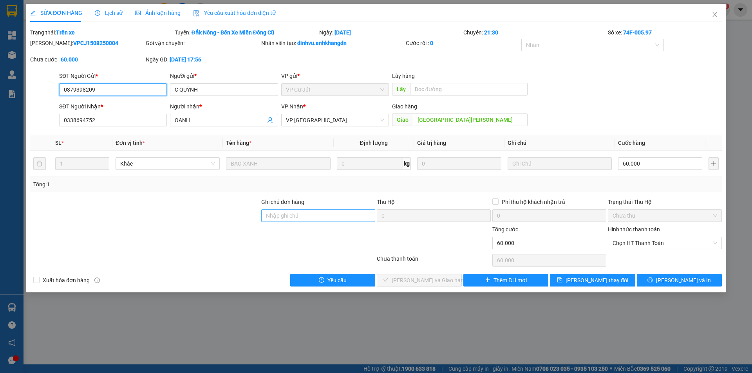
type input "60.000"
click at [317, 221] on input "Ghi chú đơn hàng" at bounding box center [318, 216] width 114 height 13
type input "t"
type input "TH 365K"
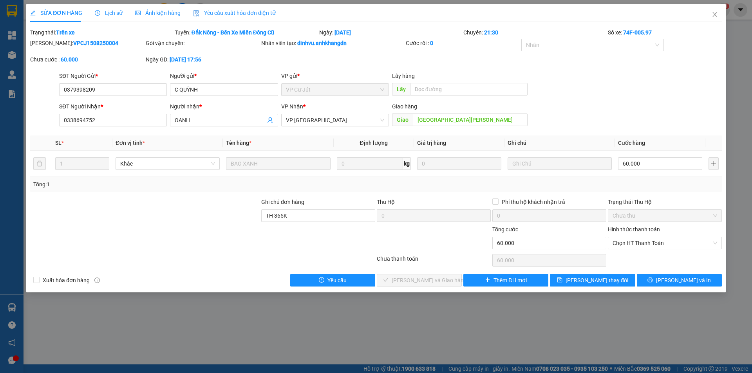
click at [379, 248] on div at bounding box center [434, 238] width 116 height 27
click at [662, 281] on button "Lưu và In" at bounding box center [679, 280] width 85 height 13
